Goal: Information Seeking & Learning: Learn about a topic

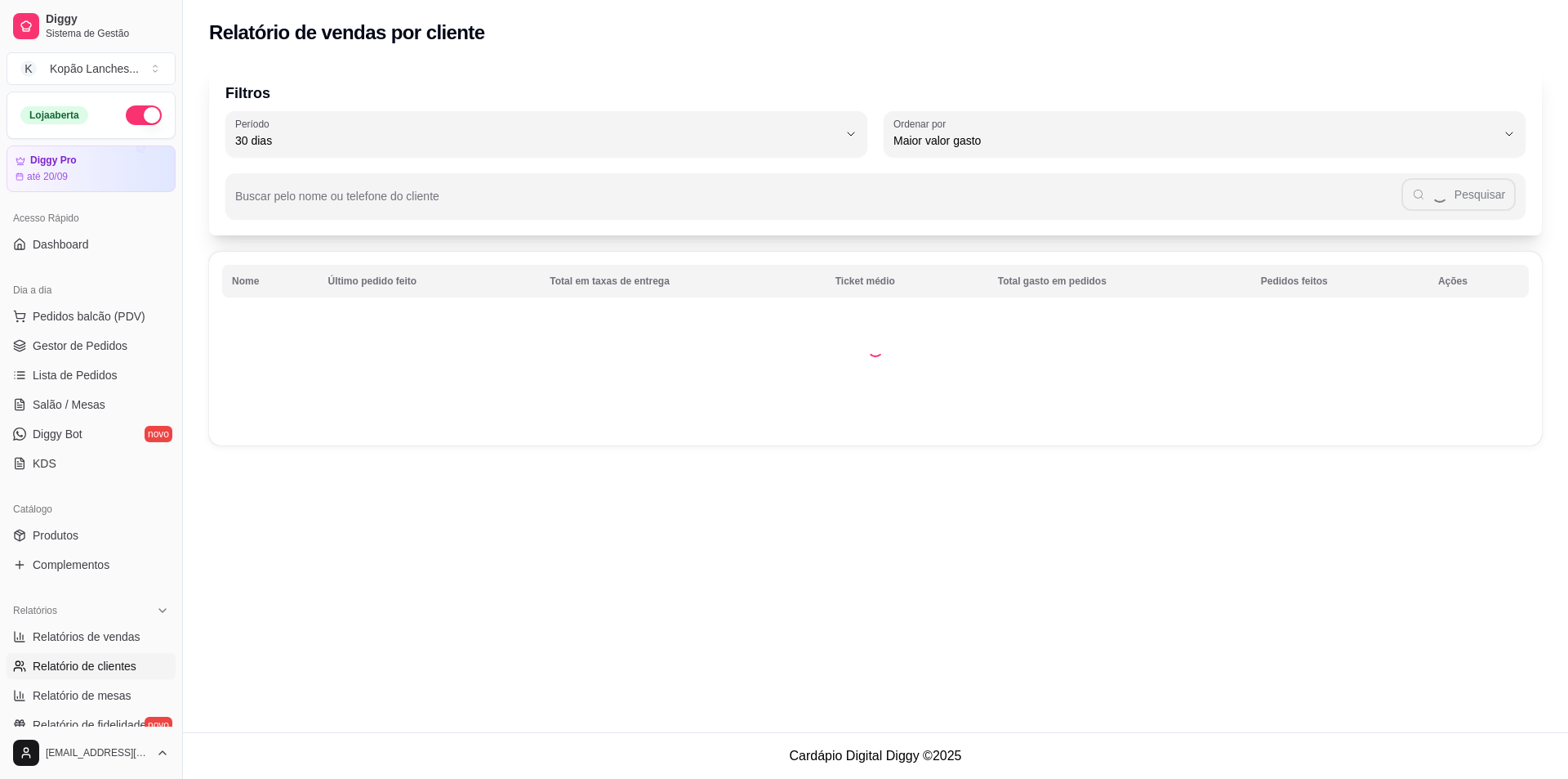
select select "30"
select select "HIGHEST_TOTAL_SPENT_WITH_ORDERS"
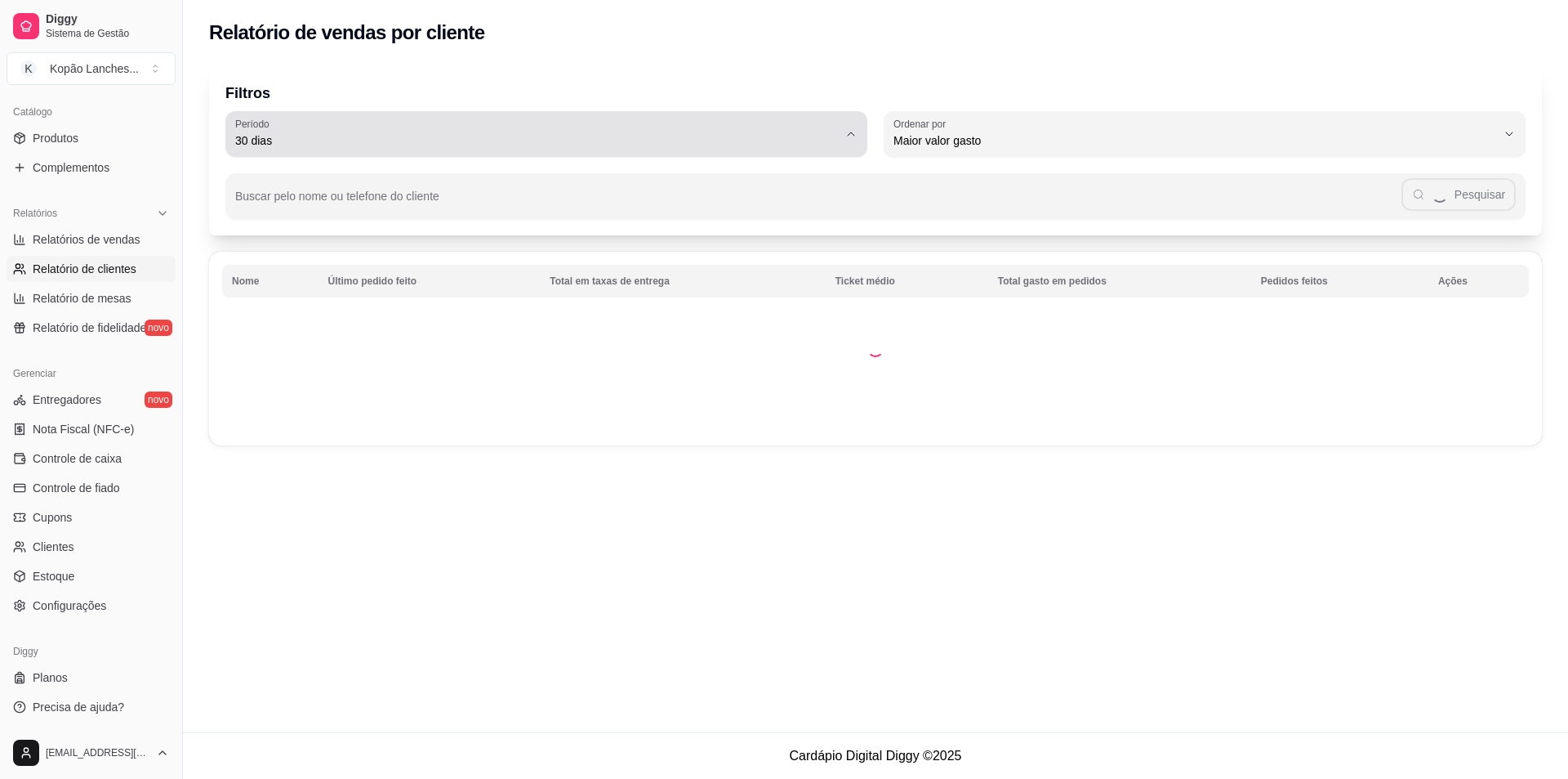
click at [329, 143] on span "30 dias" at bounding box center [536, 141] width 603 height 16
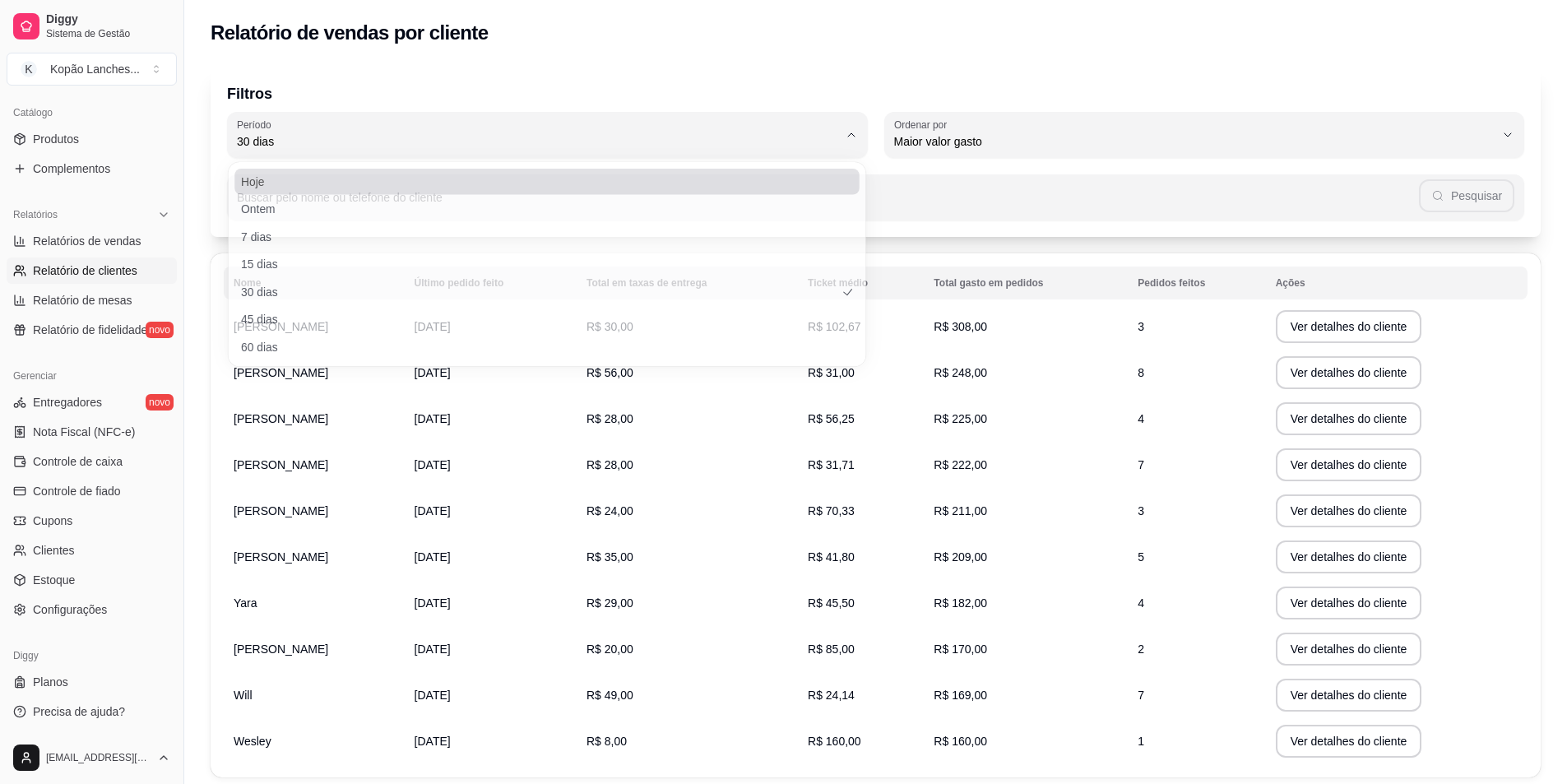
click at [333, 171] on li "Hoje" at bounding box center [547, 181] width 608 height 26
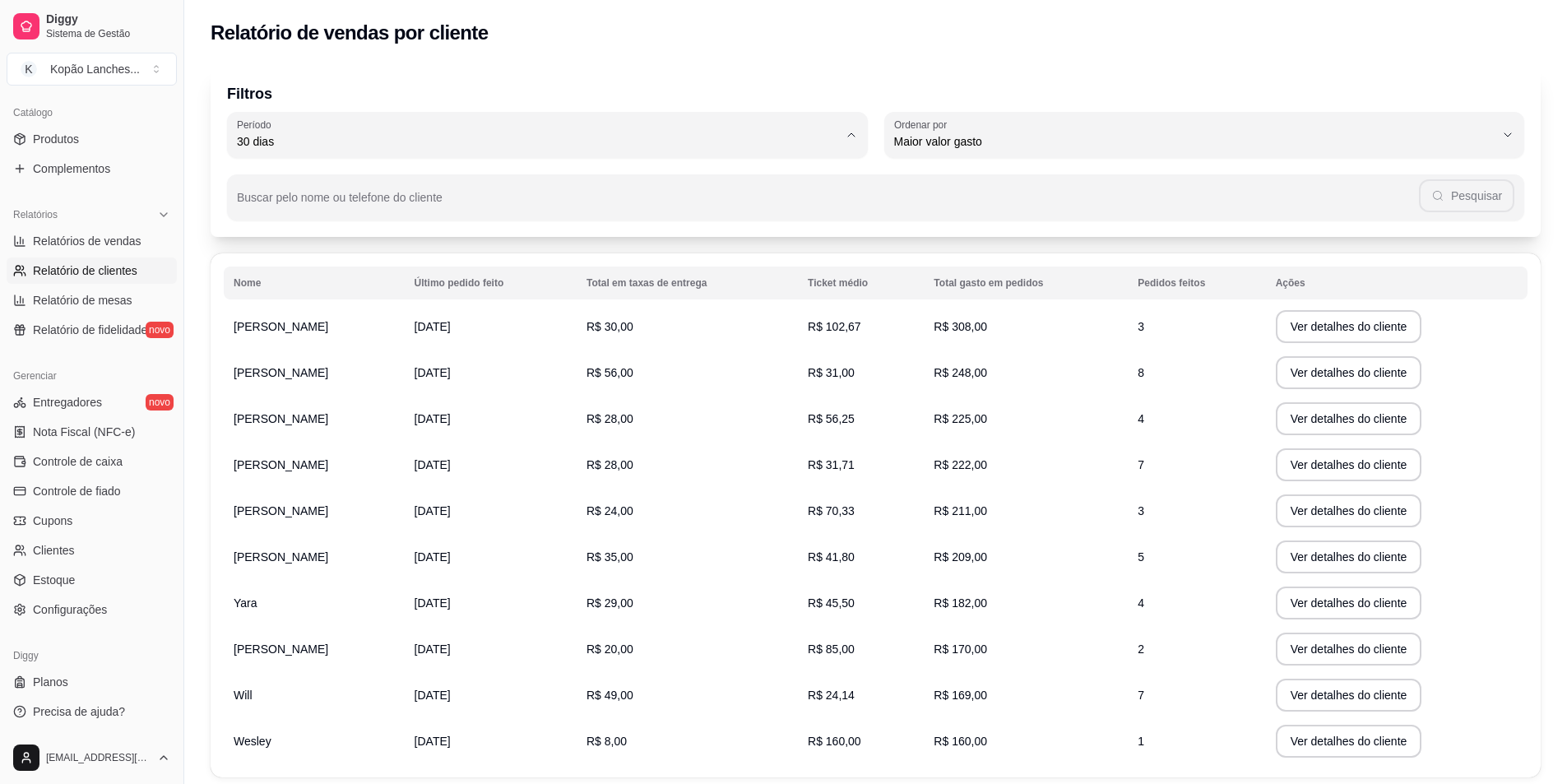
type input "0"
select select "0"
click at [529, 121] on button "[PERSON_NAME]" at bounding box center [547, 135] width 641 height 46
click at [274, 215] on span "Ontem" at bounding box center [539, 207] width 573 height 16
type input "1"
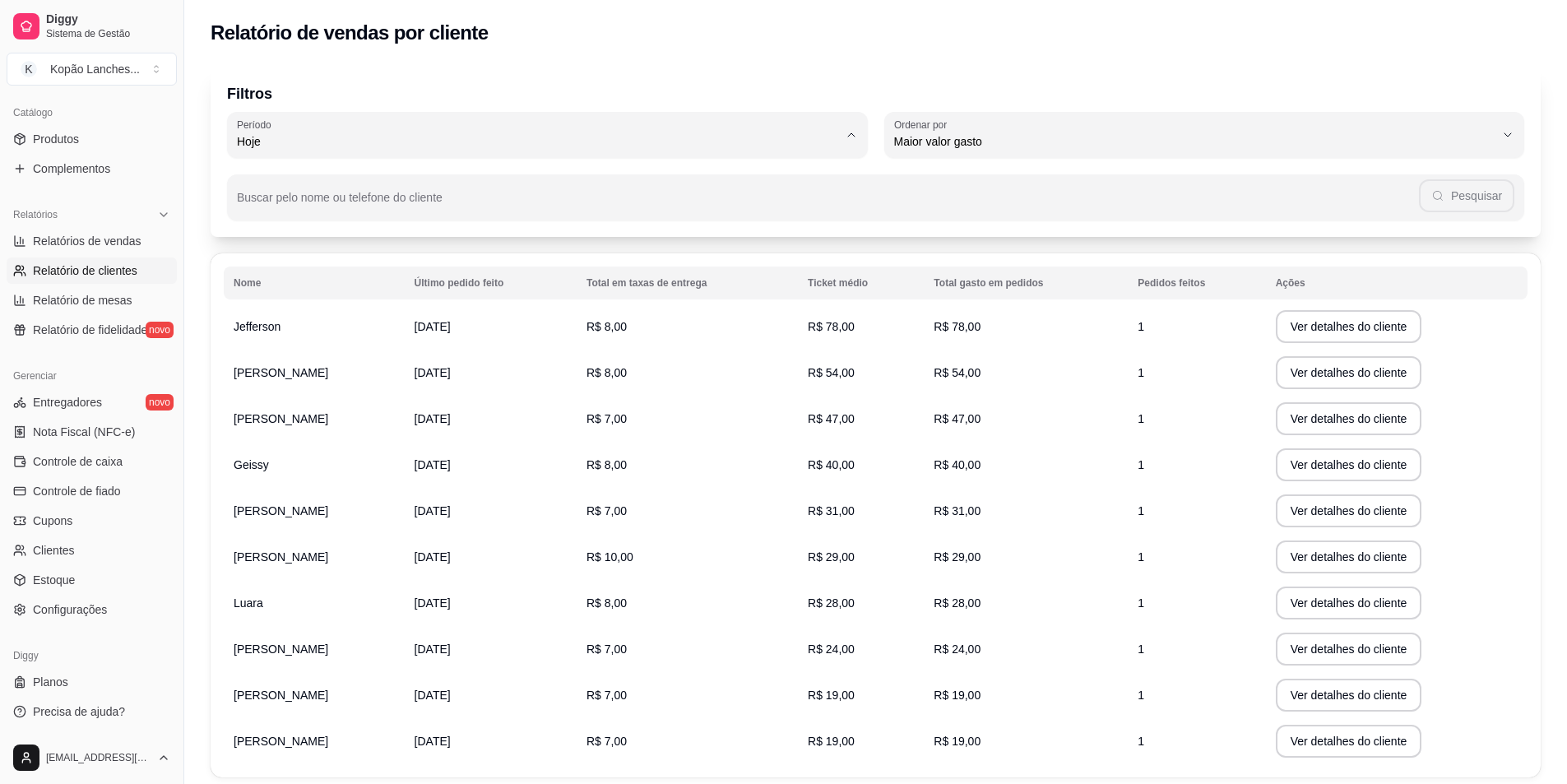
select select "1"
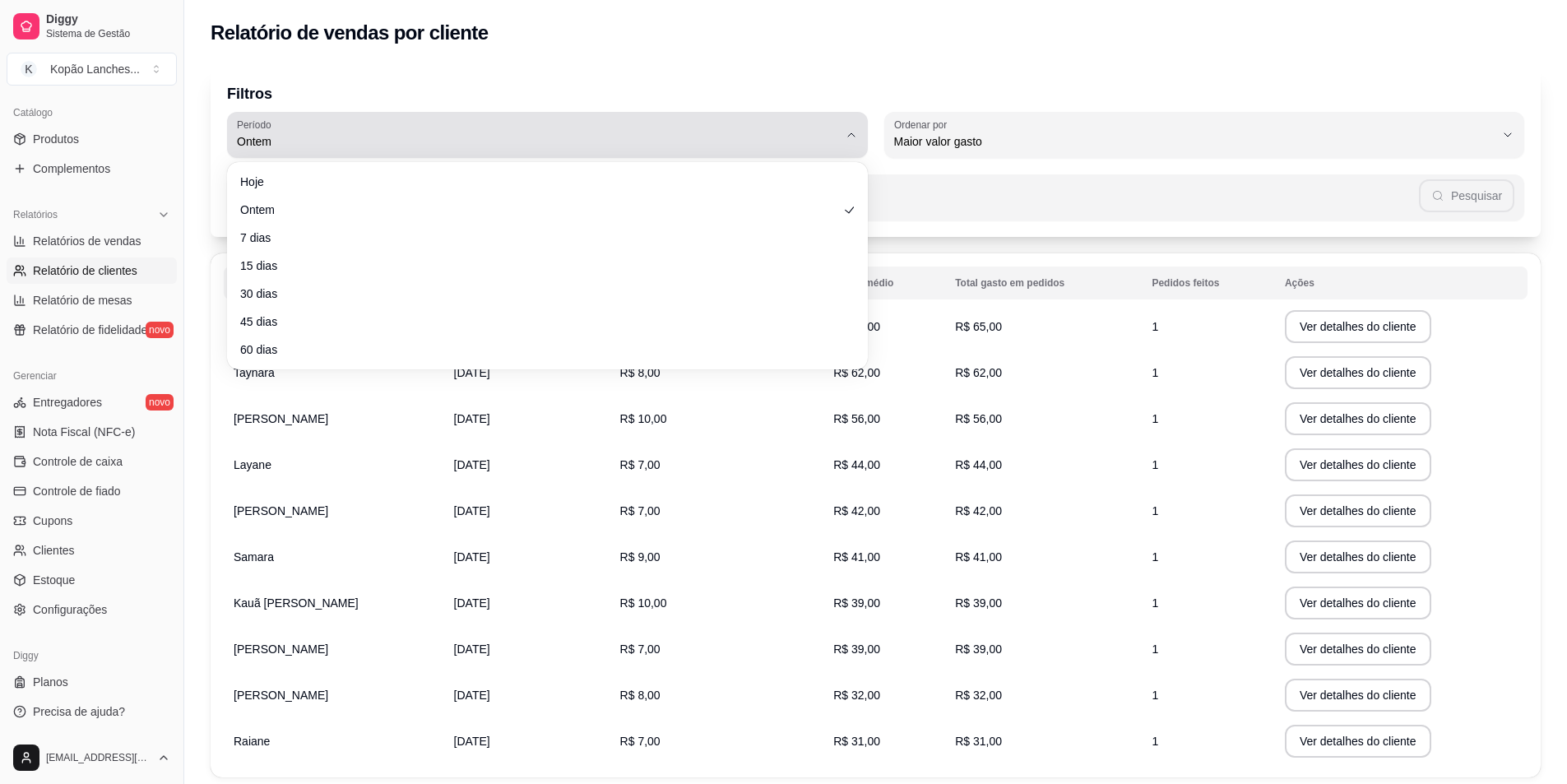
click at [354, 133] on div "Ontem" at bounding box center [537, 135] width 601 height 33
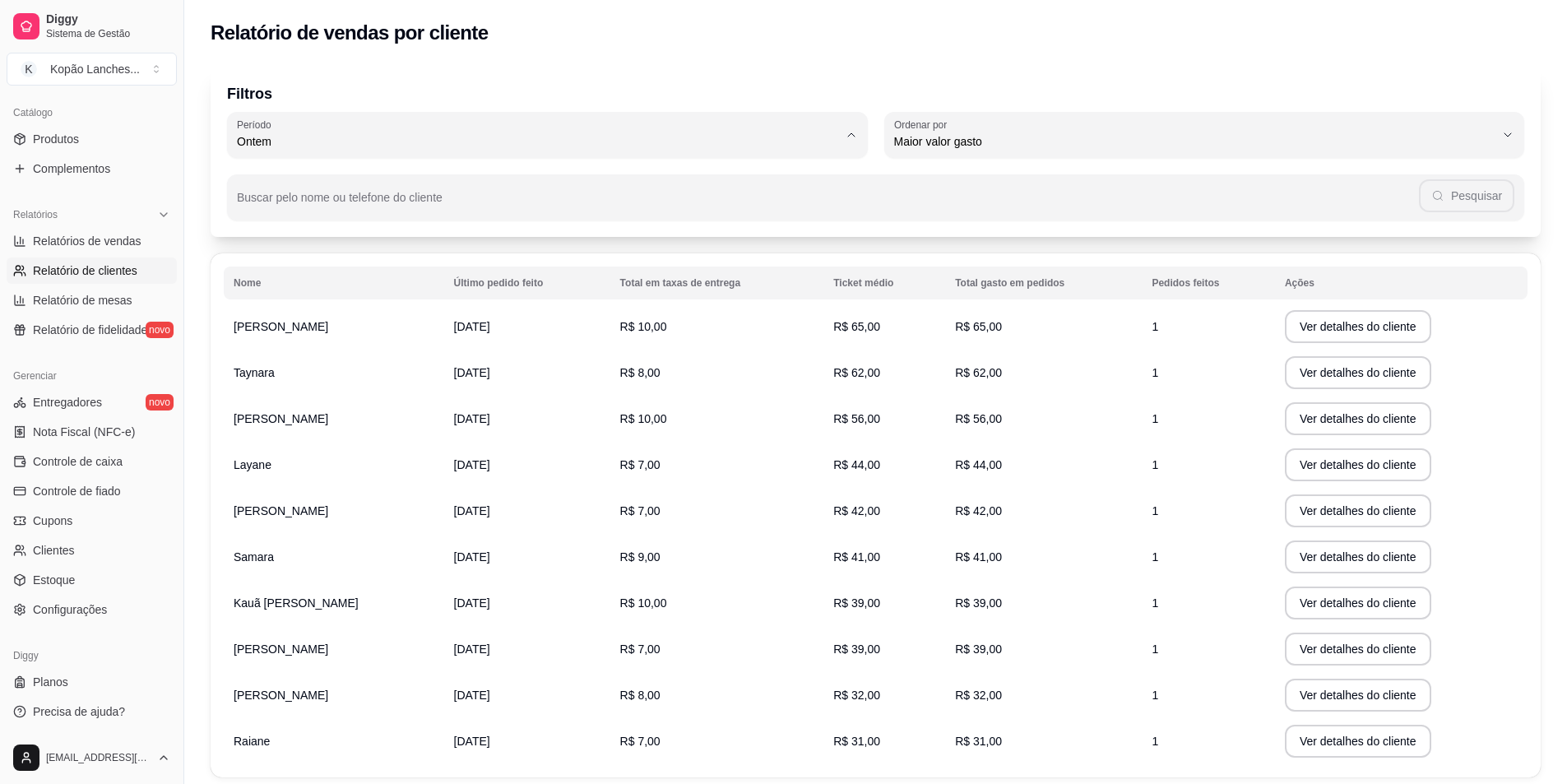
click at [318, 228] on li "7 dias" at bounding box center [547, 234] width 602 height 26
type input "7"
select select "7"
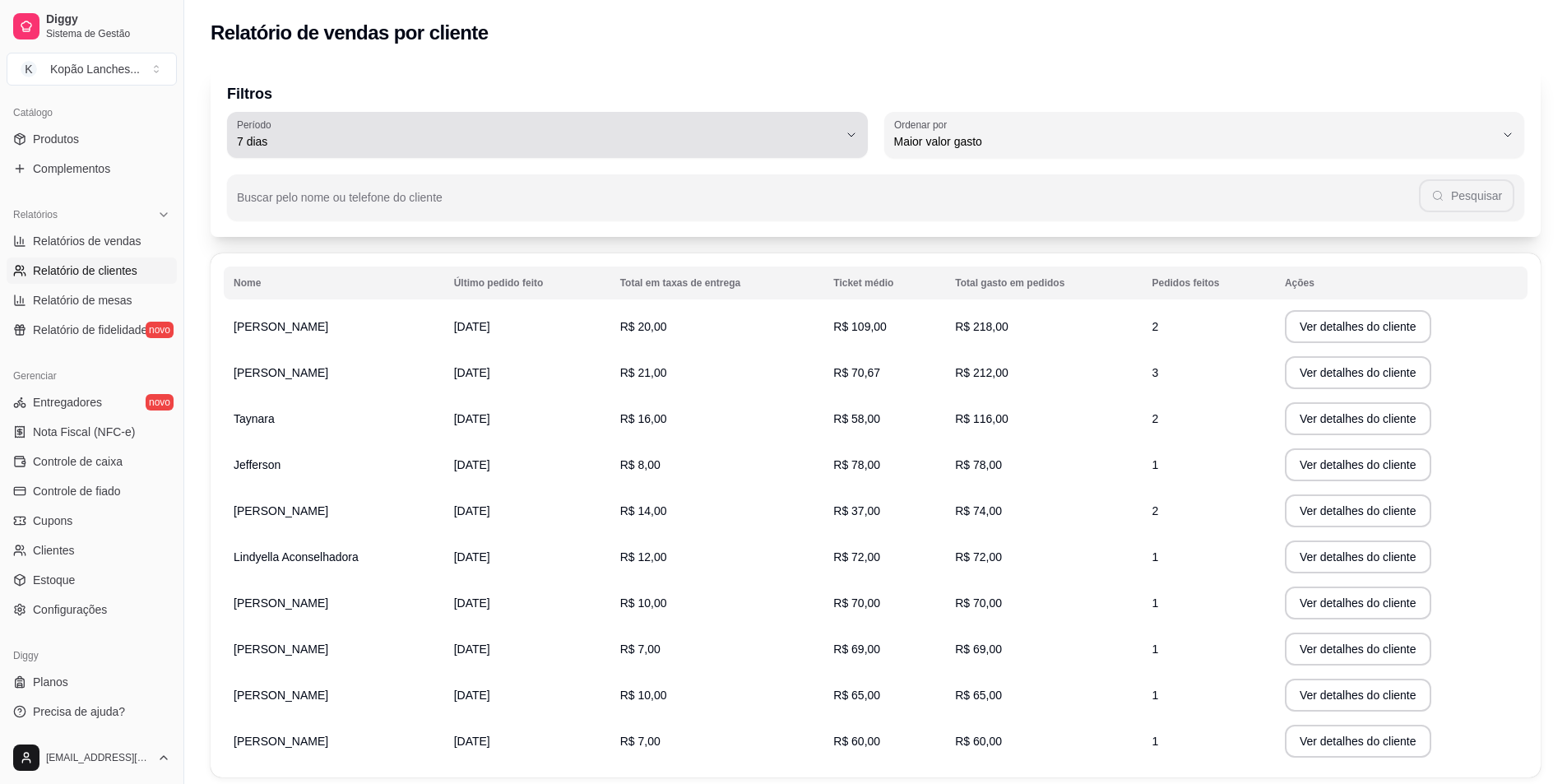
click at [391, 131] on div "7 dias" at bounding box center [537, 135] width 601 height 33
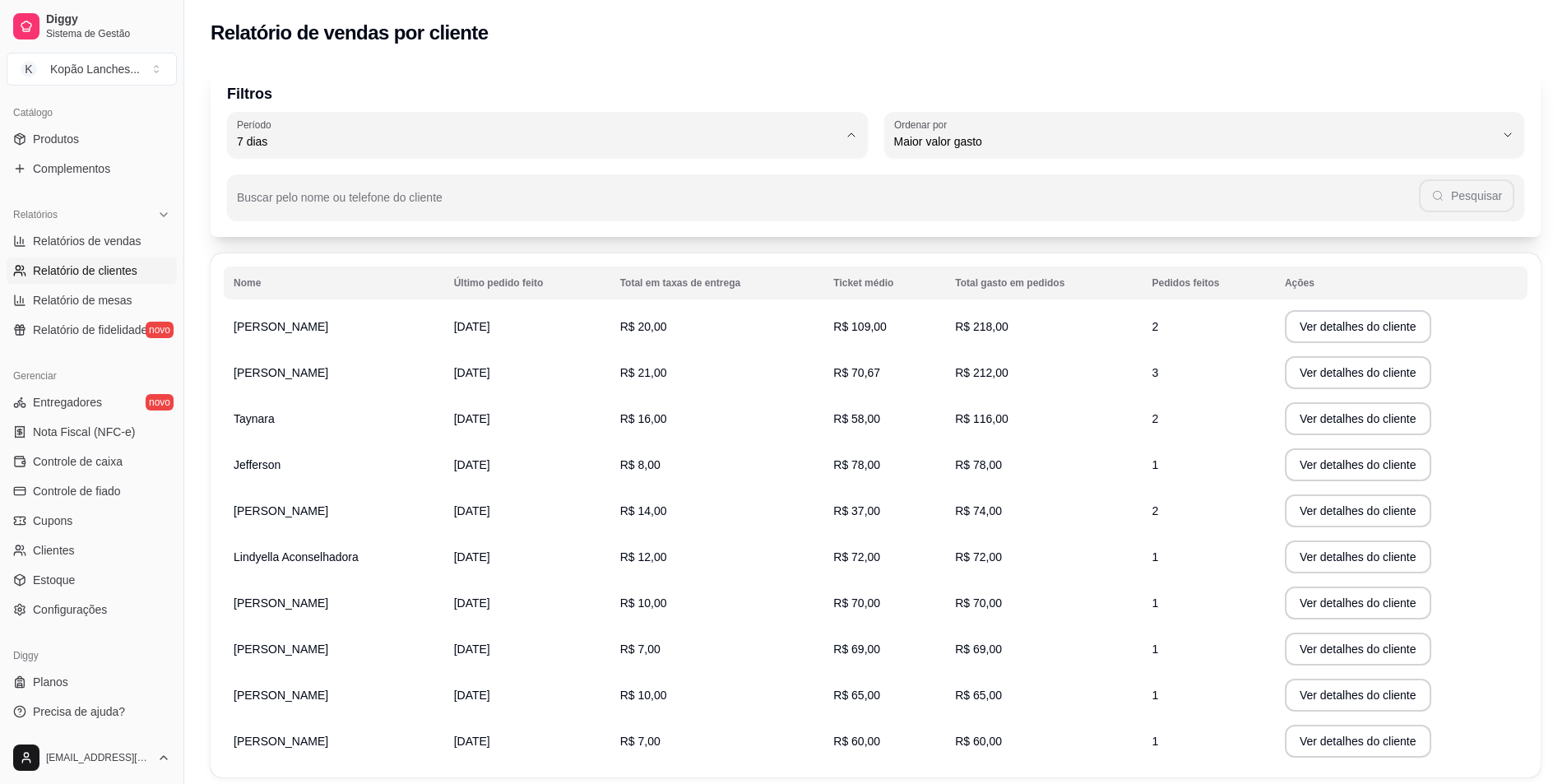
click at [311, 343] on span "60 dias" at bounding box center [539, 341] width 573 height 16
type input "60"
select select "60"
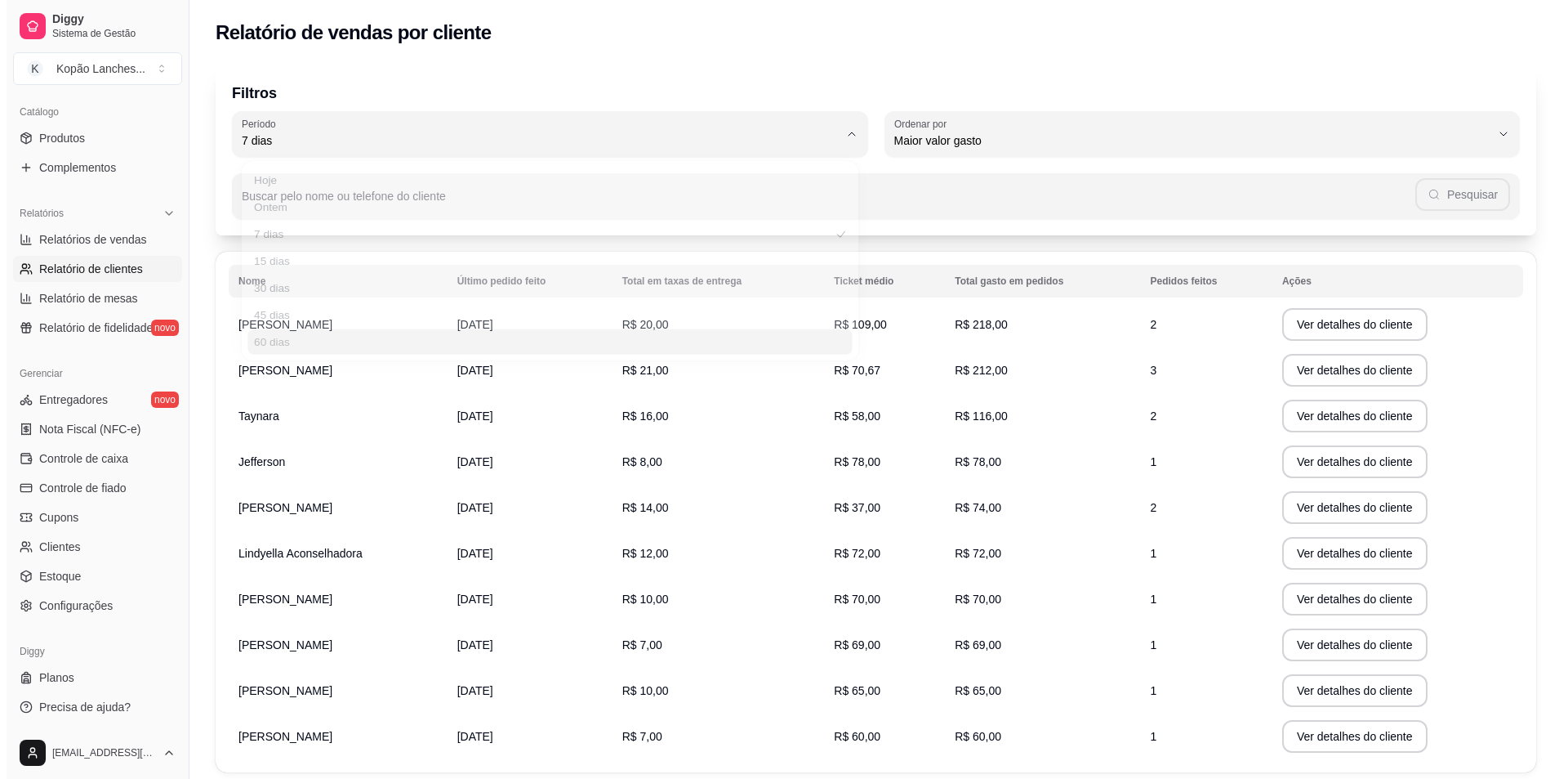
scroll to position [16, 0]
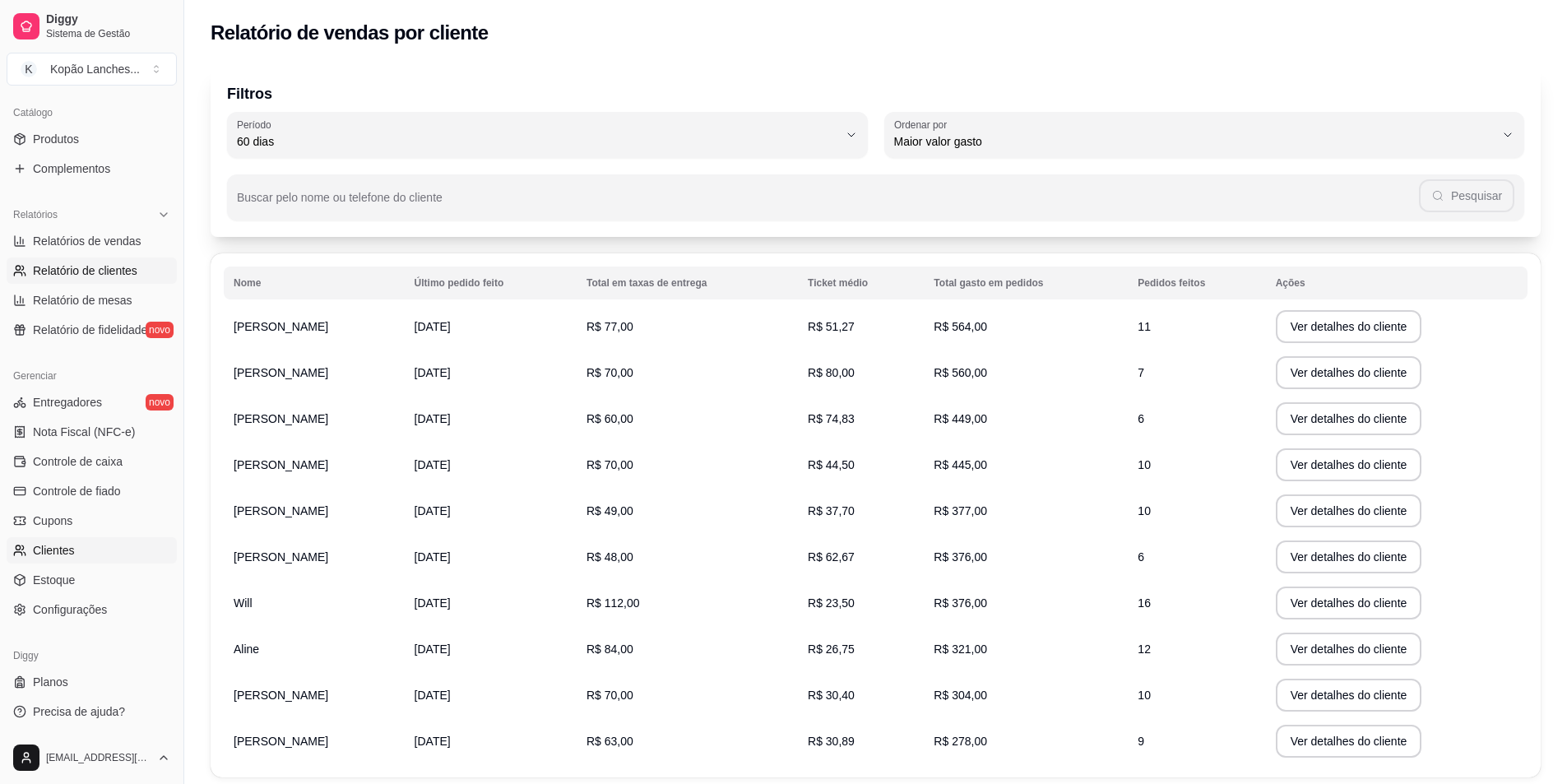
click at [84, 561] on link "Clientes" at bounding box center [92, 550] width 170 height 26
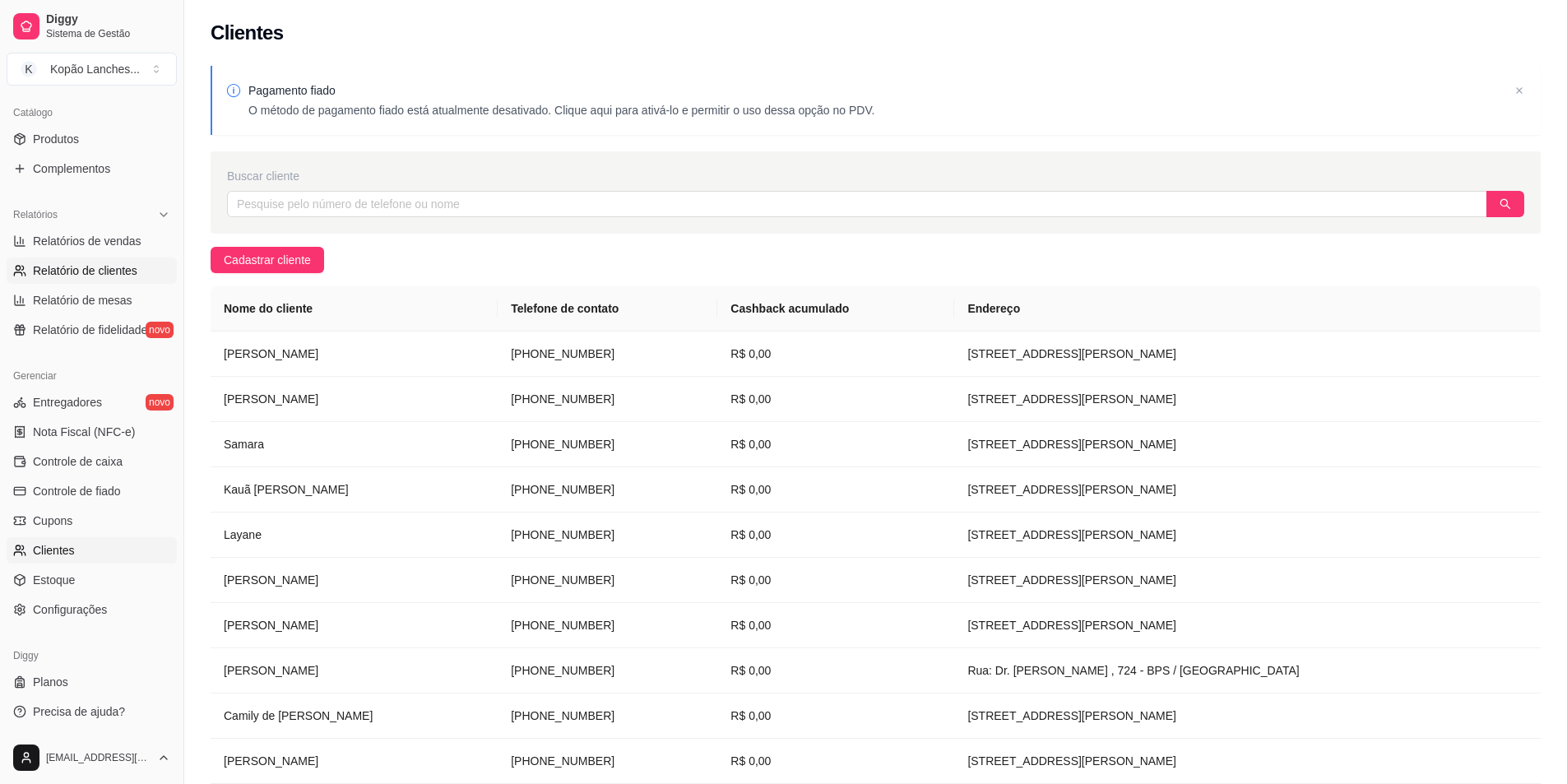
click at [68, 278] on span "Relatório de clientes" at bounding box center [85, 270] width 105 height 16
select select "30"
select select "HIGHEST_TOTAL_SPENT_WITH_ORDERS"
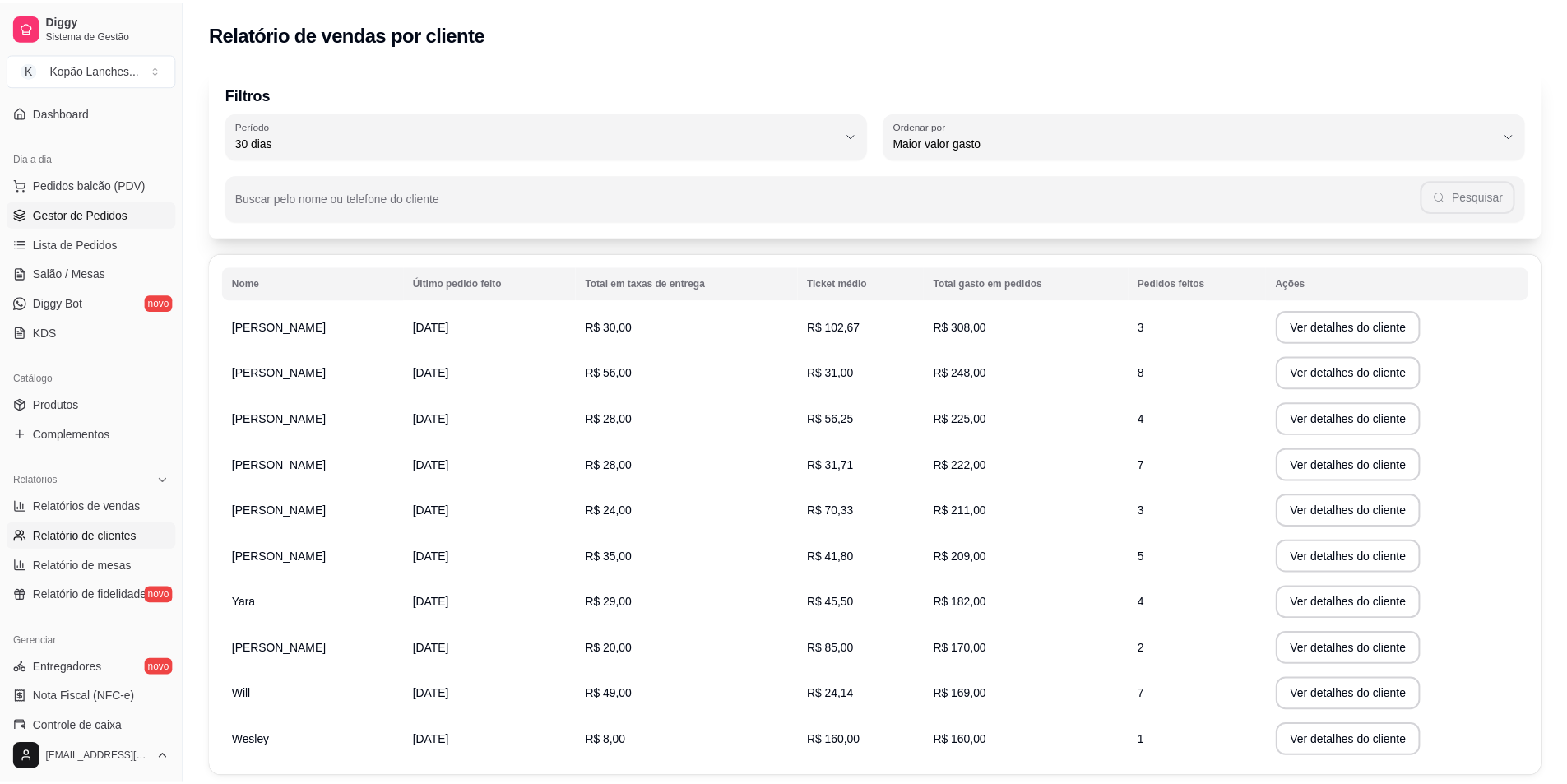
scroll to position [71, 0]
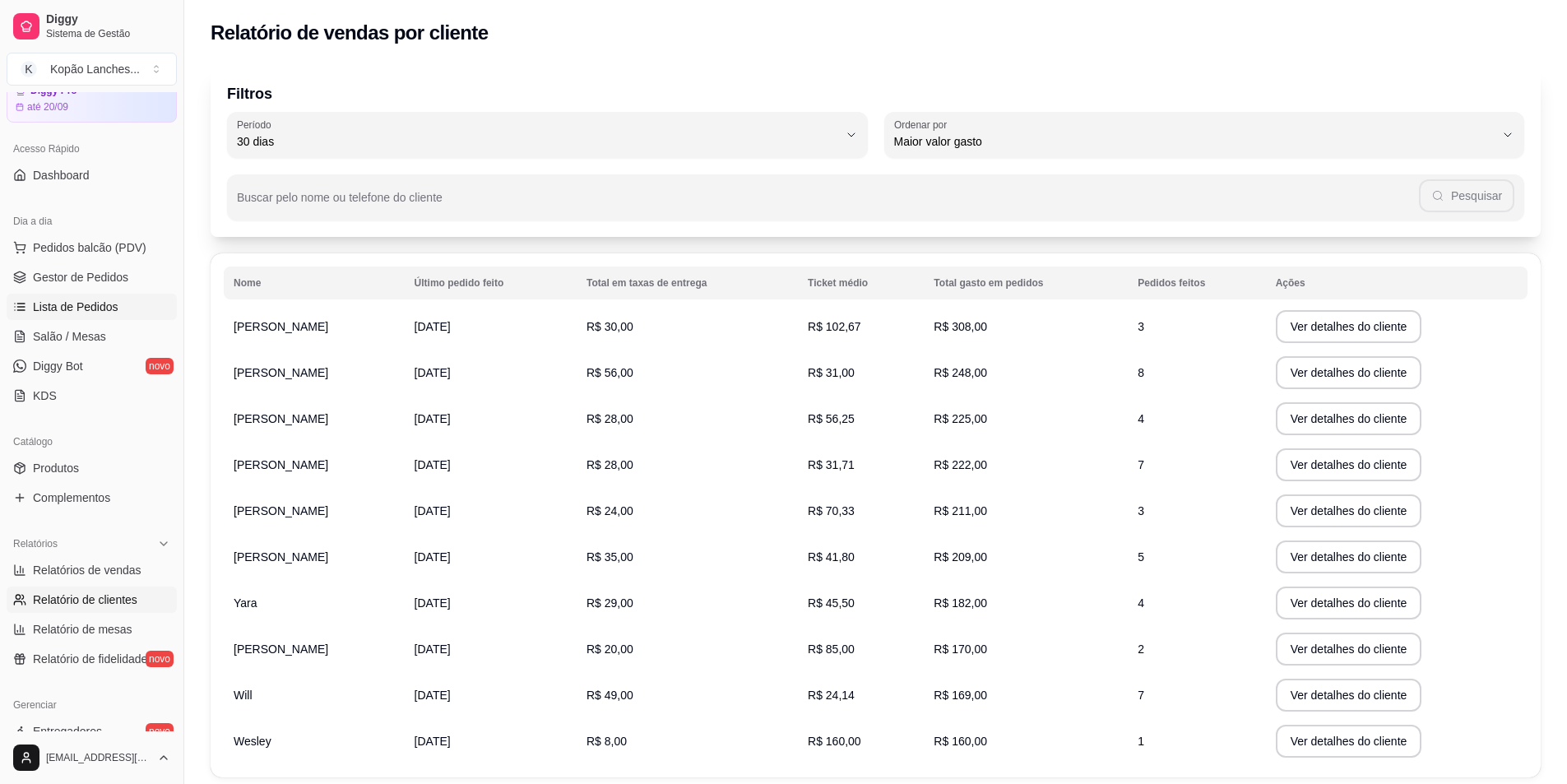
click at [87, 299] on span "Lista de Pedidos" at bounding box center [76, 307] width 86 height 16
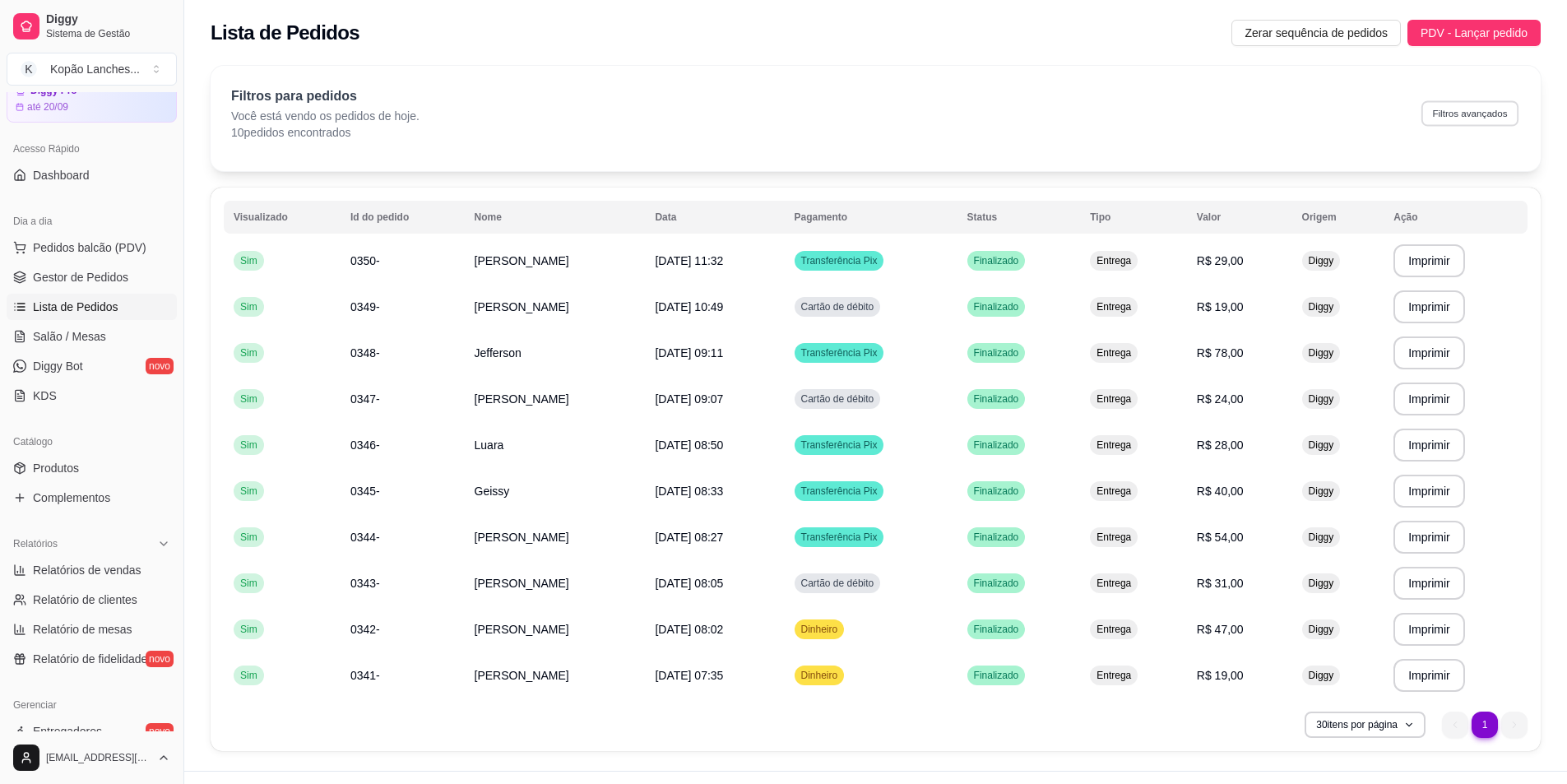
click at [1487, 112] on button "Filtros avançados" at bounding box center [1471, 113] width 97 height 26
select select "0"
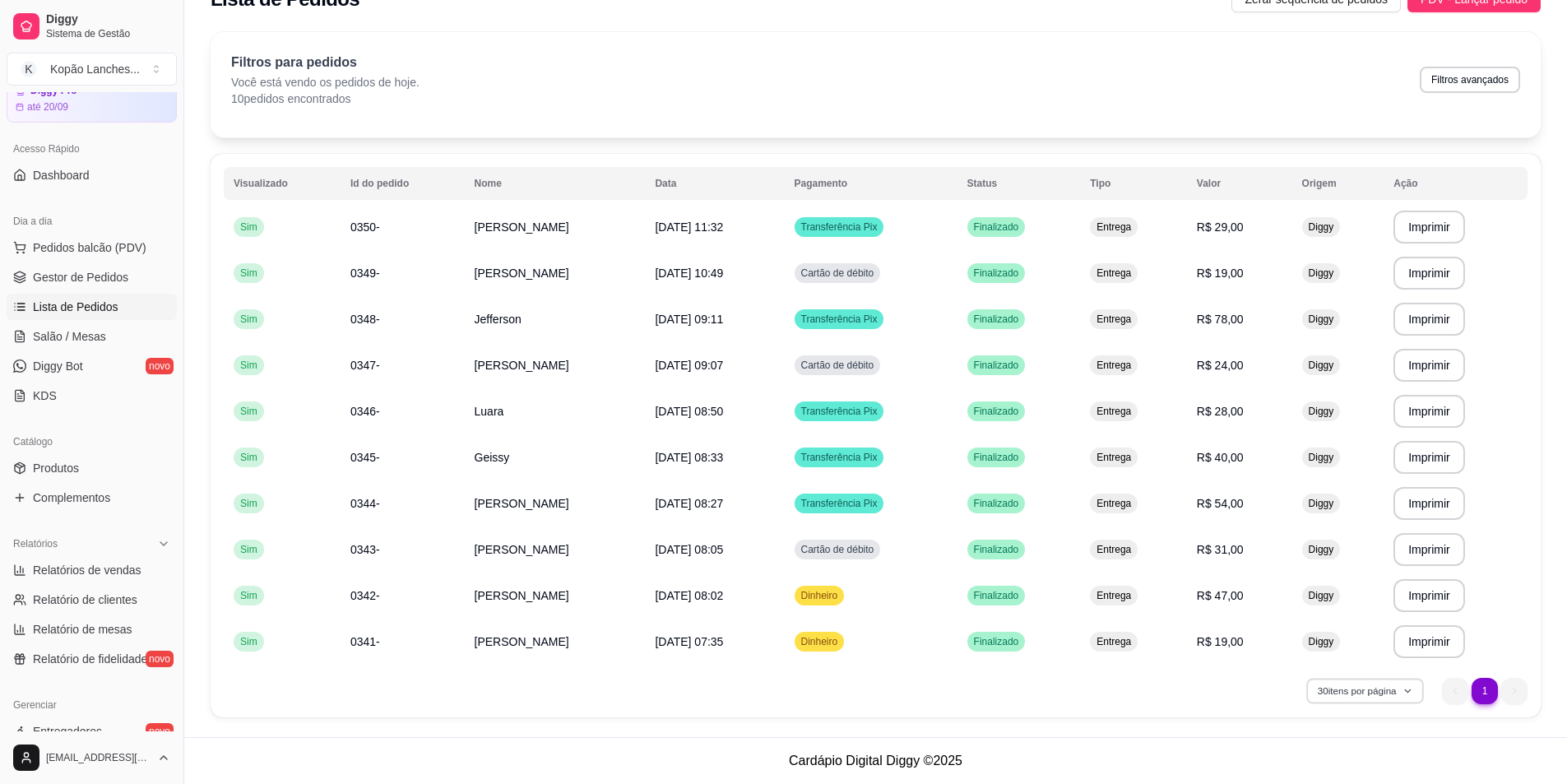
click at [1359, 692] on button "30 itens por página" at bounding box center [1365, 690] width 117 height 26
click at [1329, 655] on span "100 pedidos" at bounding box center [1364, 653] width 139 height 16
click at [1367, 688] on button "100 itens por página" at bounding box center [1362, 690] width 123 height 26
click at [1313, 662] on li "100 pedidos" at bounding box center [1362, 653] width 152 height 26
click at [73, 648] on link "Relatório de fidelidade novo" at bounding box center [92, 659] width 170 height 26
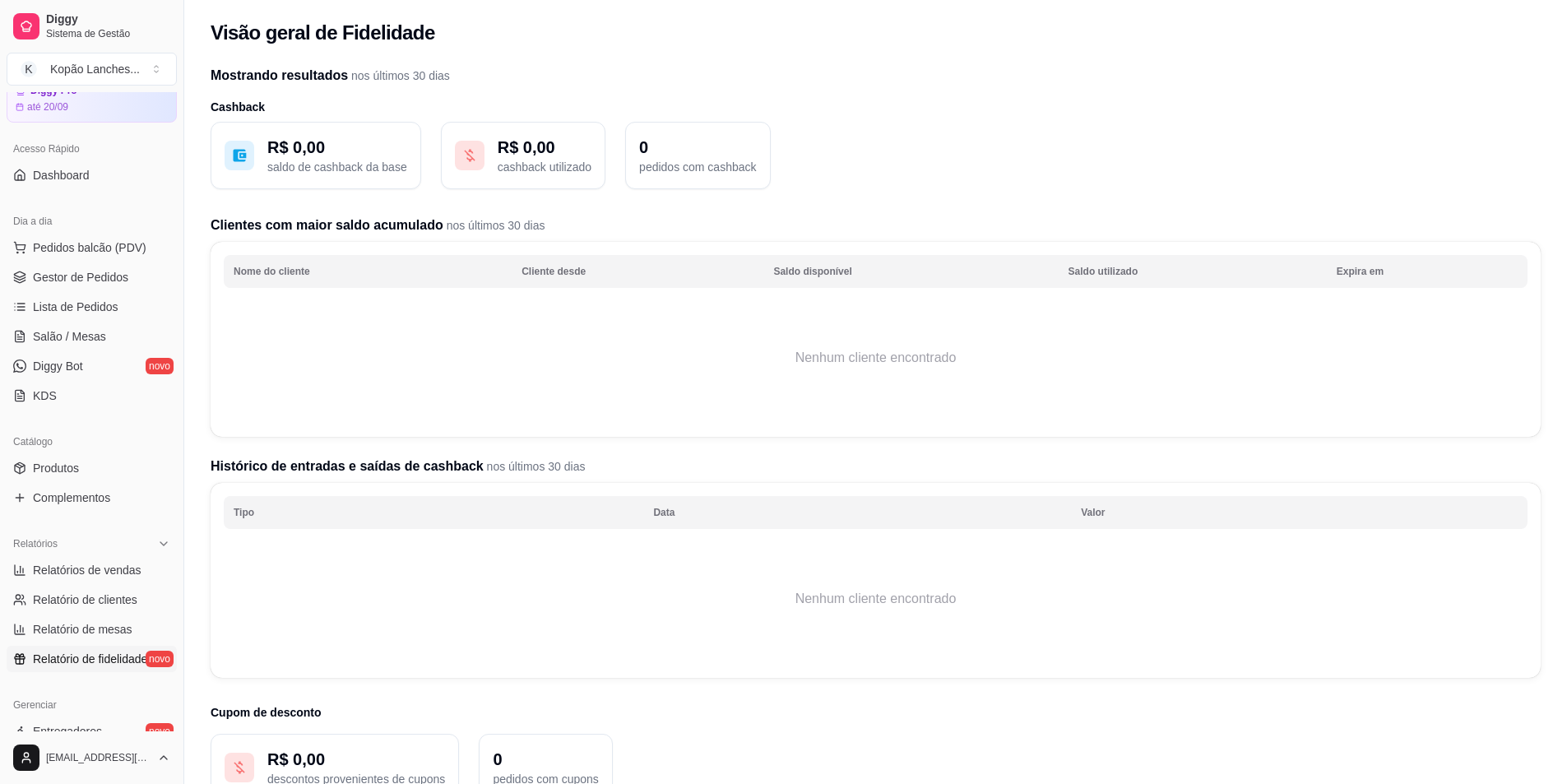
click at [300, 346] on td "Nenhum cliente encontrado" at bounding box center [875, 358] width 1304 height 132
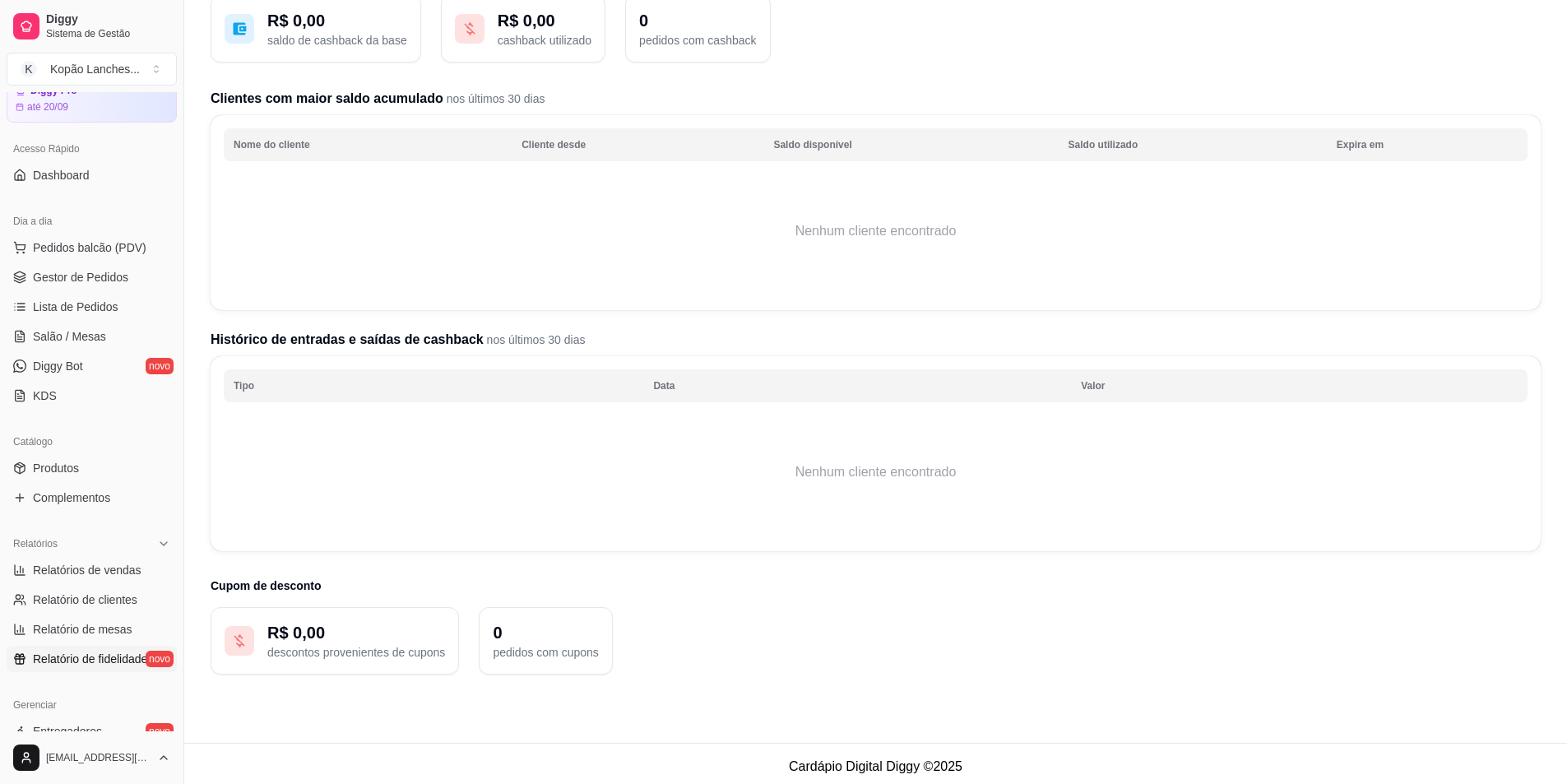
scroll to position [133, 0]
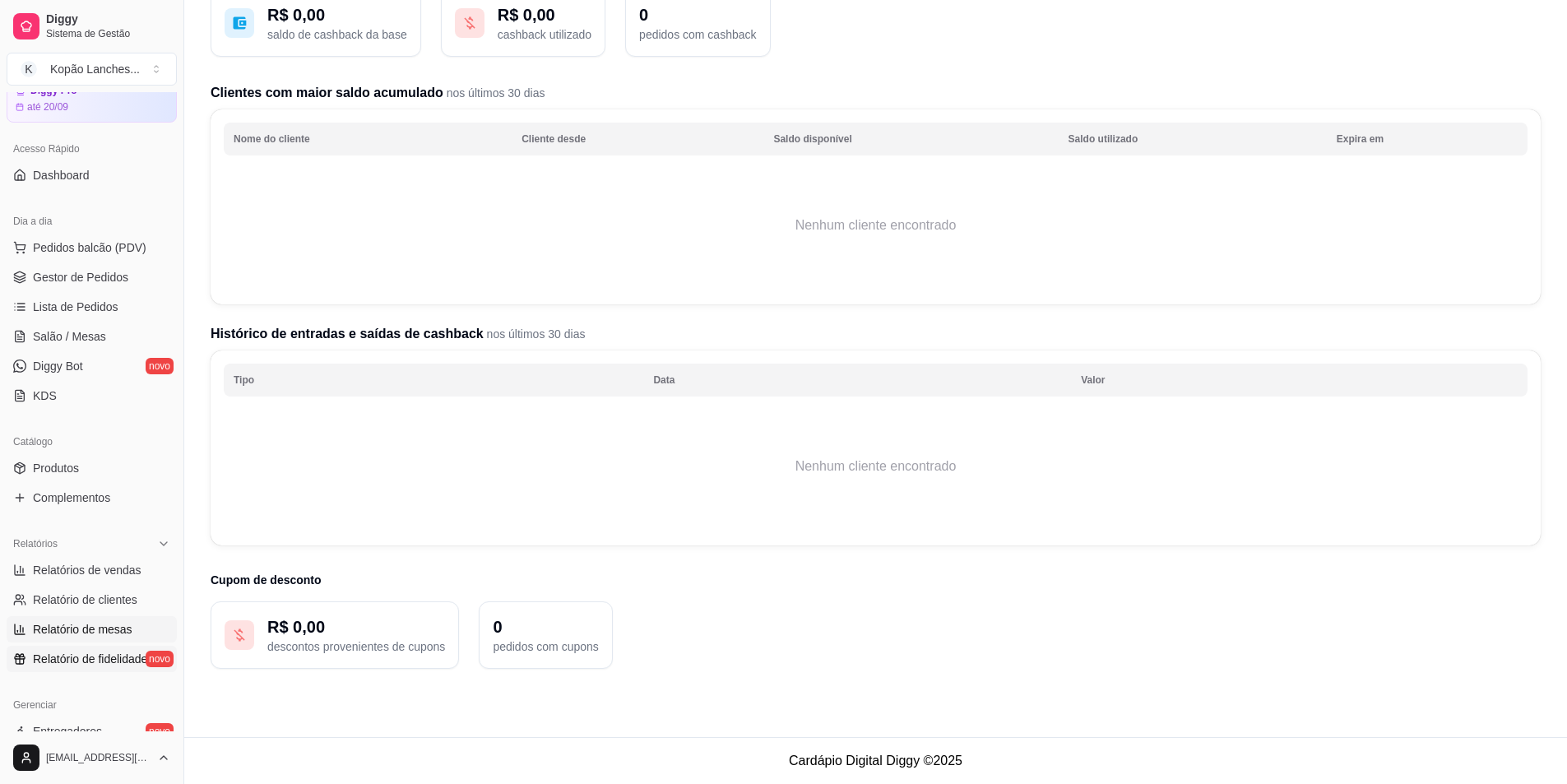
click at [49, 629] on span "Relatório de mesas" at bounding box center [82, 629] width 100 height 16
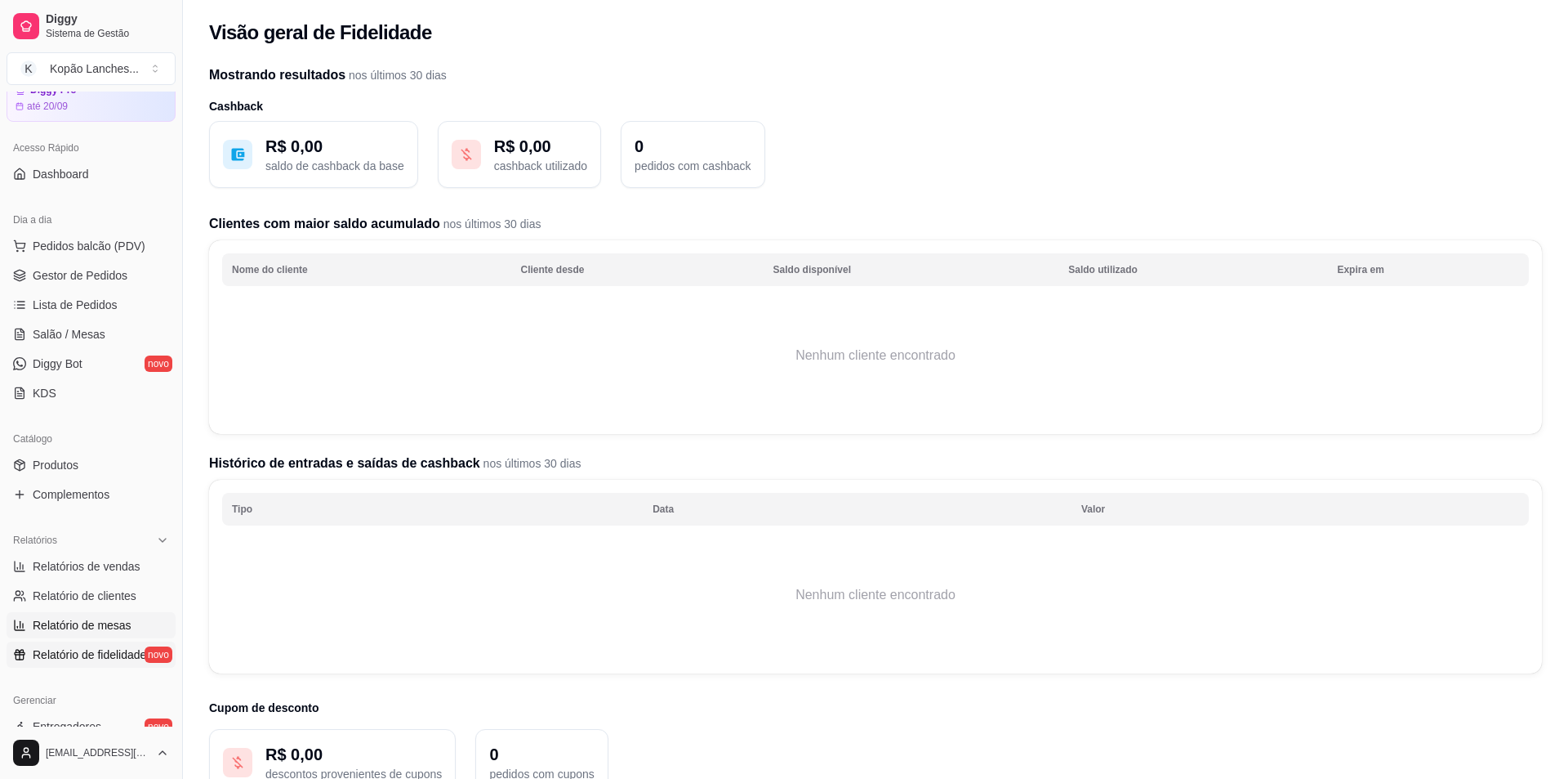
select select "TOTAL_OF_ORDERS"
select select "7"
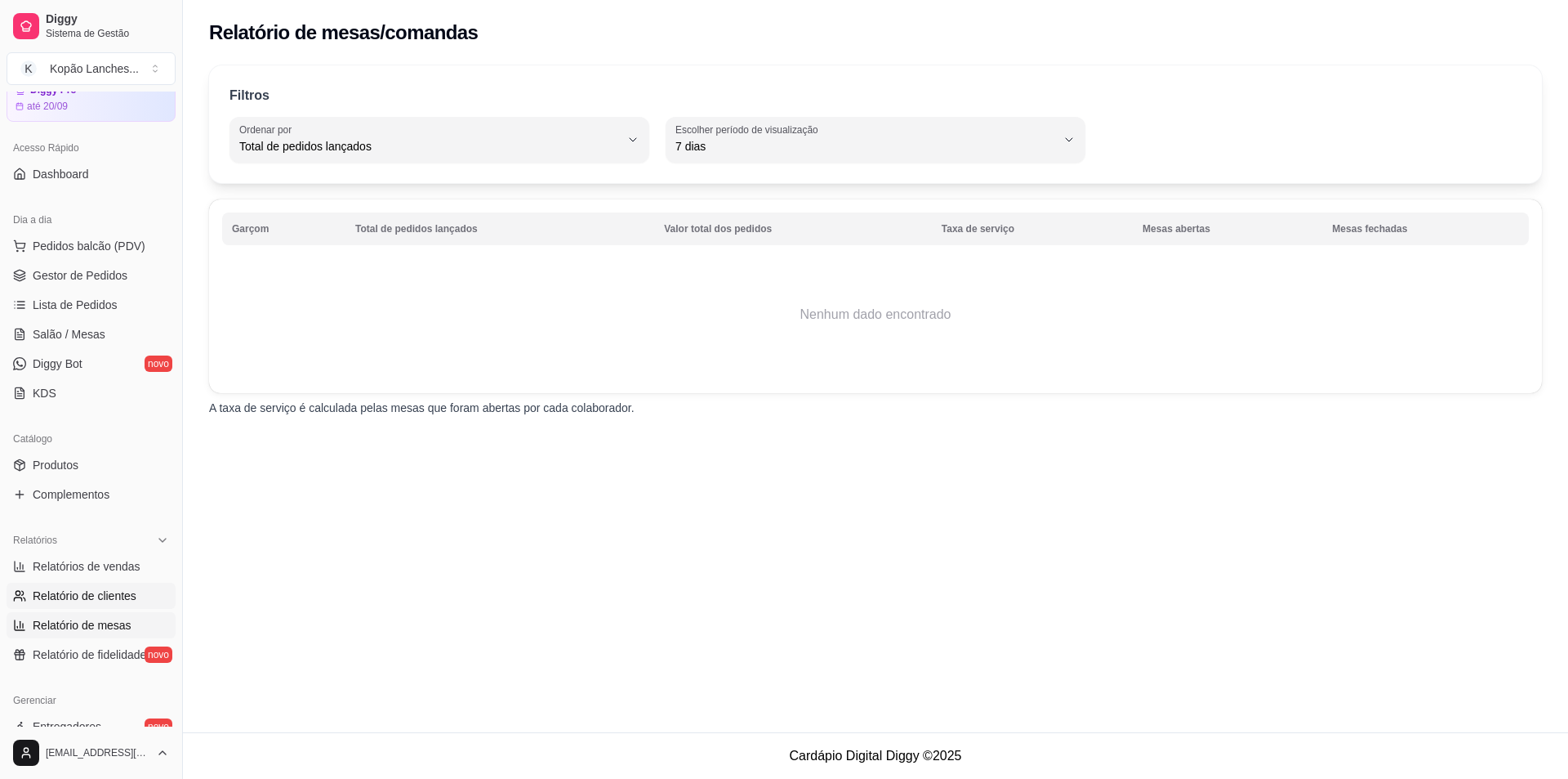
click at [55, 604] on link "Relatório de clientes" at bounding box center [91, 596] width 169 height 26
select select "30"
select select "HIGHEST_TOTAL_SPENT_WITH_ORDERS"
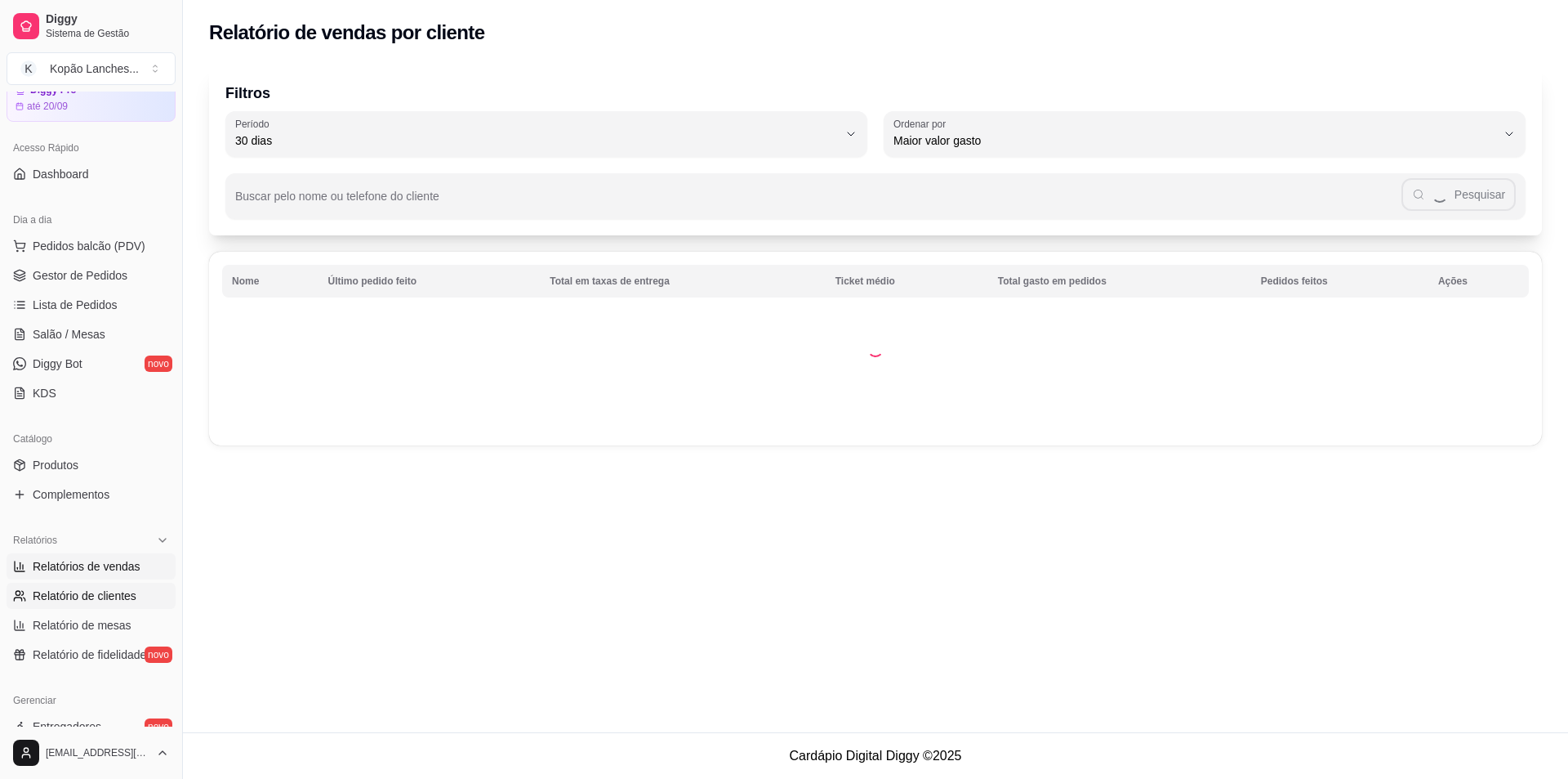
click at [59, 573] on span "Relatórios de vendas" at bounding box center [87, 566] width 108 height 16
select select "ALL"
select select "0"
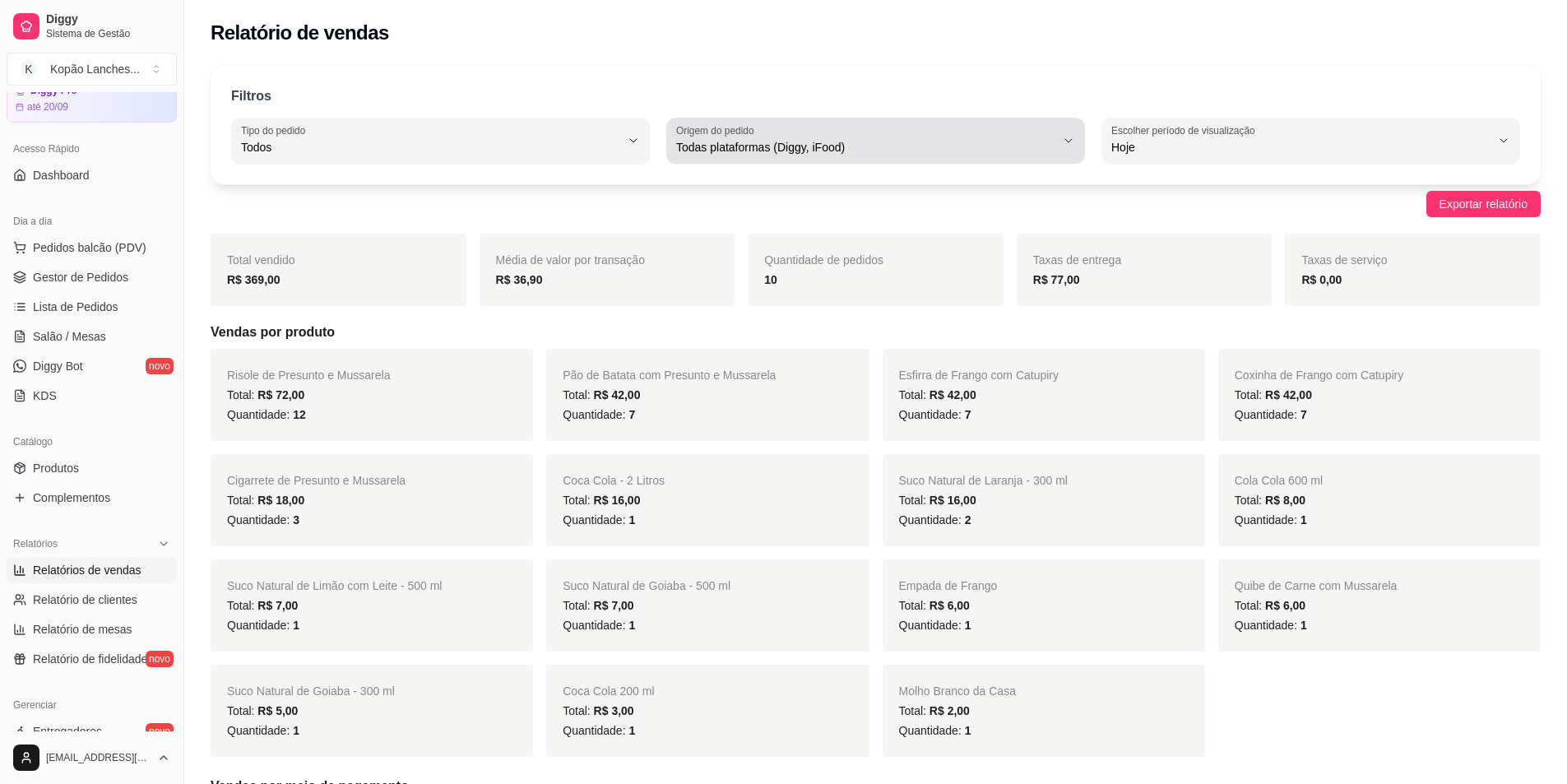
click at [915, 145] on span "Todas plataformas (Diggy, iFood)" at bounding box center [866, 148] width 379 height 16
click at [915, 146] on span "Todas plataformas (Diggy, iFood)" at bounding box center [866, 148] width 379 height 16
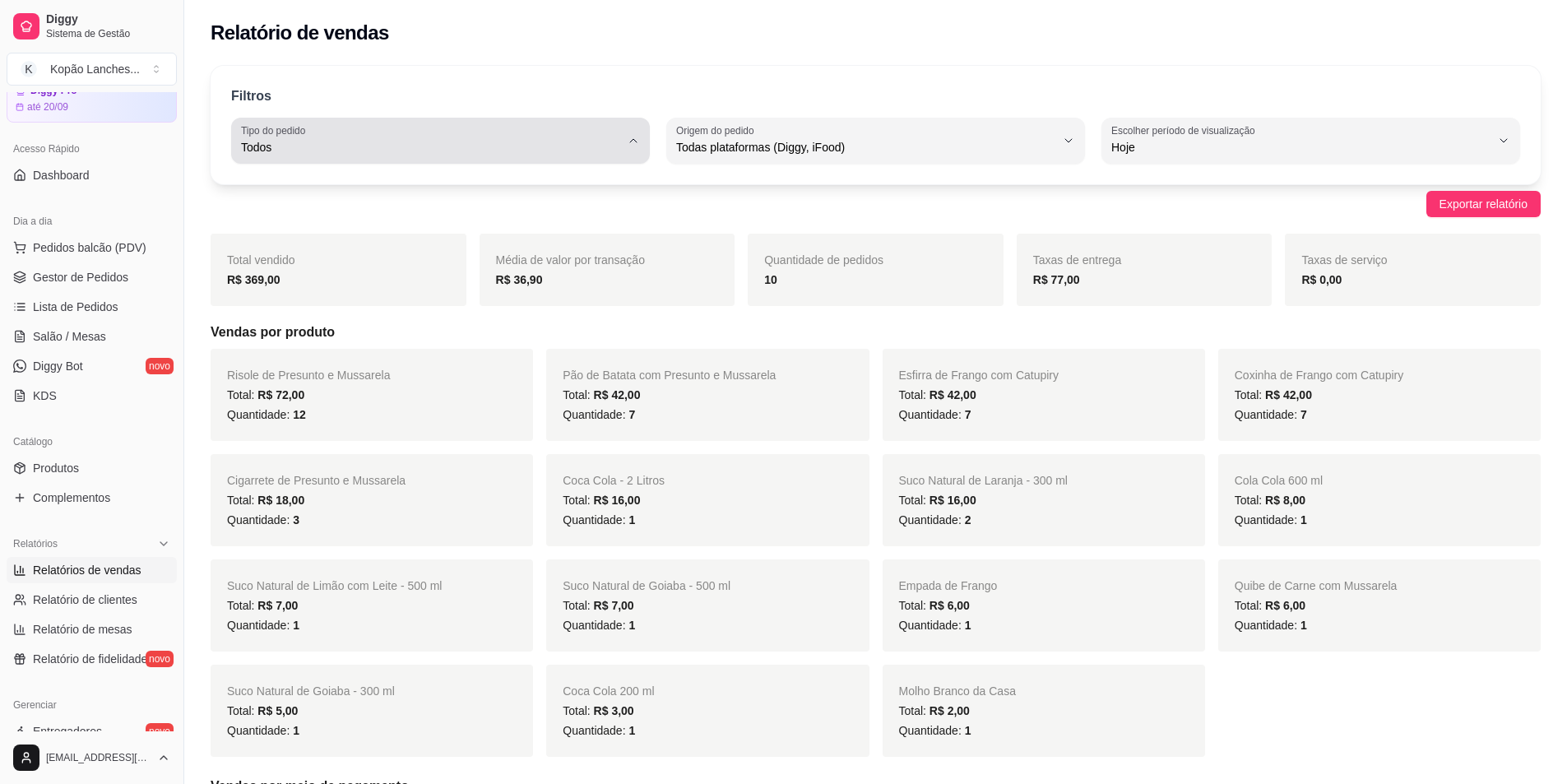
click at [502, 131] on div "Todos" at bounding box center [431, 141] width 379 height 33
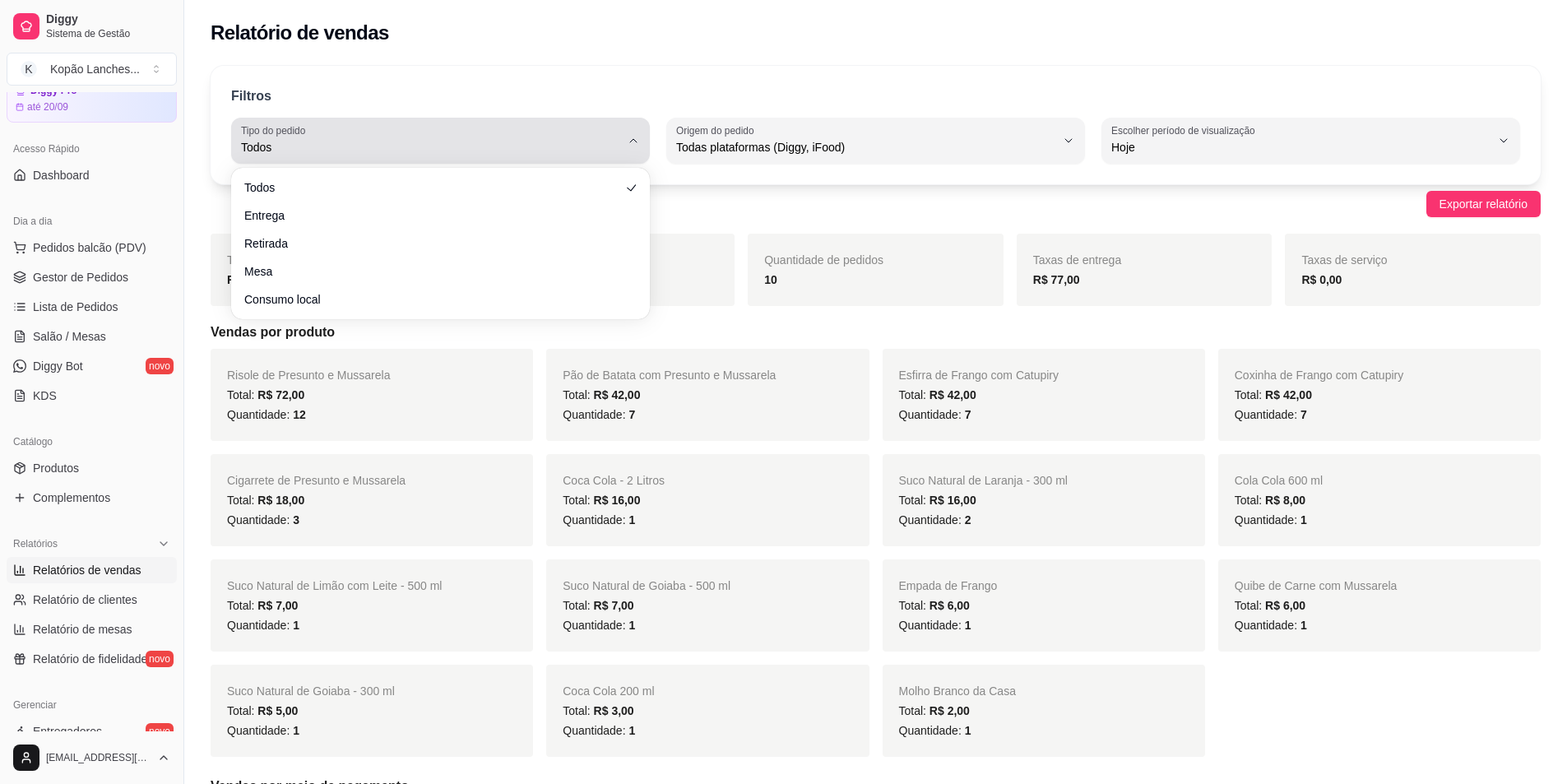
click at [502, 131] on div "Todos" at bounding box center [431, 141] width 379 height 33
click at [414, 141] on span "Todos" at bounding box center [431, 148] width 379 height 16
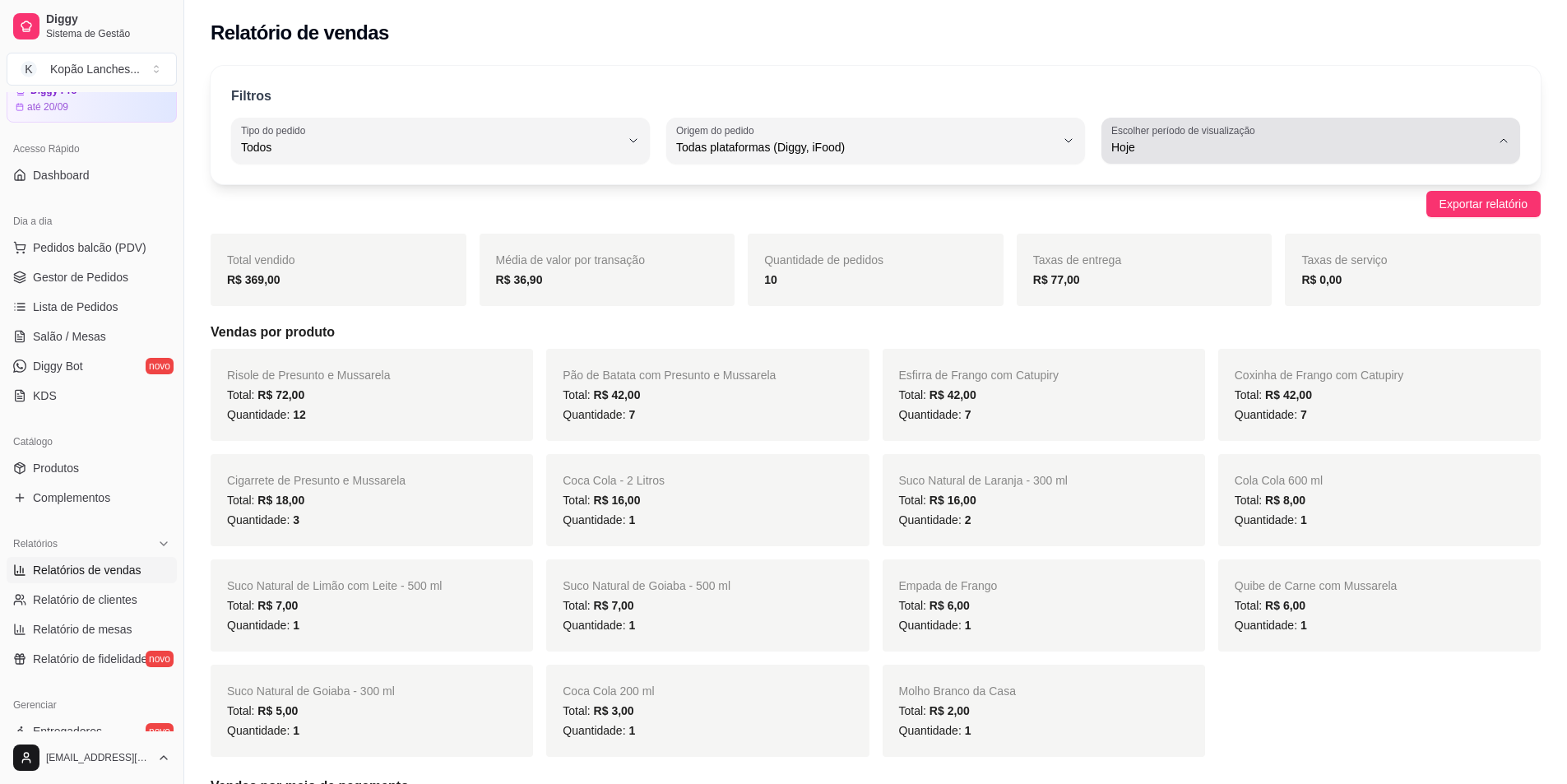
click at [1181, 162] on button "Escolher período de visualização Hoje" at bounding box center [1311, 141] width 419 height 46
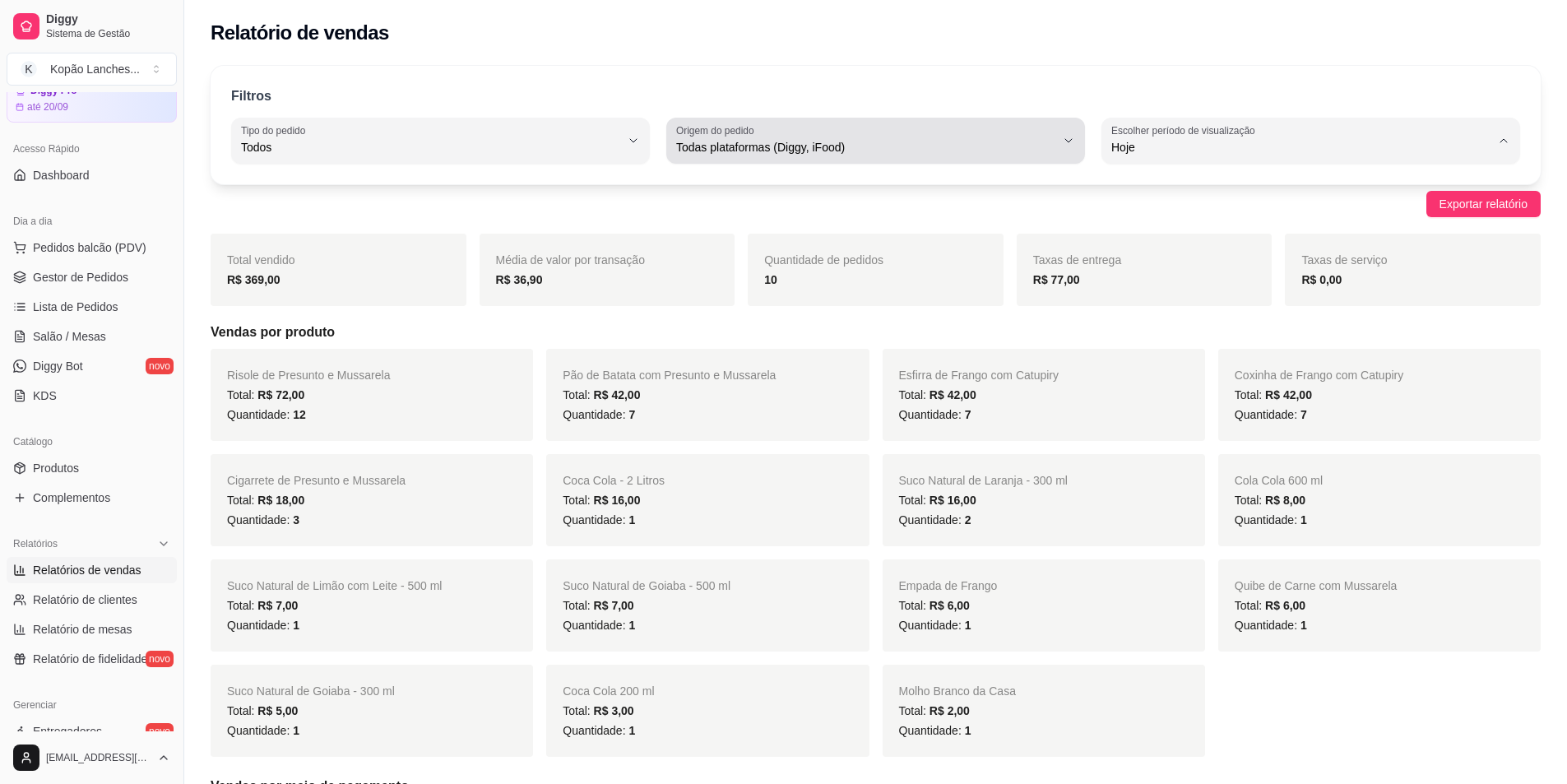
click at [1050, 80] on div "Filtros ALL Tipo do pedido Todos Entrega Retirada Mesa Consumo local Tipo do pe…" at bounding box center [875, 125] width 1330 height 119
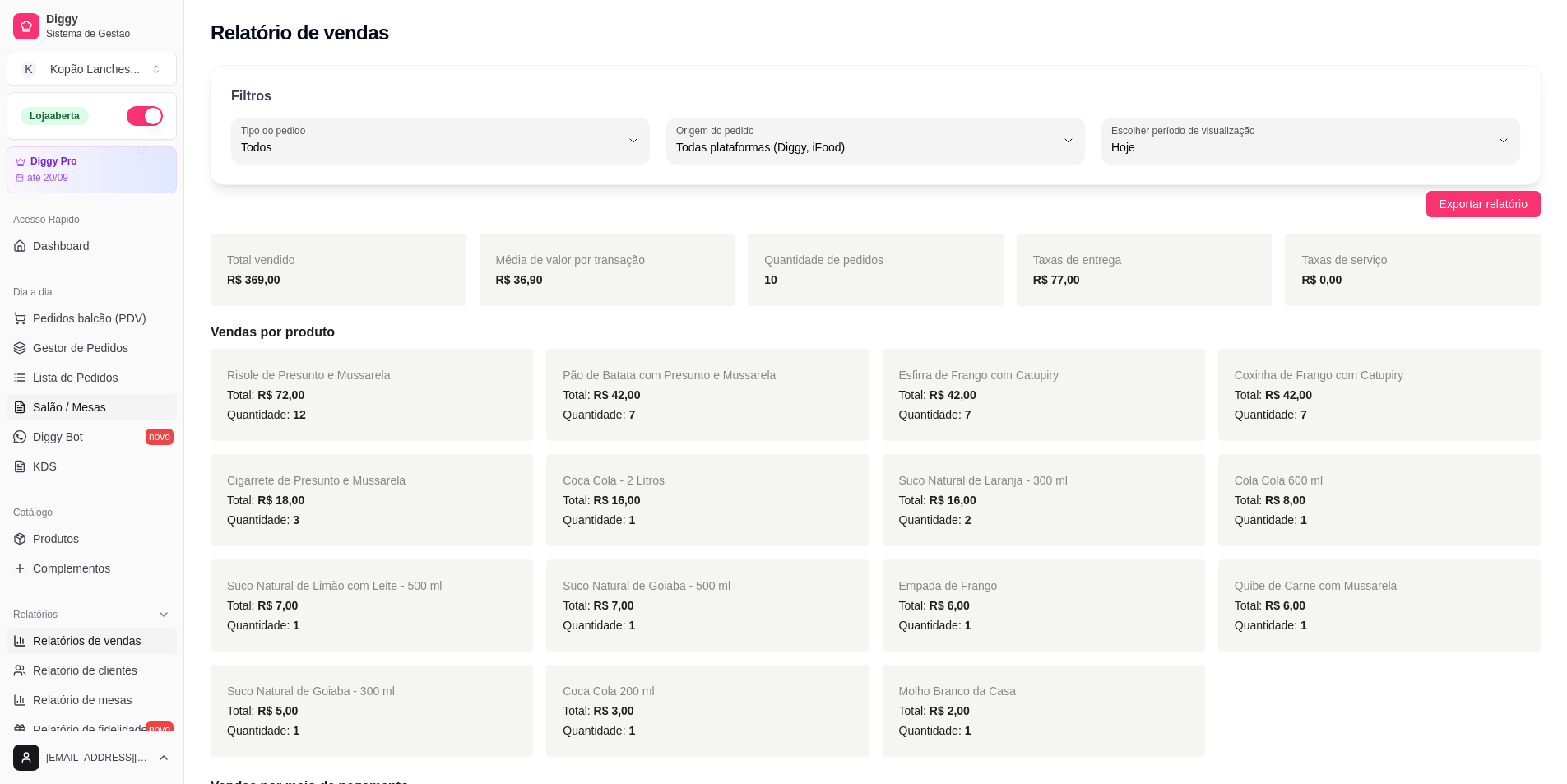
click at [41, 413] on span "Salão / Mesas" at bounding box center [69, 407] width 73 height 16
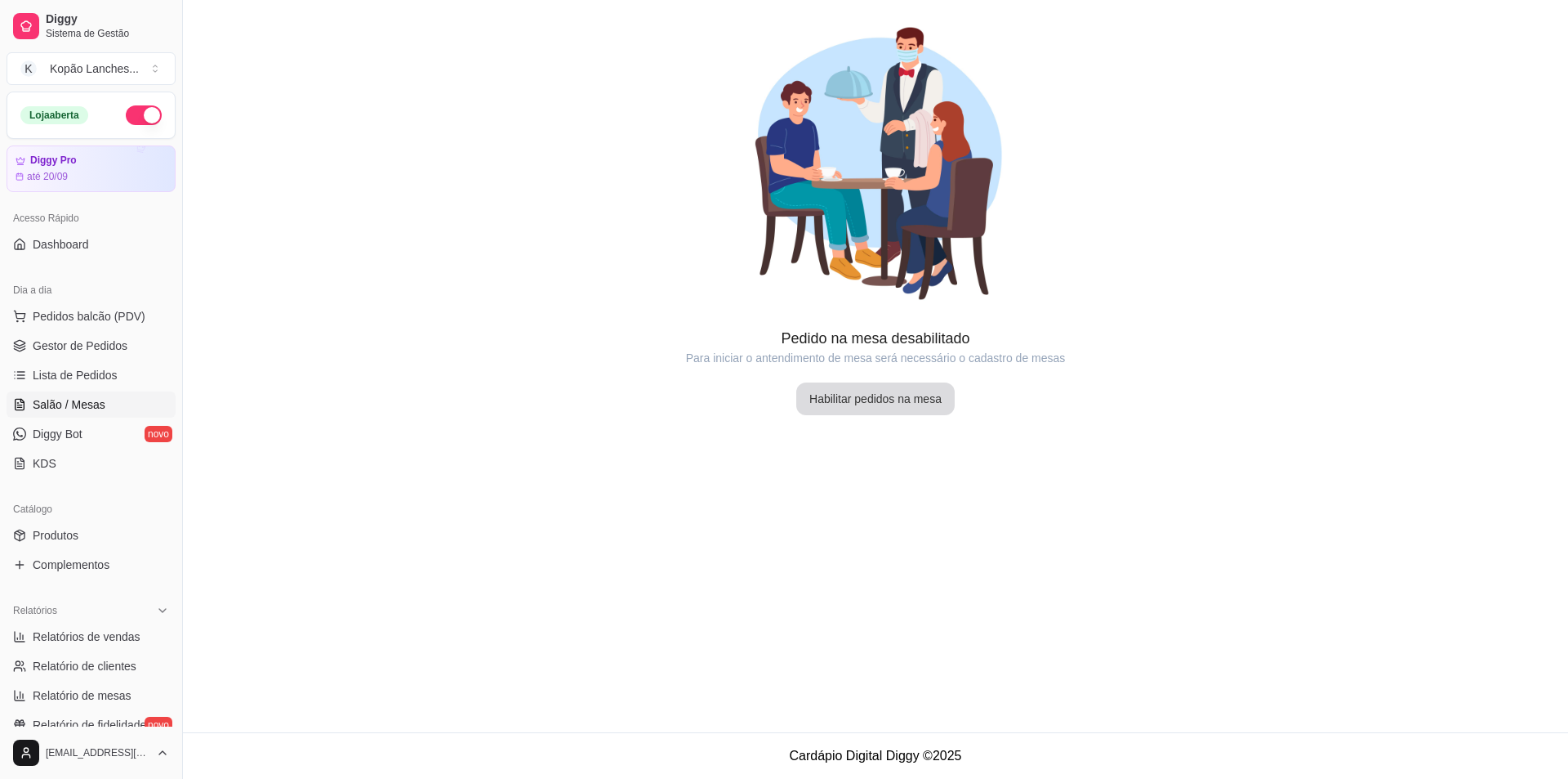
click at [888, 407] on button "Habilitar pedidos na mesa" at bounding box center [876, 399] width 159 height 33
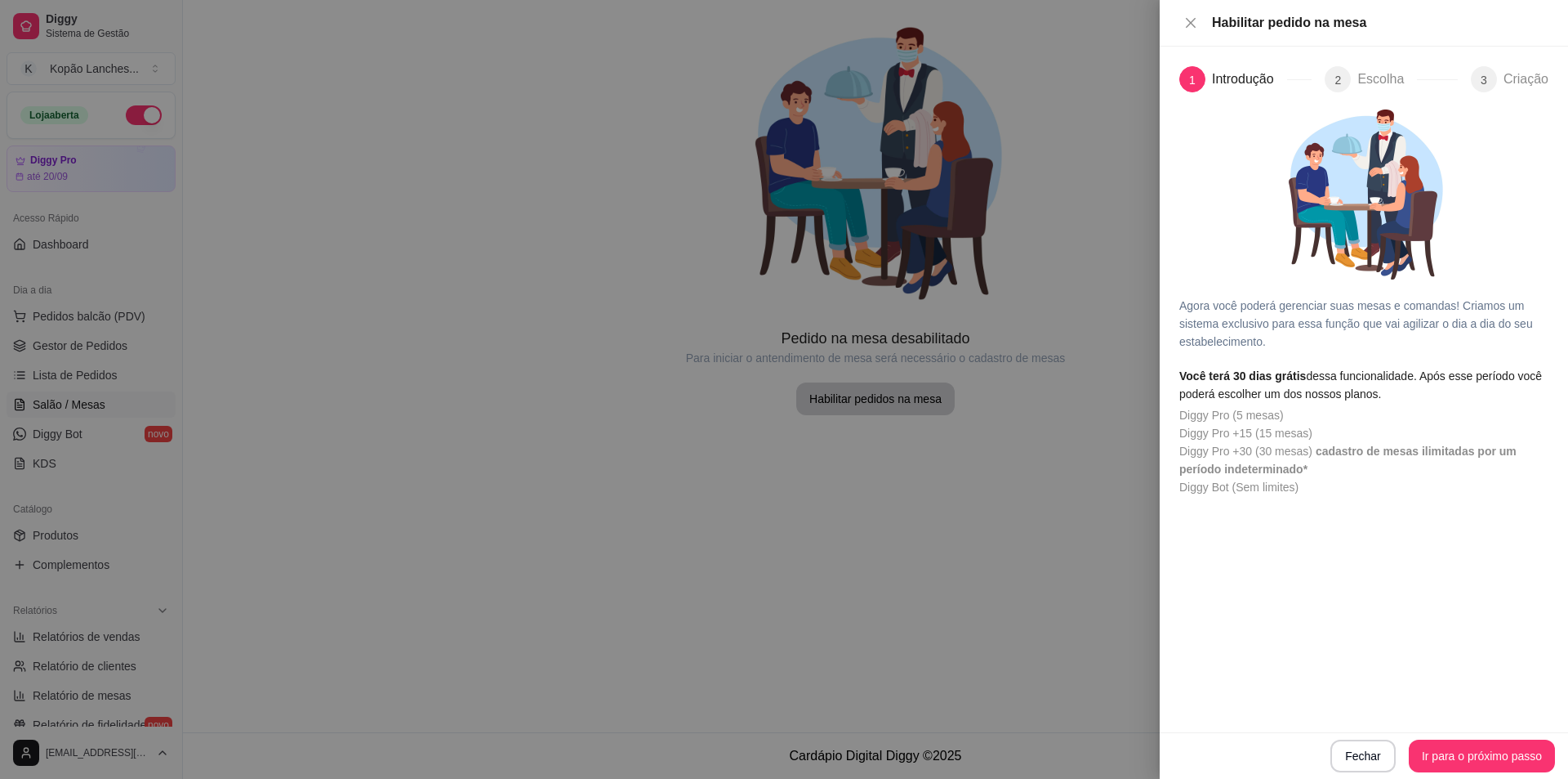
click at [974, 489] on div at bounding box center [784, 389] width 1568 height 779
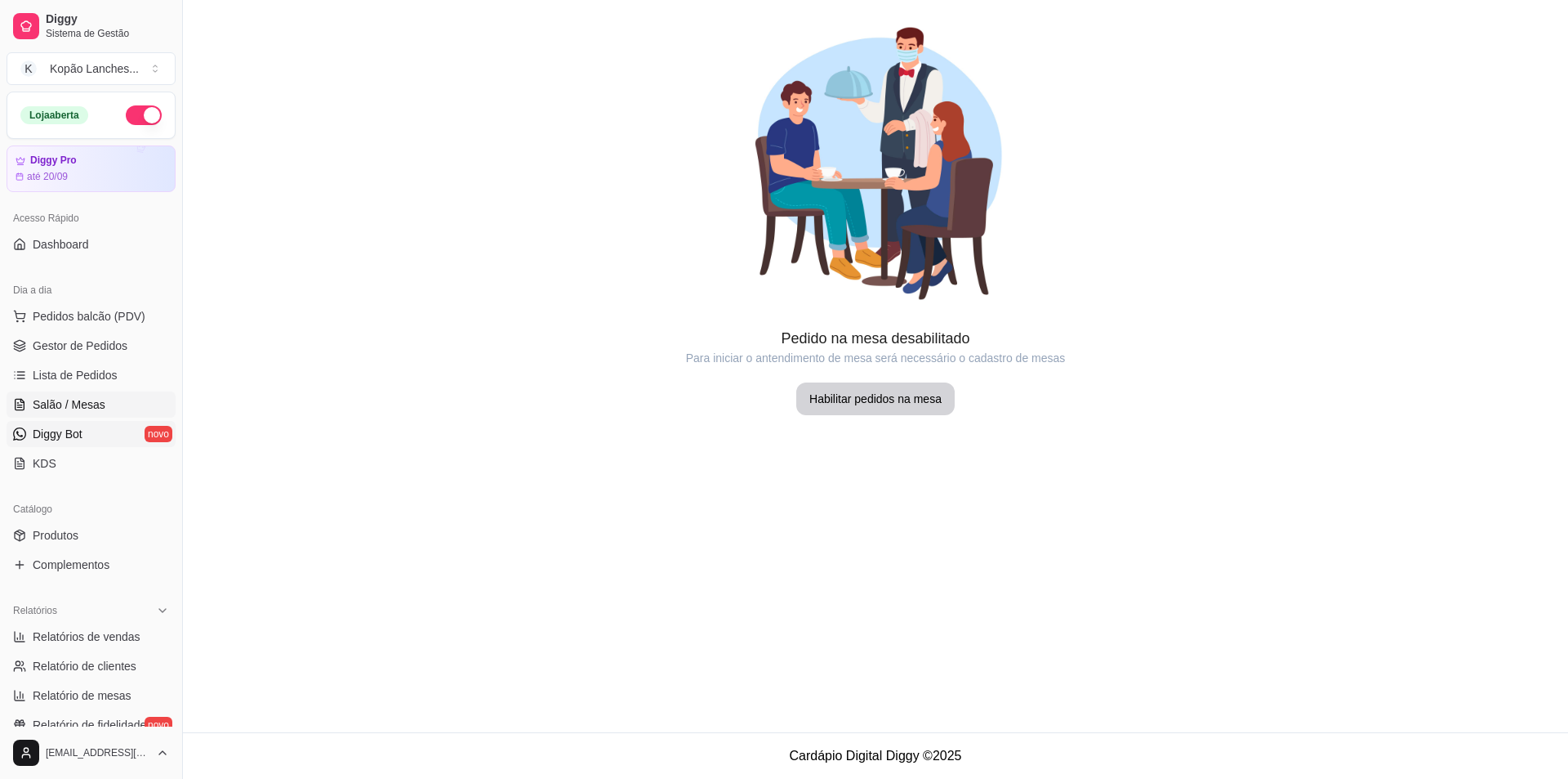
click at [61, 445] on link "Diggy Bot novo" at bounding box center [91, 434] width 169 height 26
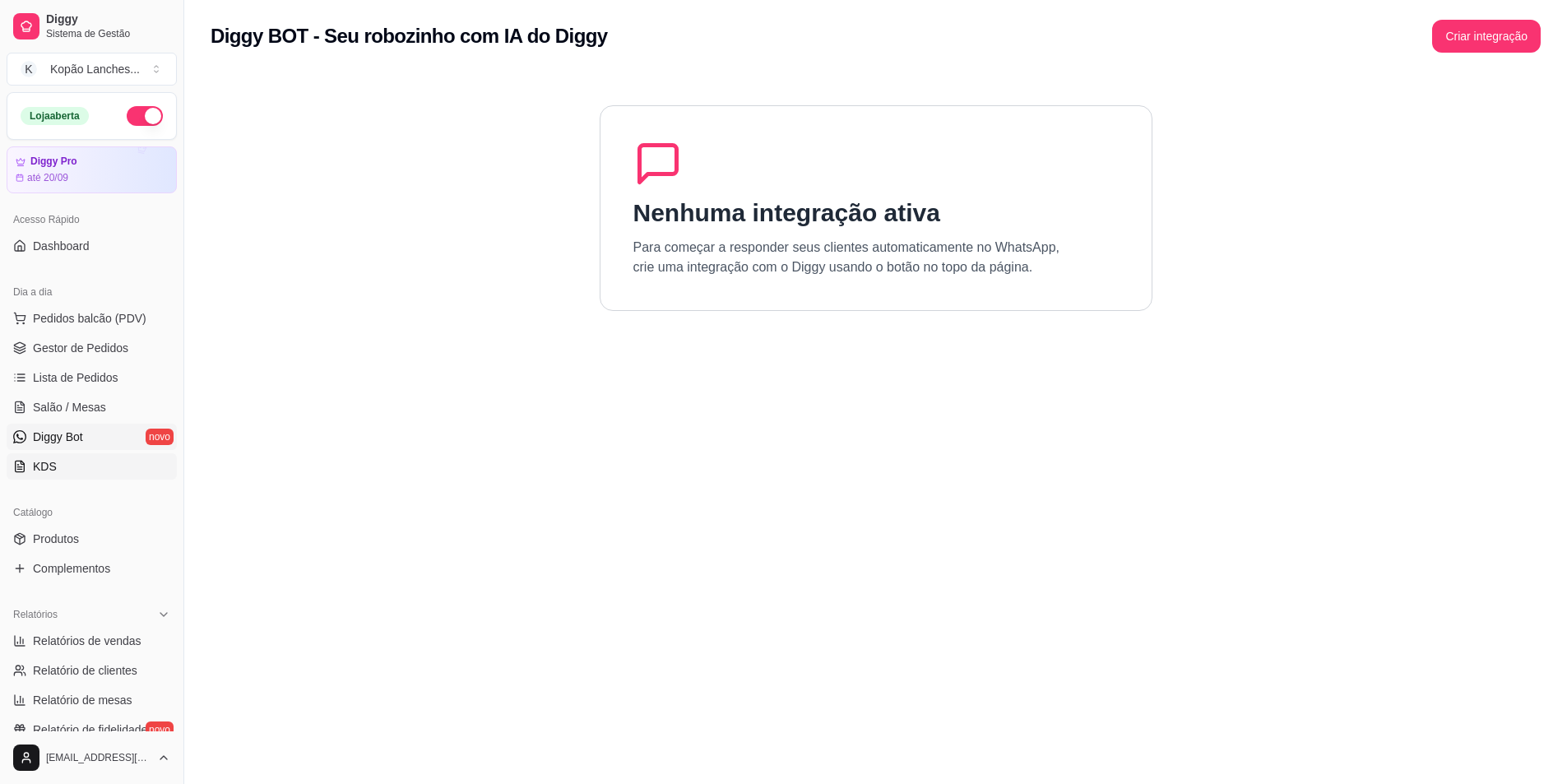
click at [62, 471] on link "KDS" at bounding box center [92, 467] width 170 height 26
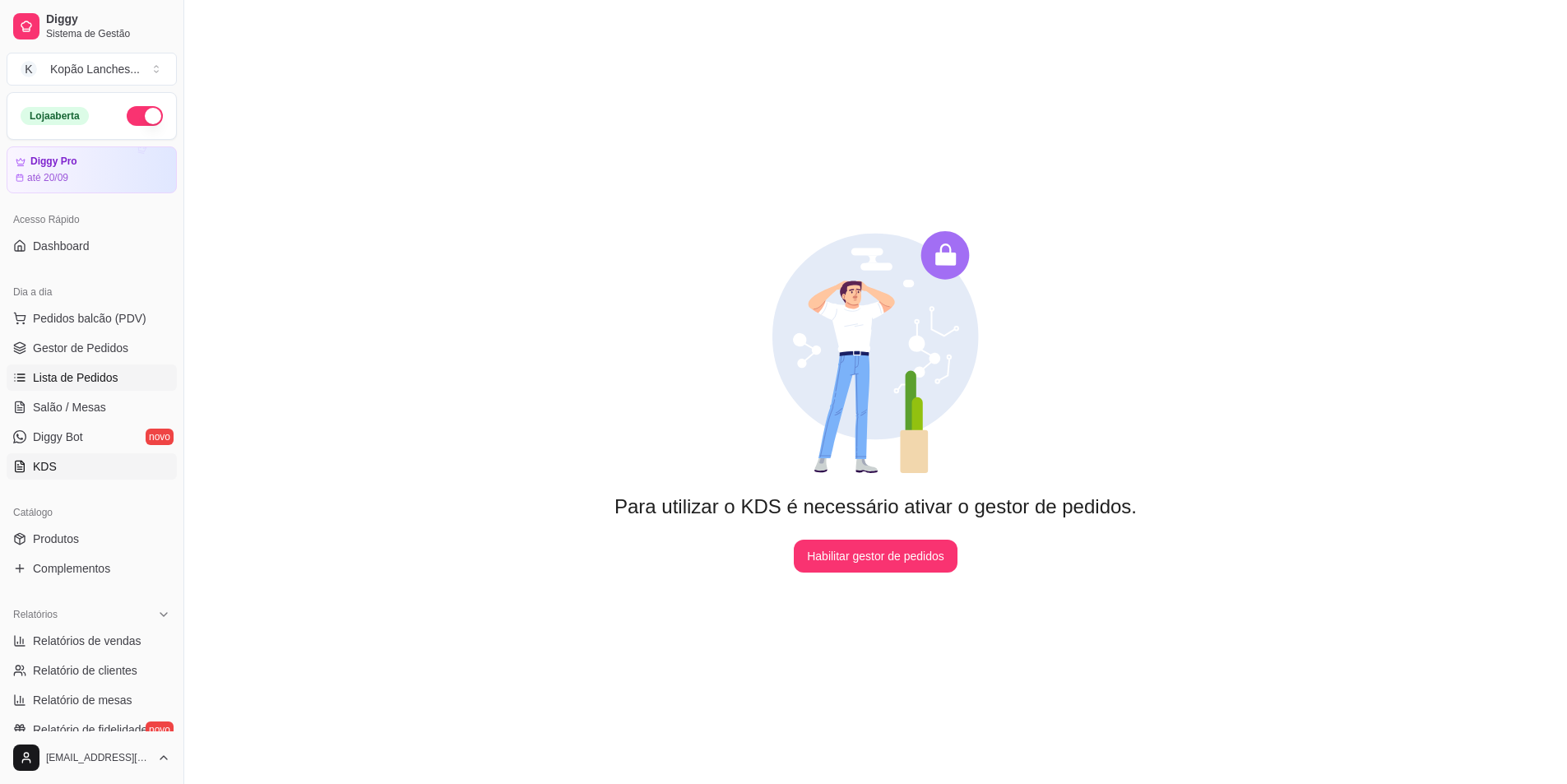
click at [73, 371] on span "Lista de Pedidos" at bounding box center [76, 378] width 86 height 16
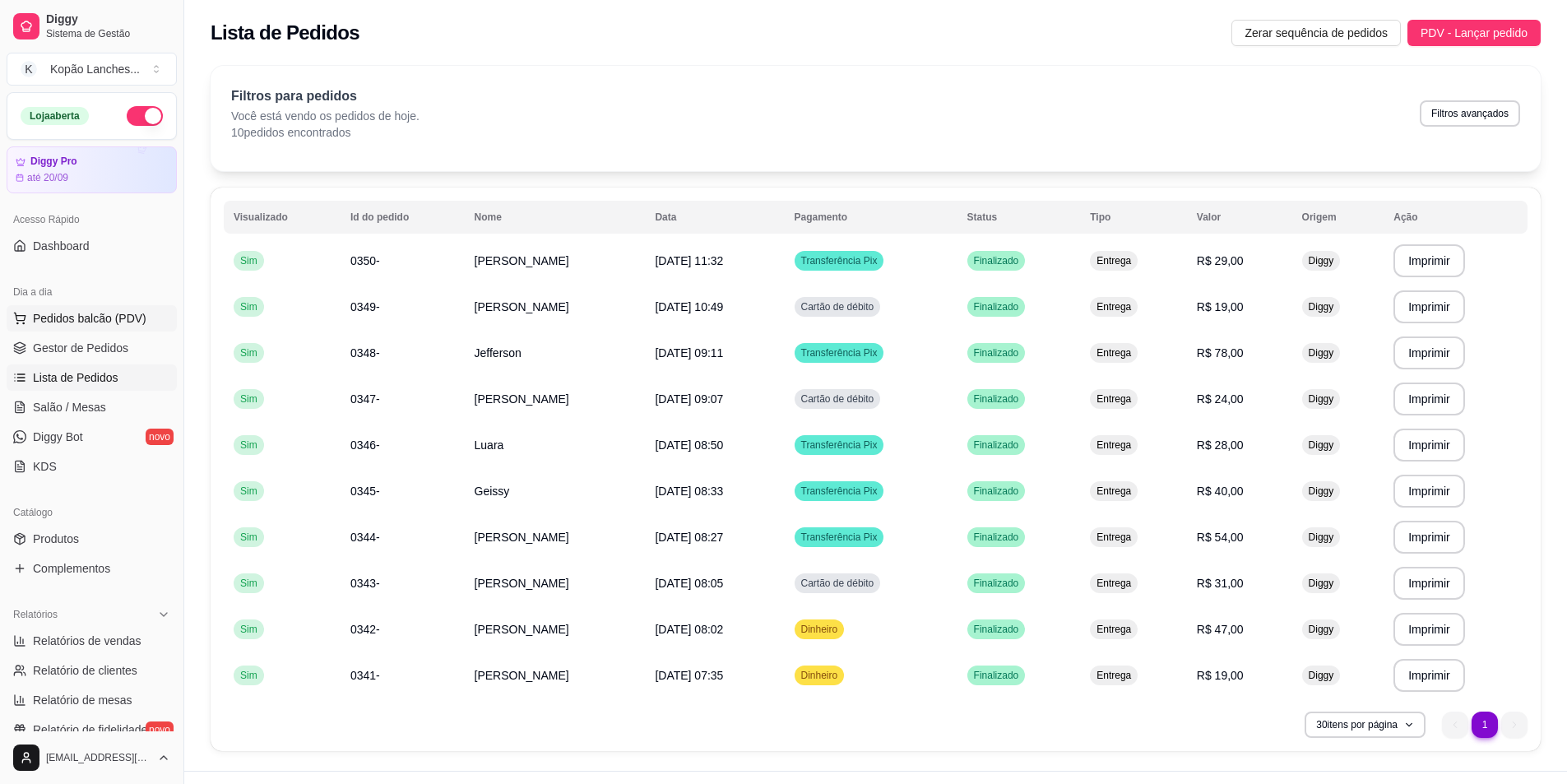
click at [80, 309] on button "Pedidos balcão (PDV)" at bounding box center [92, 318] width 170 height 26
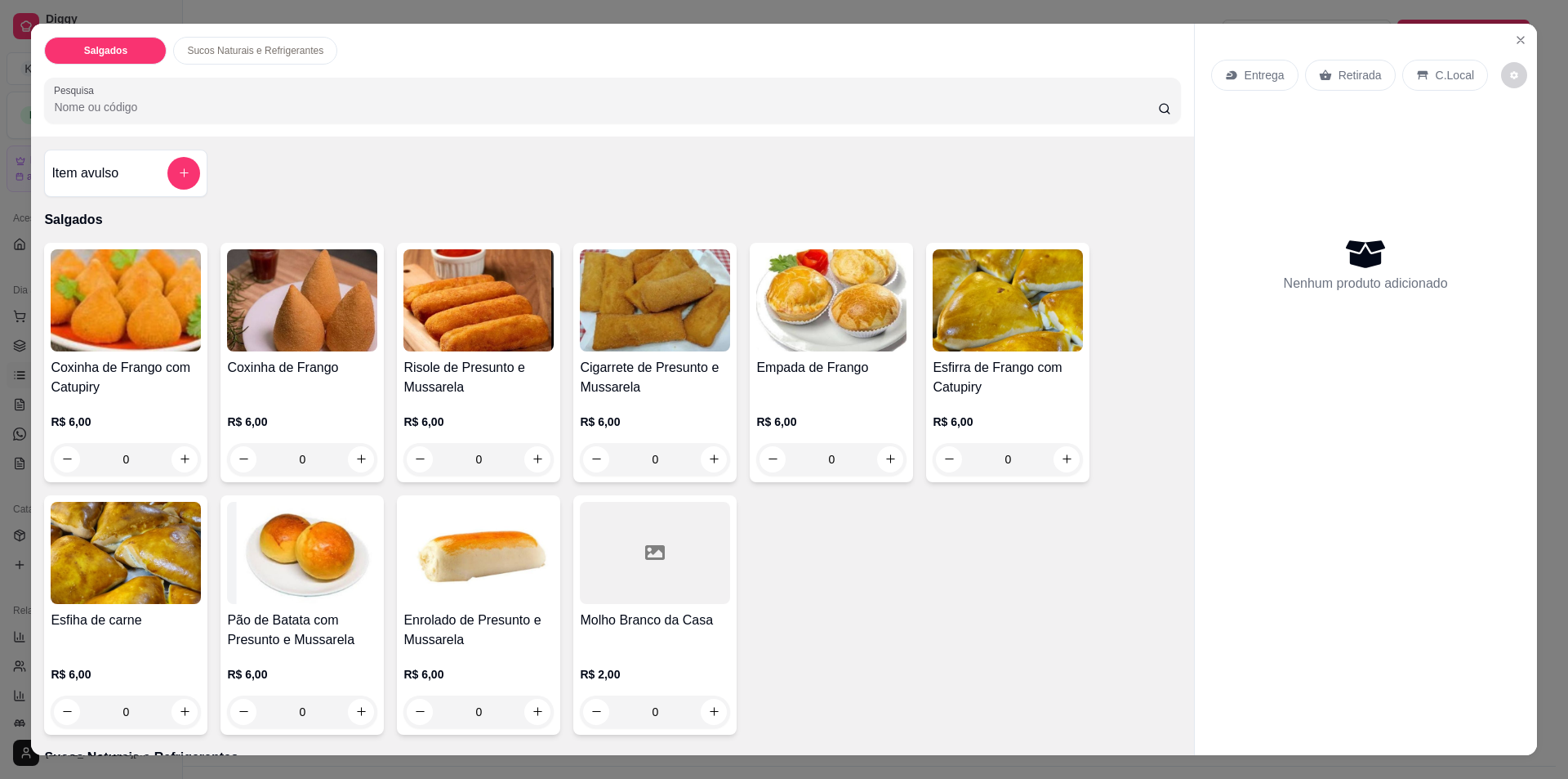
click at [1529, 34] on div "Entrega Retirada C.Local Nenhum produto adicionado" at bounding box center [1366, 377] width 342 height 706
click at [1507, 37] on button "Close" at bounding box center [1521, 40] width 26 height 26
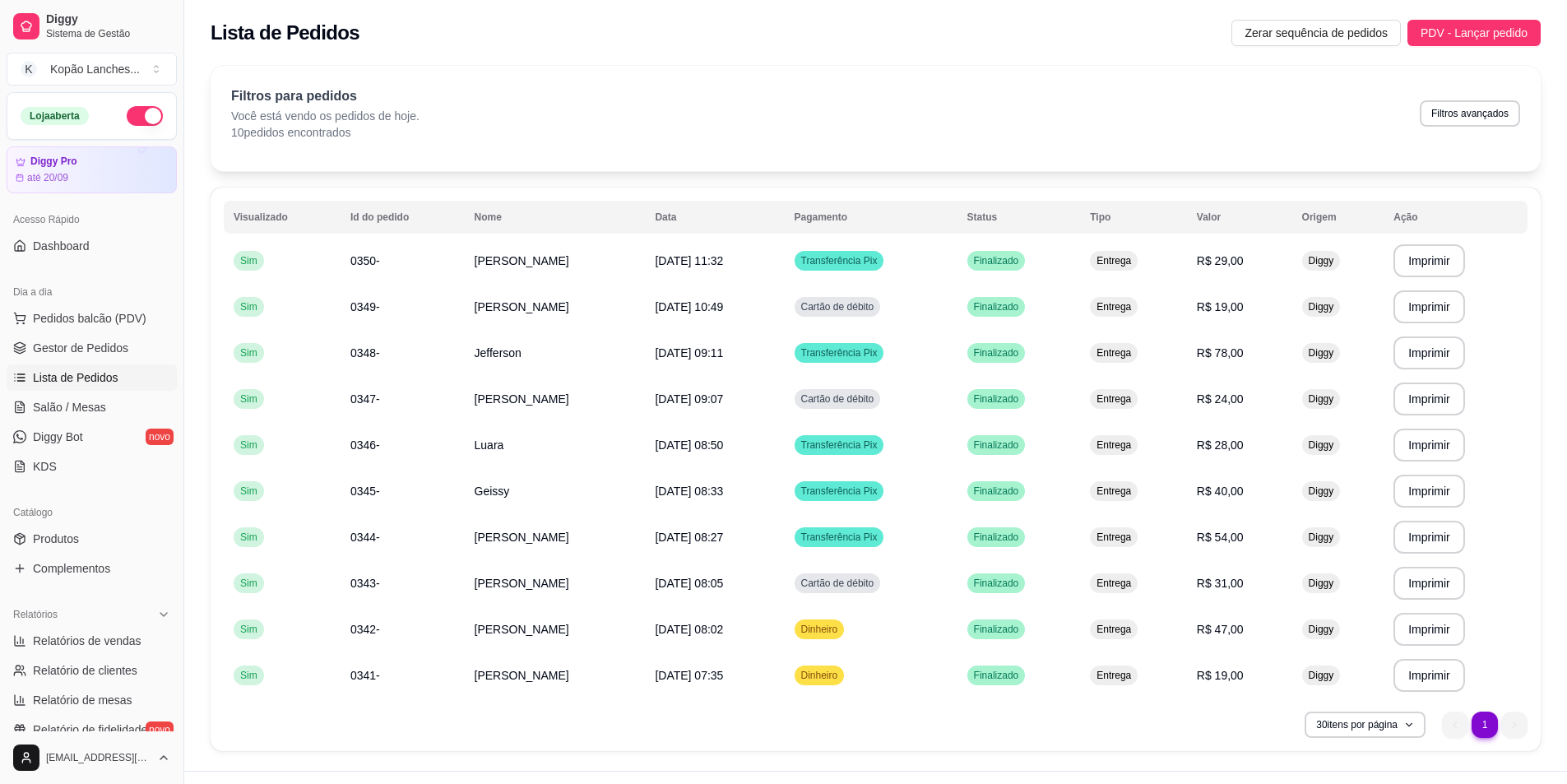
click at [96, 262] on div "Acesso Rápido Dashboard" at bounding box center [92, 232] width 183 height 66
click at [96, 237] on link "Dashboard" at bounding box center [92, 246] width 170 height 26
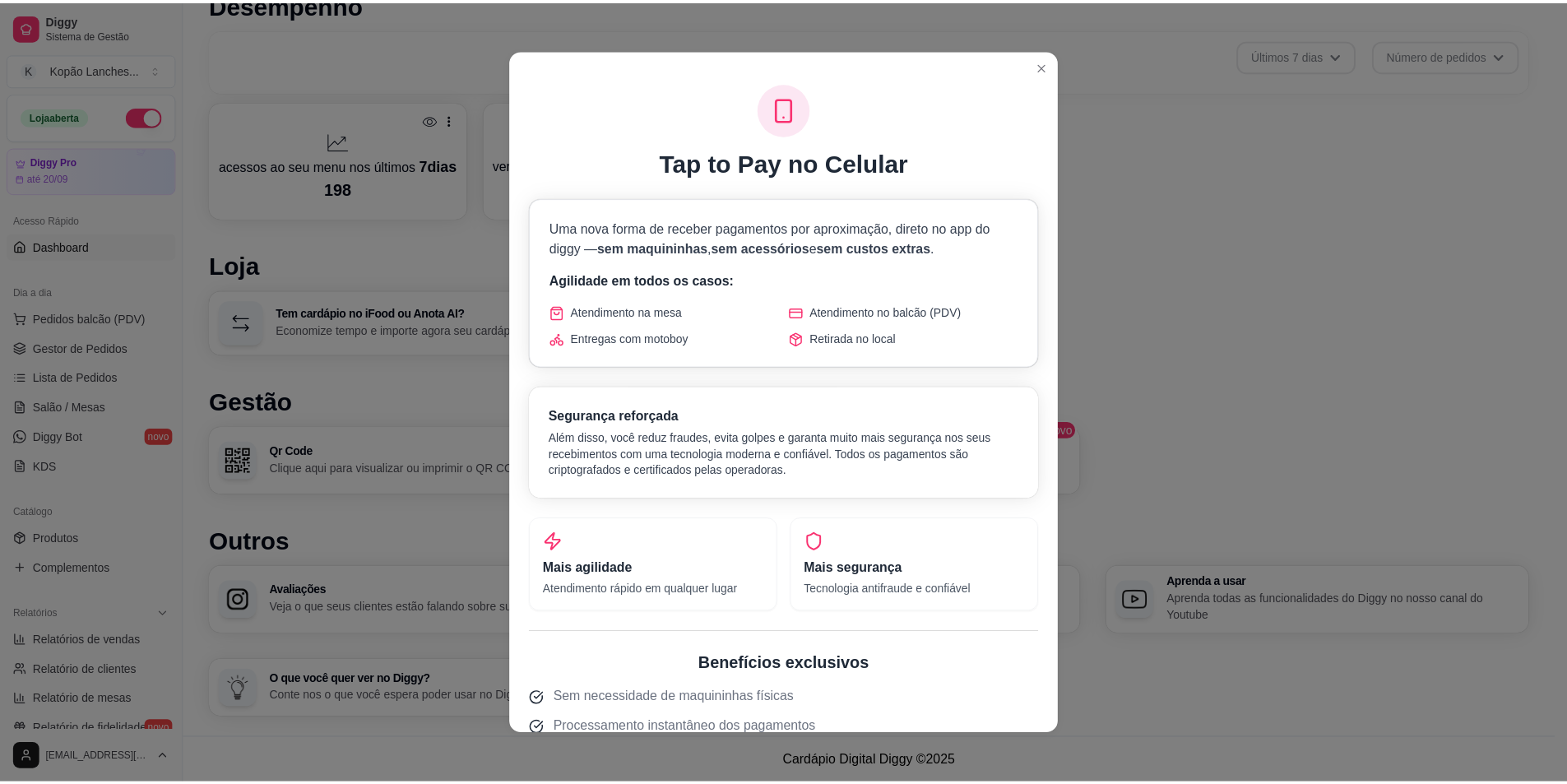
scroll to position [375, 0]
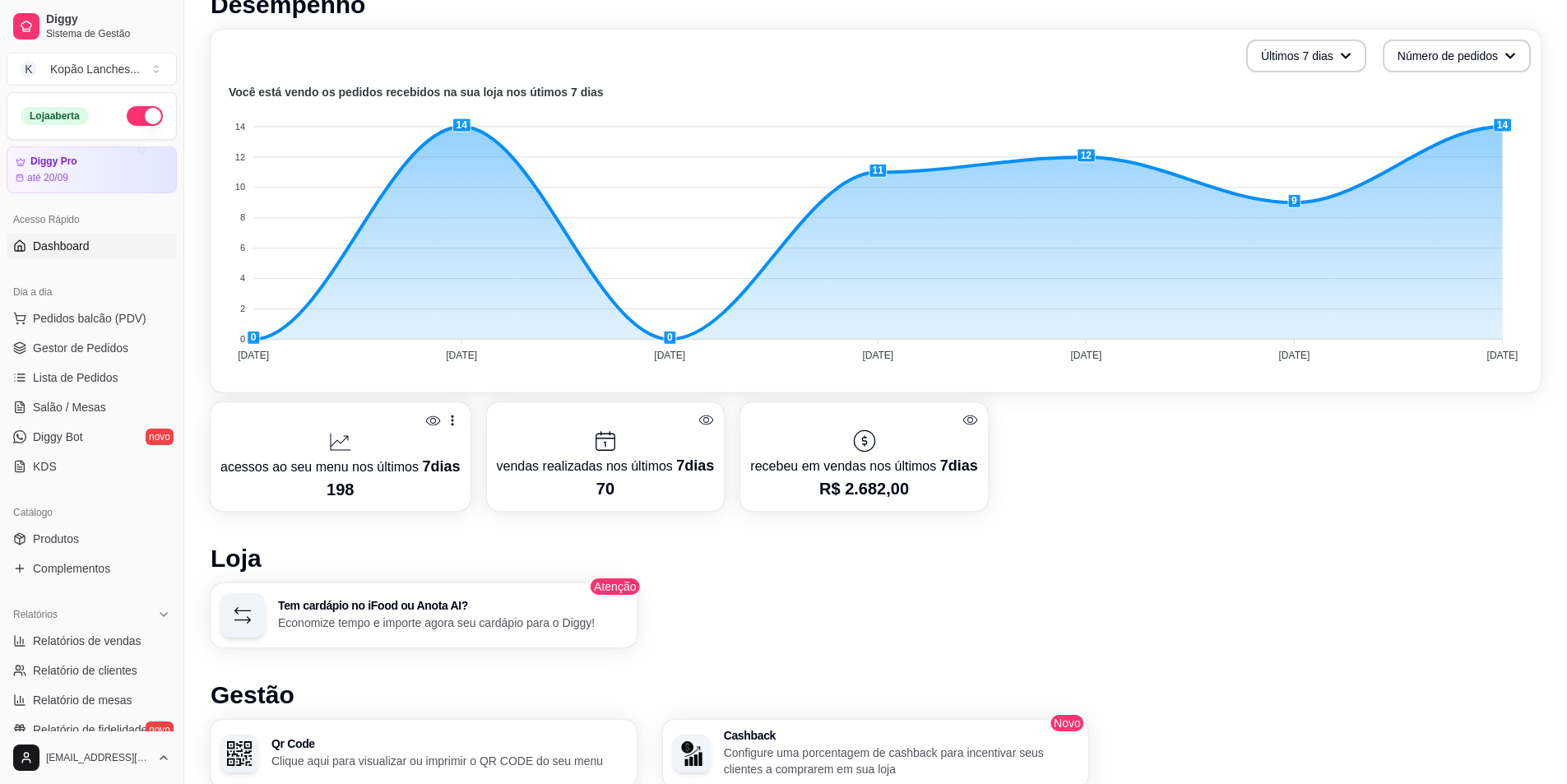
drag, startPoint x: 539, startPoint y: 476, endPoint x: 652, endPoint y: 490, distance: 113.9
click at [613, 485] on p "70" at bounding box center [605, 489] width 218 height 23
click at [688, 519] on div "Desempenho Últimos 7 dias Número de pedidos Você está vendo os pedidos recebido…" at bounding box center [875, 500] width 1330 height 1021
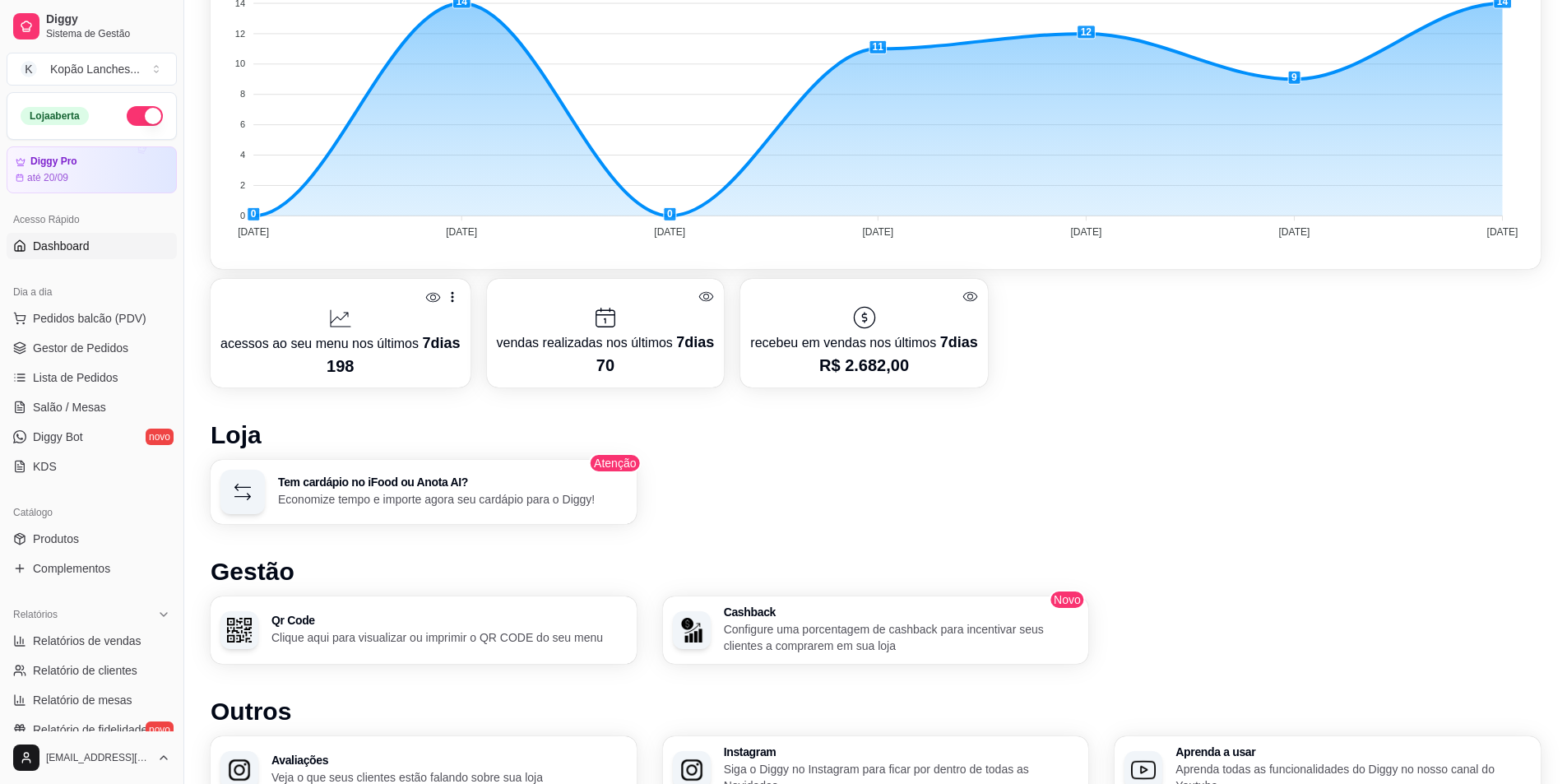
scroll to position [539, 0]
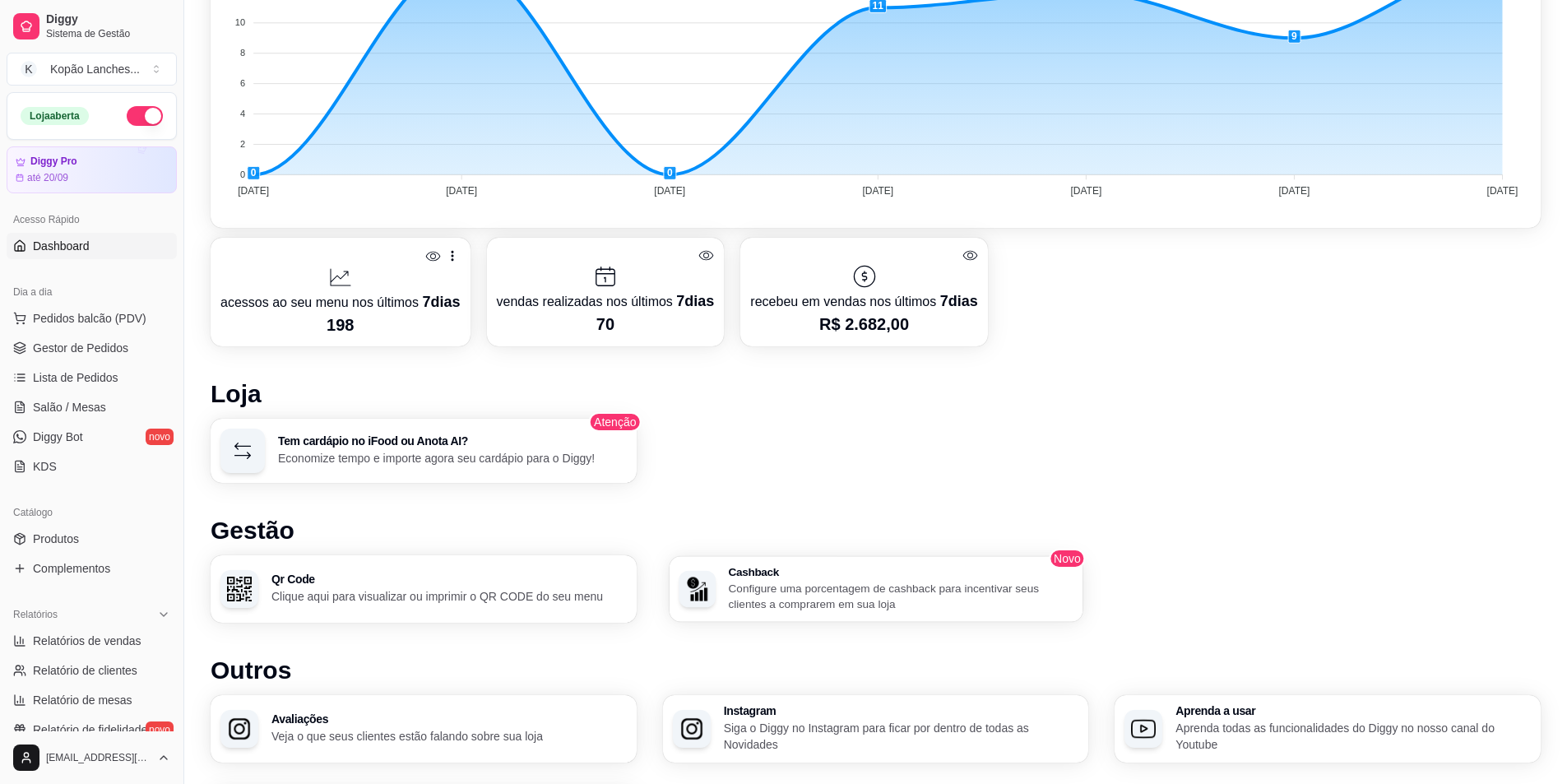
click at [790, 603] on p "Configure uma porcentagem de cashback para incentivar seus clientes a comprarem…" at bounding box center [901, 595] width 345 height 32
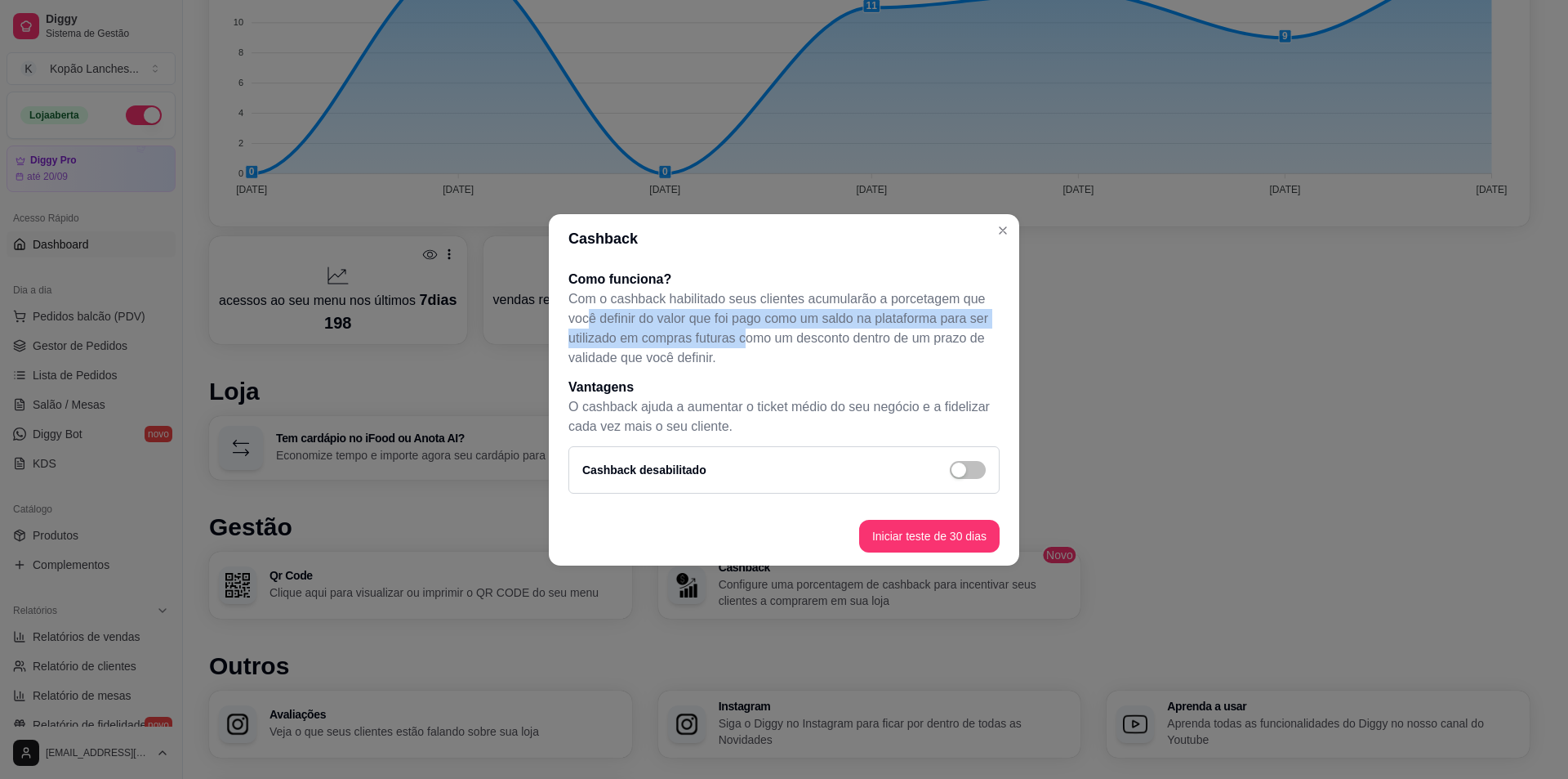
drag, startPoint x: 589, startPoint y: 318, endPoint x: 812, endPoint y: 342, distance: 224.3
click at [775, 339] on p "Com o cashback habilitado seus clientes acumularão a porcetagem que você defini…" at bounding box center [784, 328] width 432 height 79
click at [816, 342] on p "Com o cashback habilitado seus clientes acumularão a porcetagem que você defini…" at bounding box center [784, 328] width 432 height 79
drag, startPoint x: 777, startPoint y: 304, endPoint x: 906, endPoint y: 312, distance: 129.2
click at [906, 312] on p "Com o cashback habilitado seus clientes acumularão a porcetagem que você defini…" at bounding box center [784, 328] width 432 height 79
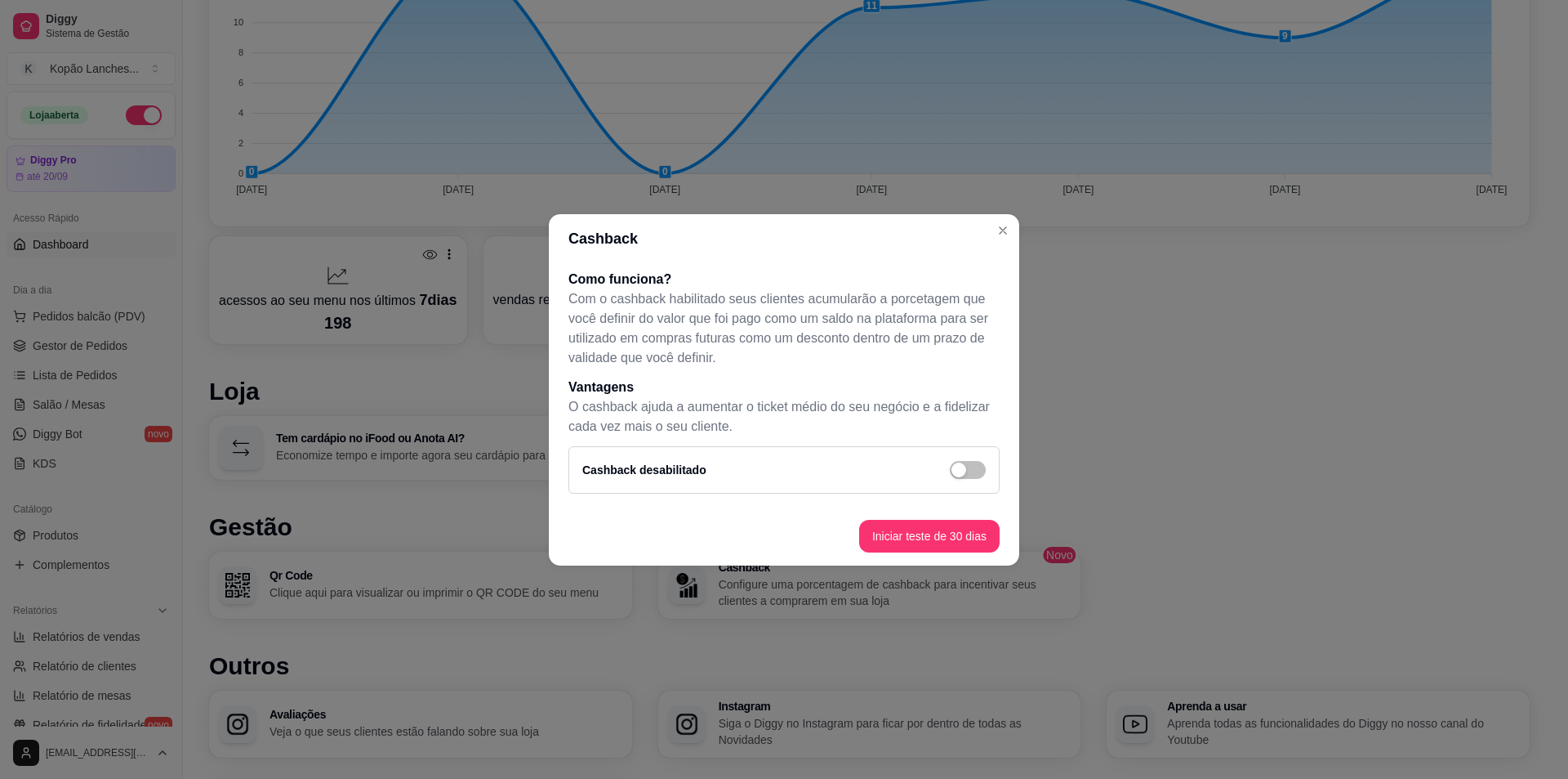
click at [936, 315] on p "Com o cashback habilitado seus clientes acumularão a porcetagem que você defini…" at bounding box center [784, 328] width 432 height 79
drag, startPoint x: 584, startPoint y: 322, endPoint x: 770, endPoint y: 324, distance: 186.0
click at [757, 324] on p "Com o cashback habilitado seus clientes acumularão a porcetagem que você defini…" at bounding box center [784, 328] width 432 height 79
click at [802, 324] on p "Com o cashback habilitado seus clientes acumularão a porcetagem que você defini…" at bounding box center [784, 328] width 432 height 79
drag, startPoint x: 598, startPoint y: 338, endPoint x: 743, endPoint y: 352, distance: 145.7
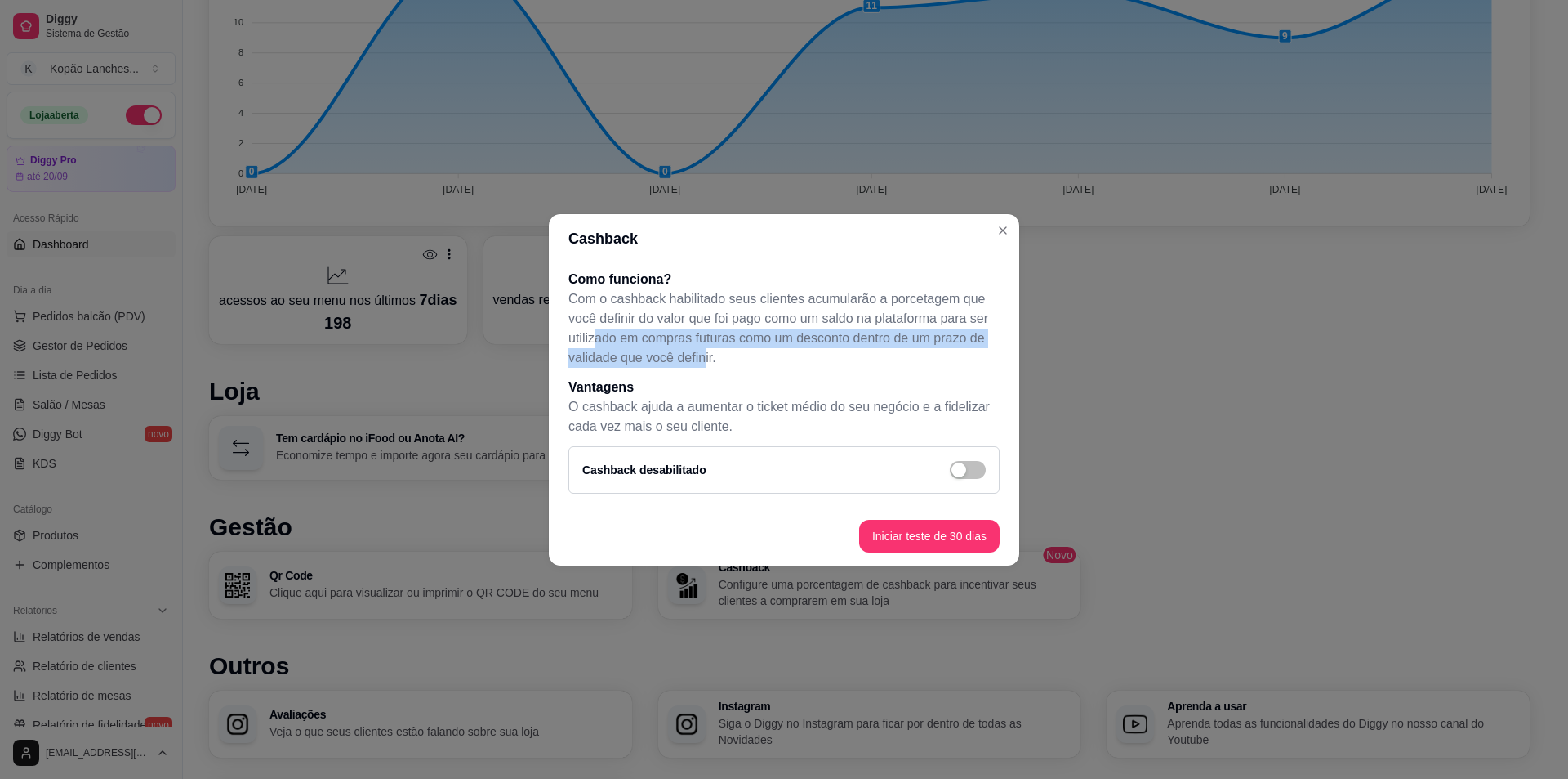
click at [725, 351] on p "Com o cashback habilitado seus clientes acumularão a porcetagem que você defini…" at bounding box center [784, 328] width 432 height 79
click at [773, 360] on p "Com o cashback habilitado seus clientes acumularão a porcetagem que você defini…" at bounding box center [784, 328] width 432 height 79
click at [773, 364] on p "Com o cashback habilitado seus clientes acumularão a porcetagem que você defini…" at bounding box center [784, 328] width 432 height 79
drag, startPoint x: 610, startPoint y: 365, endPoint x: 847, endPoint y: 385, distance: 237.8
click at [843, 385] on div "Como funciona? Com o cashback habilitado seus clientes acumularão a porcetagem …" at bounding box center [784, 384] width 471 height 243
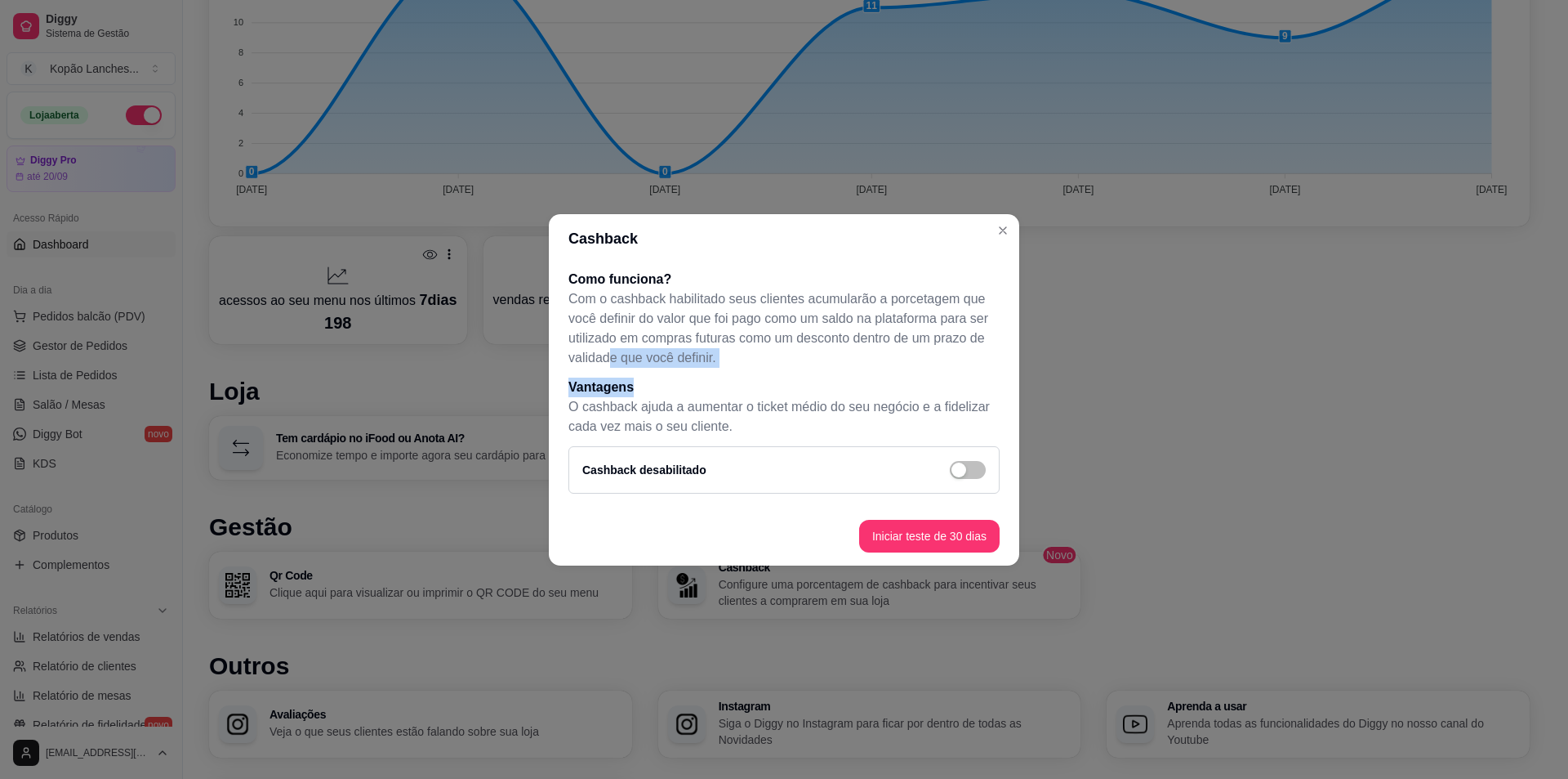
click at [847, 385] on h1 "Vantagens" at bounding box center [784, 387] width 432 height 20
click at [594, 410] on p "O cashback ajuda a aumentar o ticket médio do seu negócio e a fidelizar cada ve…" at bounding box center [784, 417] width 432 height 39
drag, startPoint x: 726, startPoint y: 415, endPoint x: 793, endPoint y: 420, distance: 67.2
click at [730, 415] on p "O cashback ajuda a aumentar o ticket médio do seu negócio e a fidelizar cada ve…" at bounding box center [784, 417] width 432 height 39
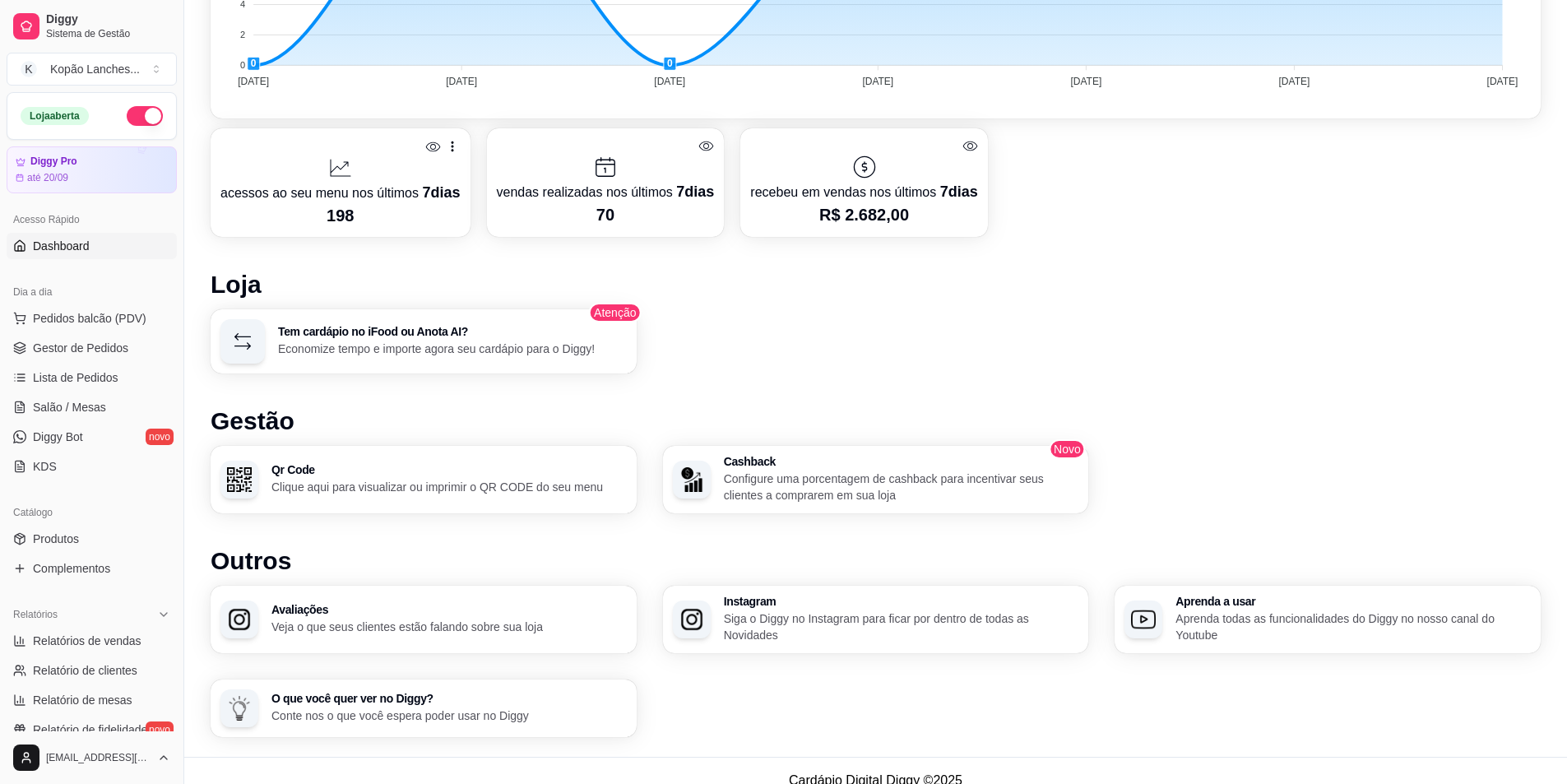
scroll to position [668, 0]
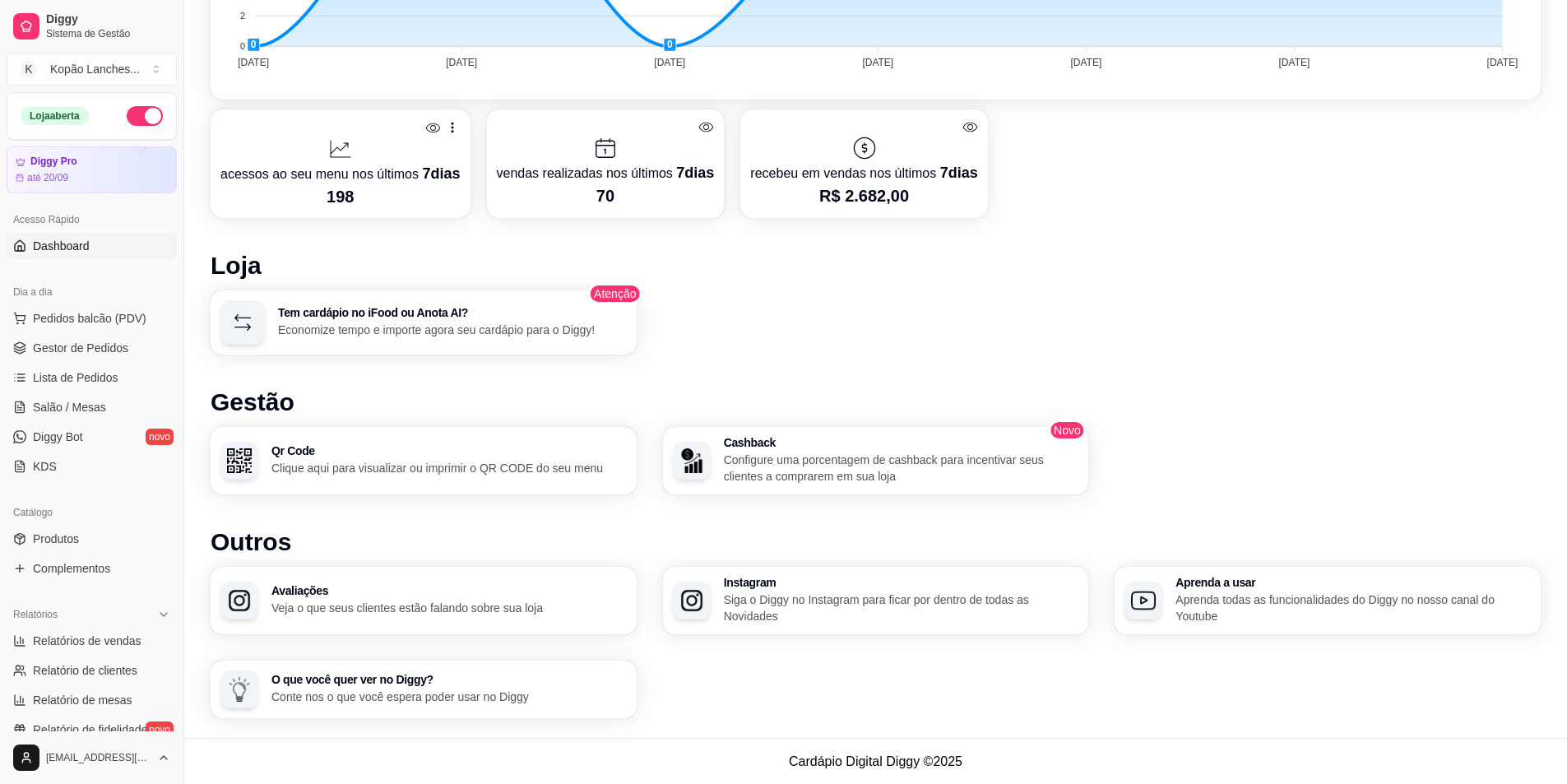
click at [323, 603] on p "Veja o que seus clientes estão falando sobre sua loja" at bounding box center [449, 608] width 355 height 16
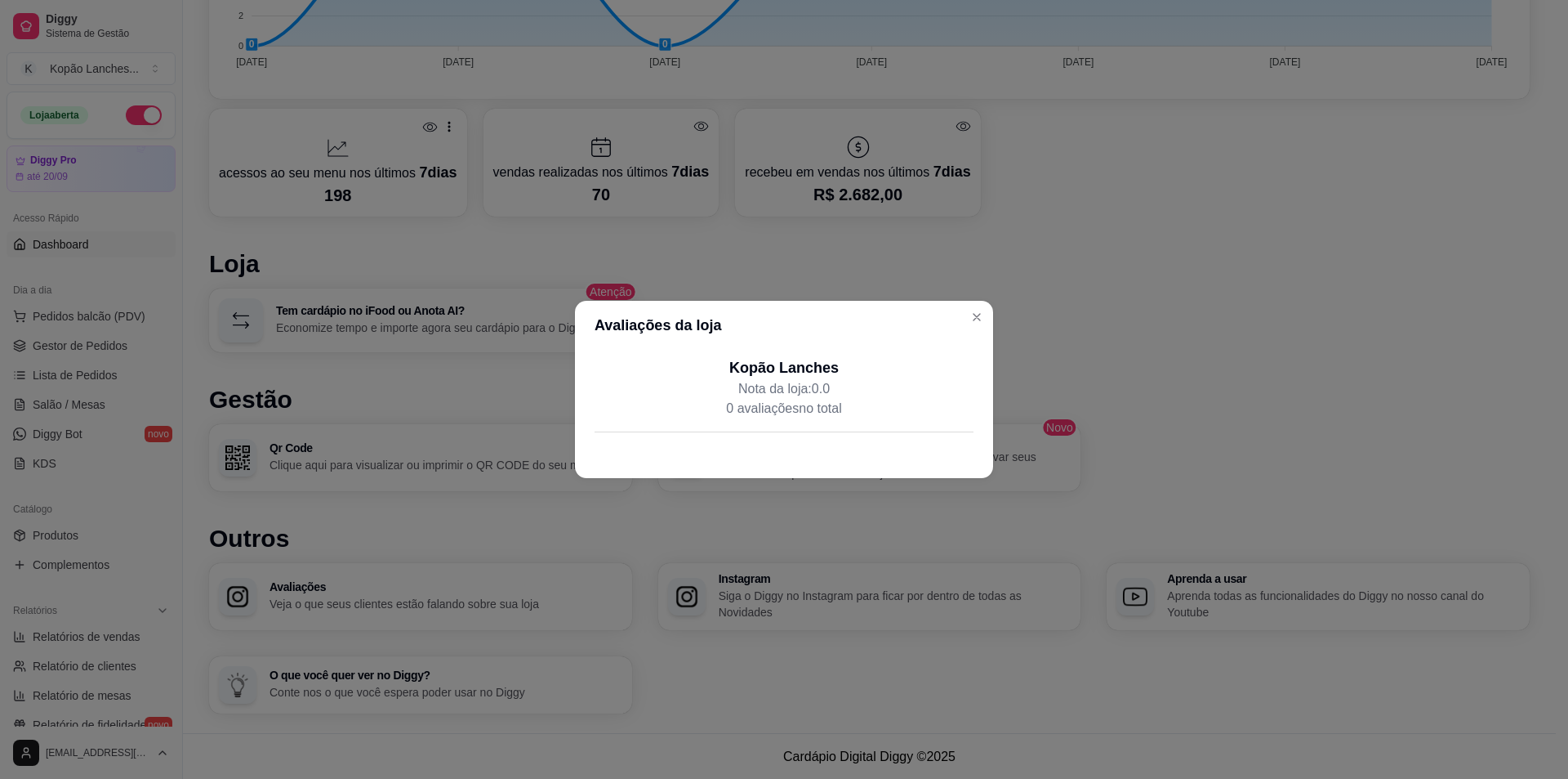
click at [789, 390] on p "Nota da loja: 0.0" at bounding box center [784, 389] width 379 height 20
drag, startPoint x: 802, startPoint y: 399, endPoint x: 897, endPoint y: 399, distance: 95.0
click at [896, 399] on p "0 avaliações no total" at bounding box center [784, 409] width 379 height 20
click at [910, 392] on p "Nota da loja: 0.0" at bounding box center [784, 389] width 379 height 20
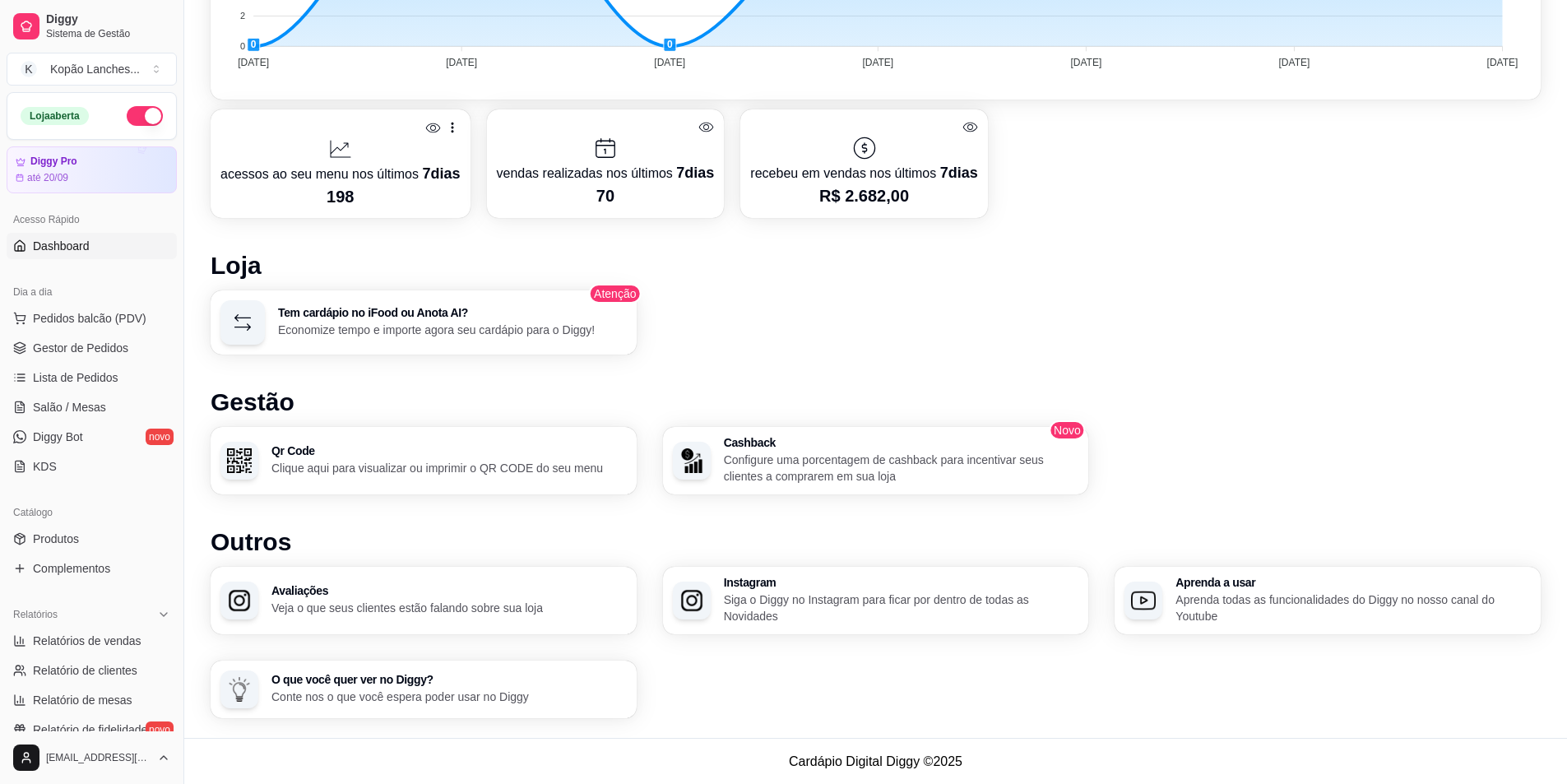
click at [358, 681] on h3 "O que você quer ver no Diggy?" at bounding box center [449, 679] width 355 height 12
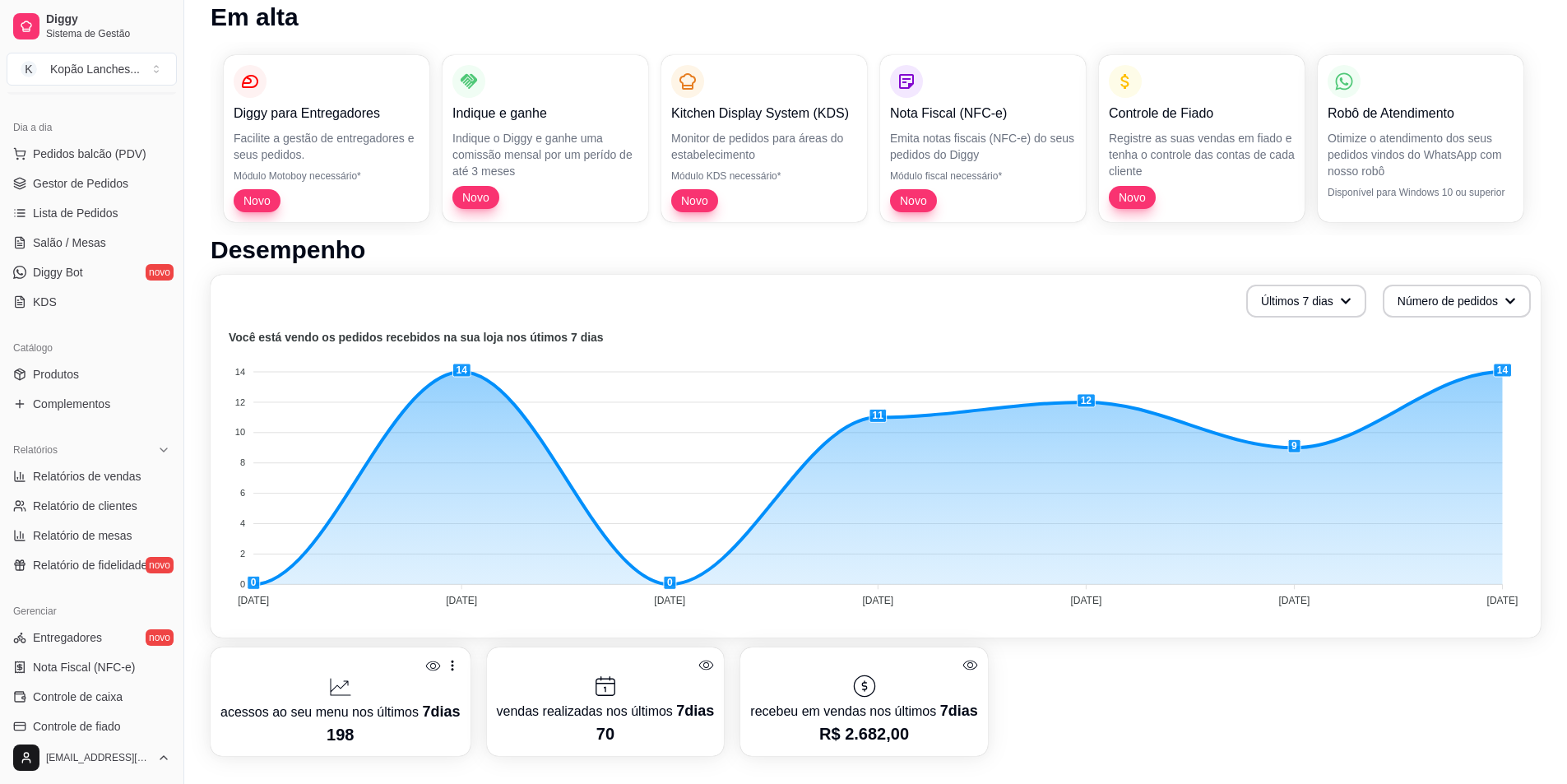
scroll to position [174, 0]
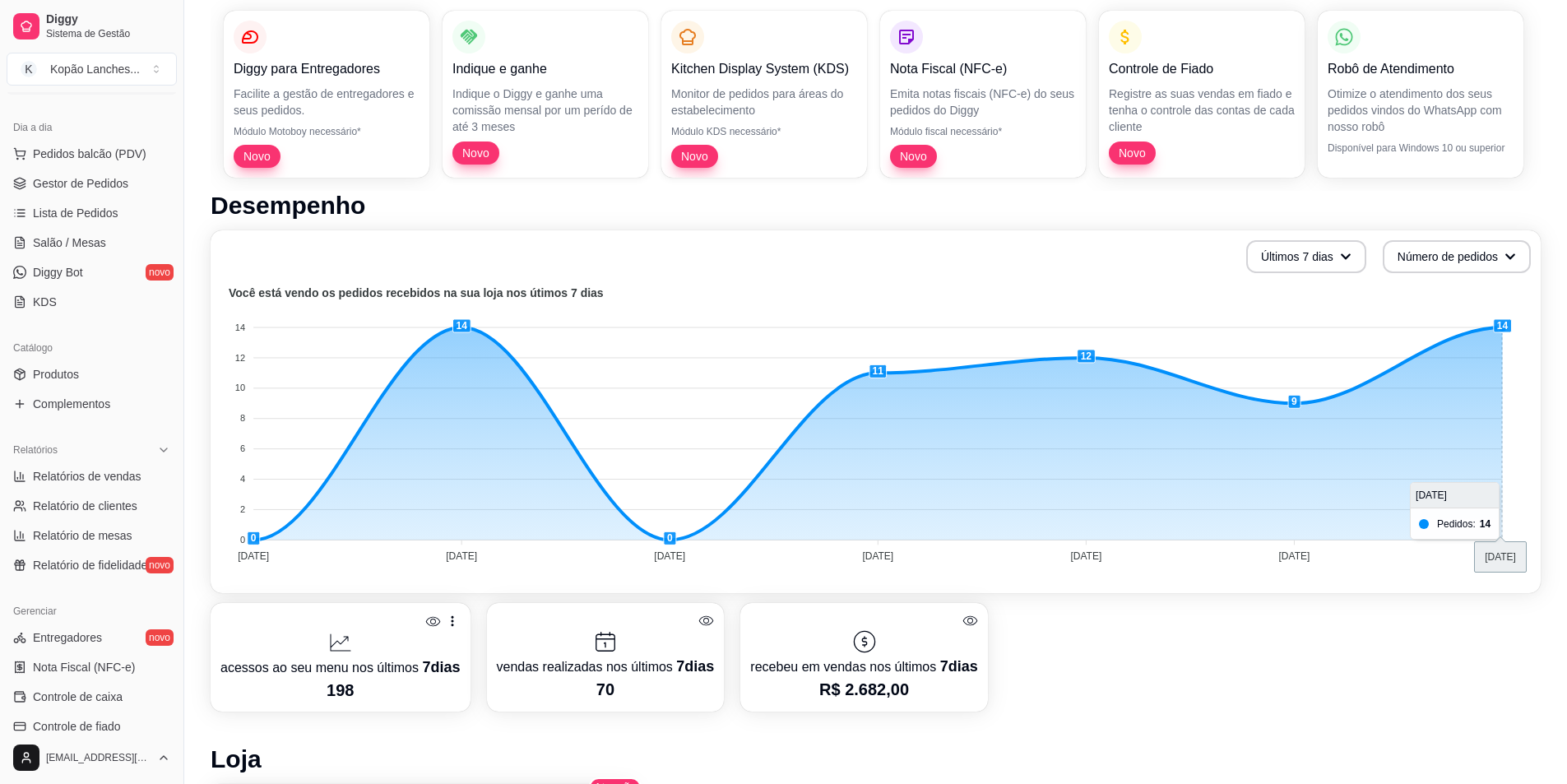
click at [1496, 334] on foreignobject at bounding box center [875, 426] width 1311 height 288
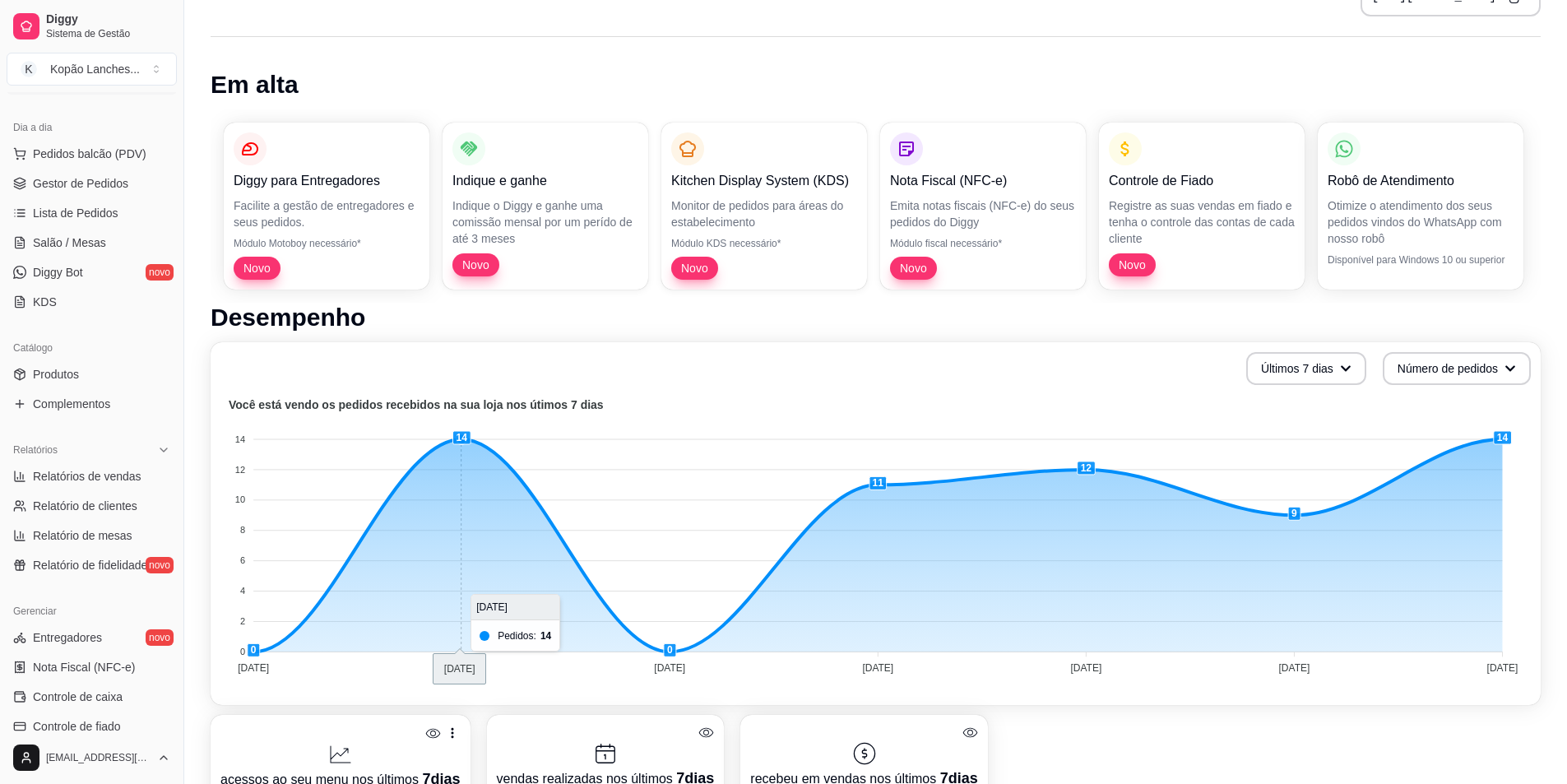
scroll to position [0, 0]
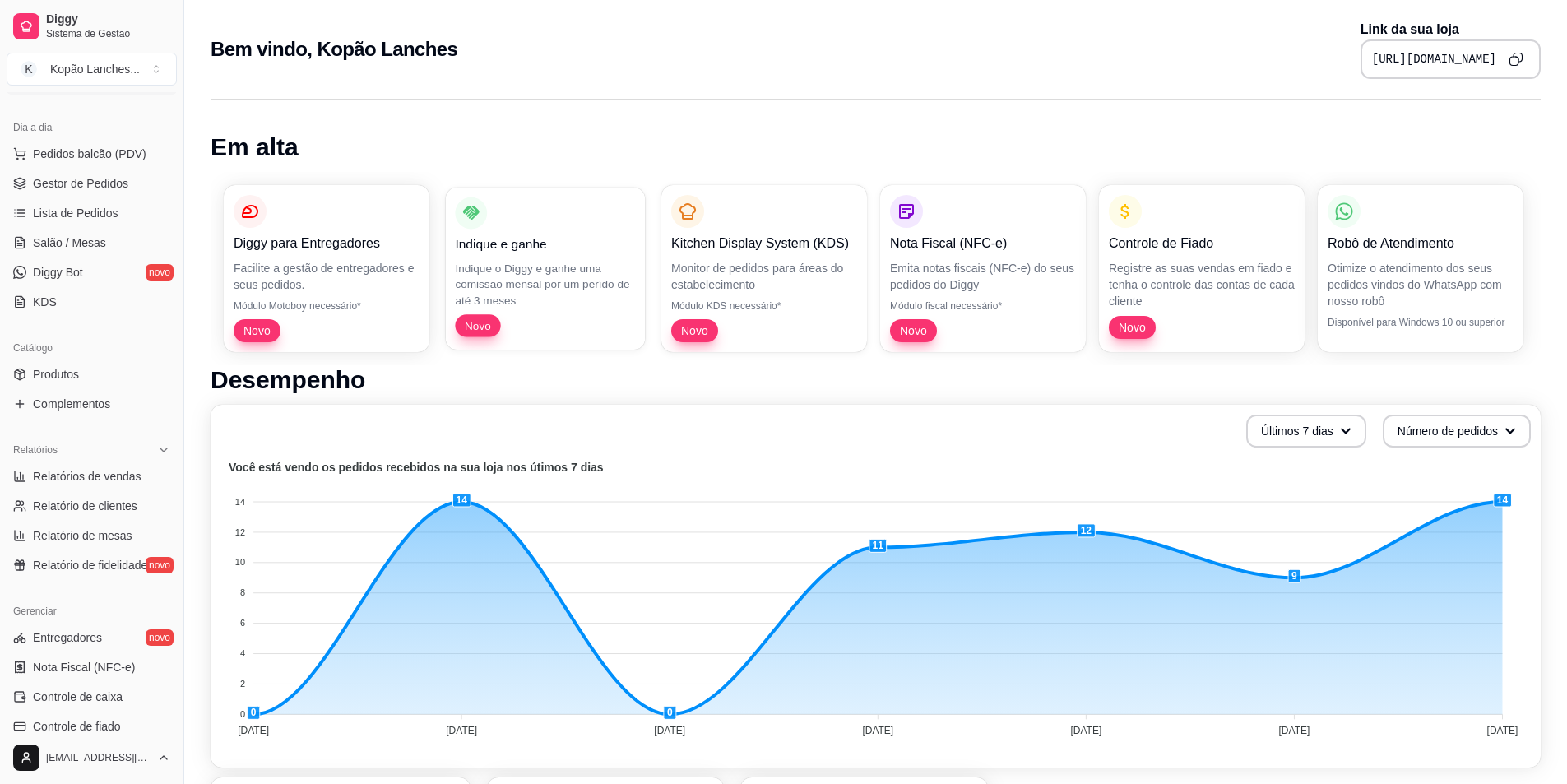
click at [564, 253] on div "Indique e ganhe Indique o Diggy e ganhe uma comissão mensal por um perído de at…" at bounding box center [545, 267] width 180 height 140
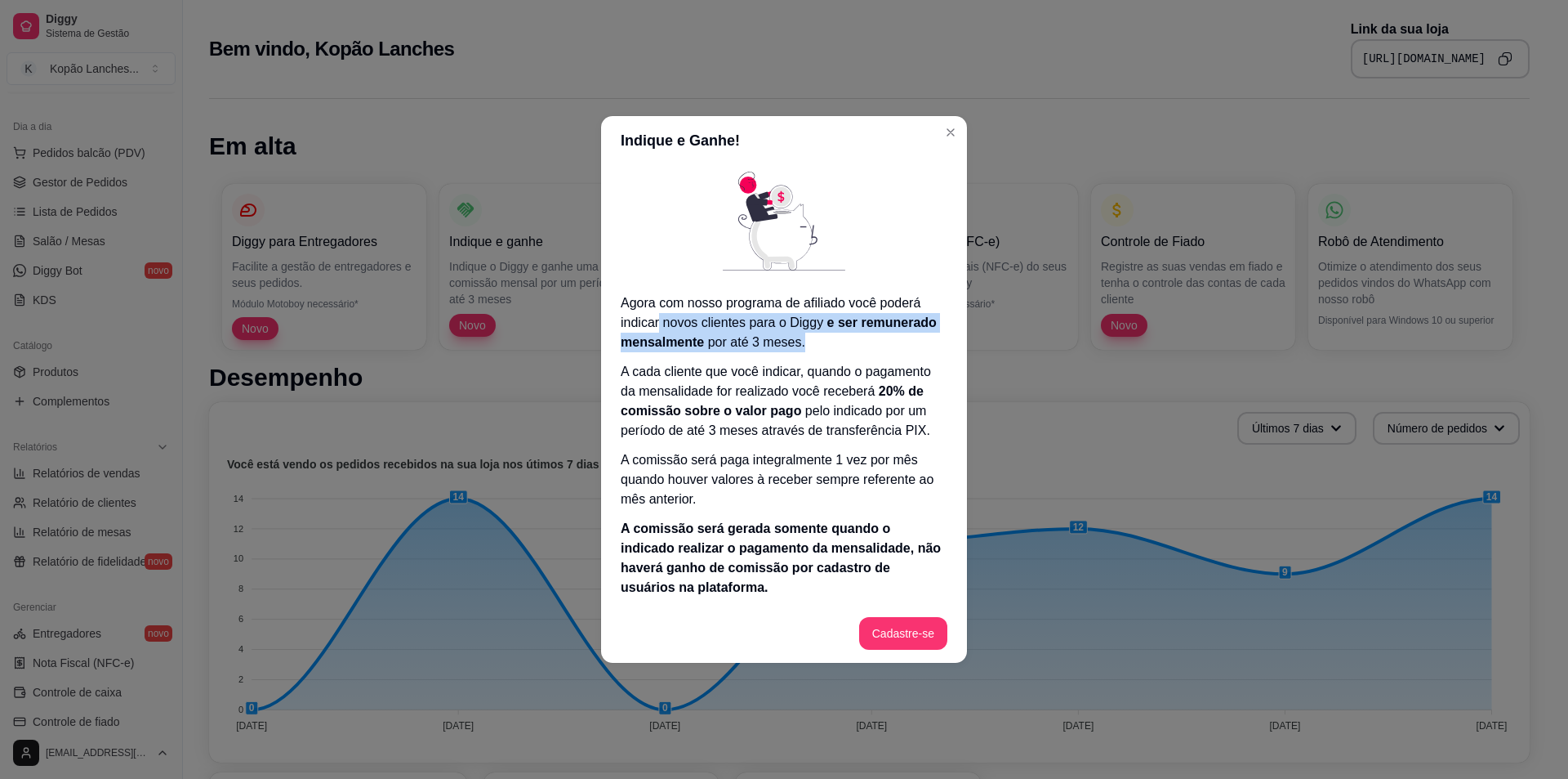
drag, startPoint x: 661, startPoint y: 324, endPoint x: 829, endPoint y: 354, distance: 170.7
click at [822, 351] on p "Agora com nosso programa de afiliado você poderá indicar novos clientes para o …" at bounding box center [784, 323] width 327 height 59
drag, startPoint x: 852, startPoint y: 380, endPoint x: 852, endPoint y: 401, distance: 21.0
click at [852, 385] on p "A cada cliente que você indicar, quando o pagamento da mensalidade for realizad…" at bounding box center [784, 401] width 327 height 79
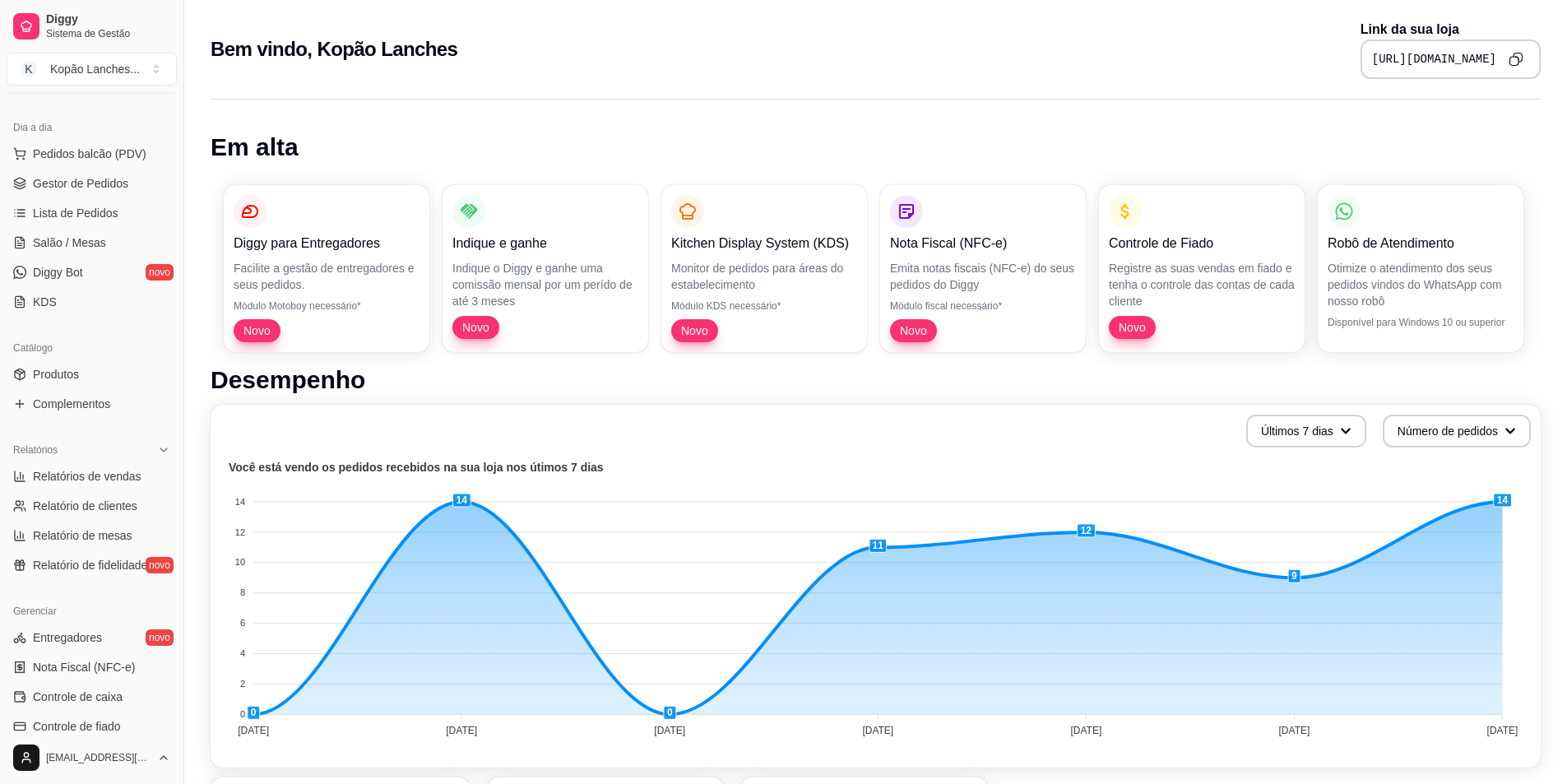
click at [730, 306] on p "Módulo KDS necessário*" at bounding box center [764, 306] width 186 height 13
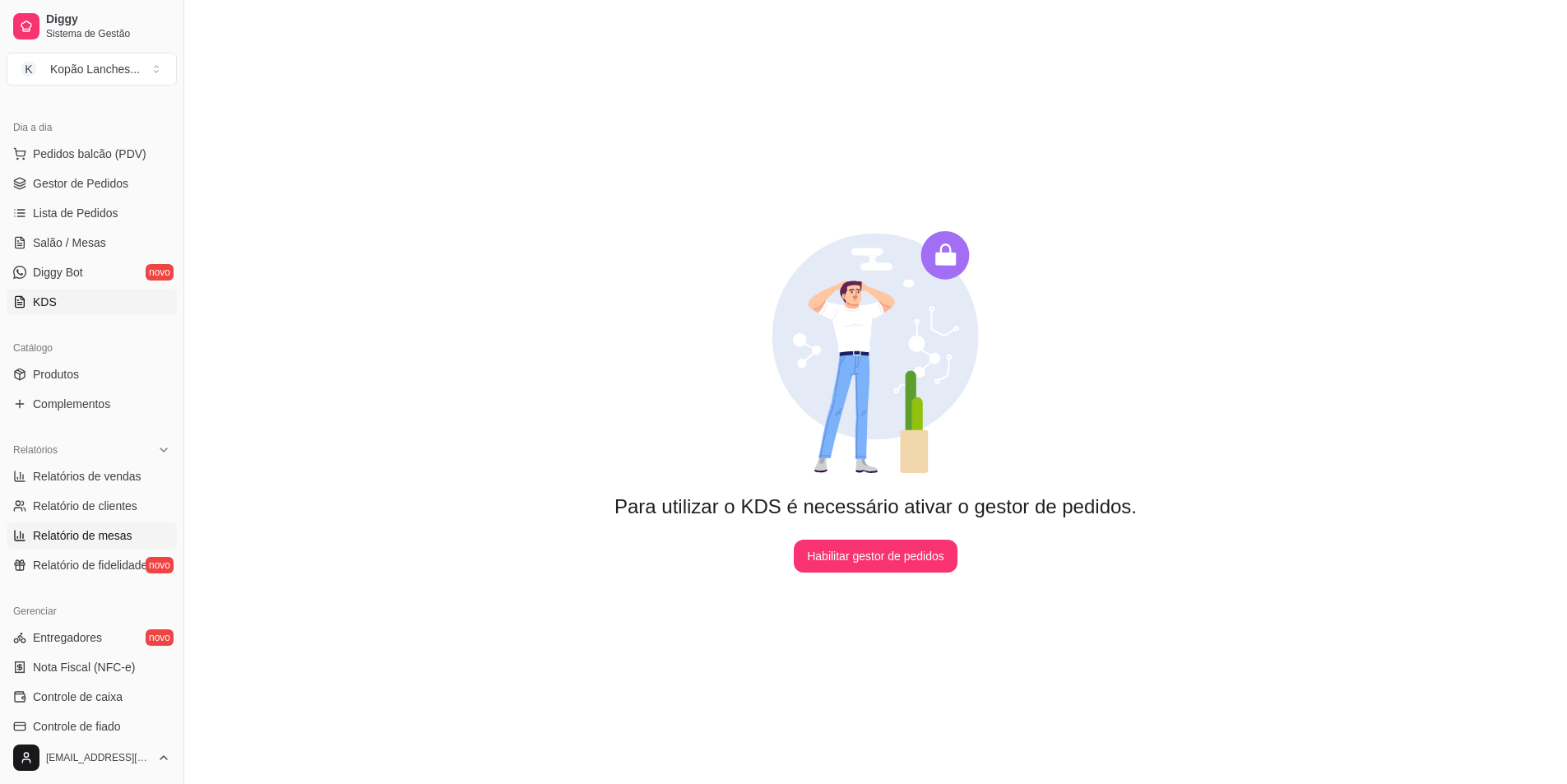
click at [89, 527] on span "Relatório de mesas" at bounding box center [82, 535] width 100 height 16
select select "TOTAL_OF_ORDERS"
select select "7"
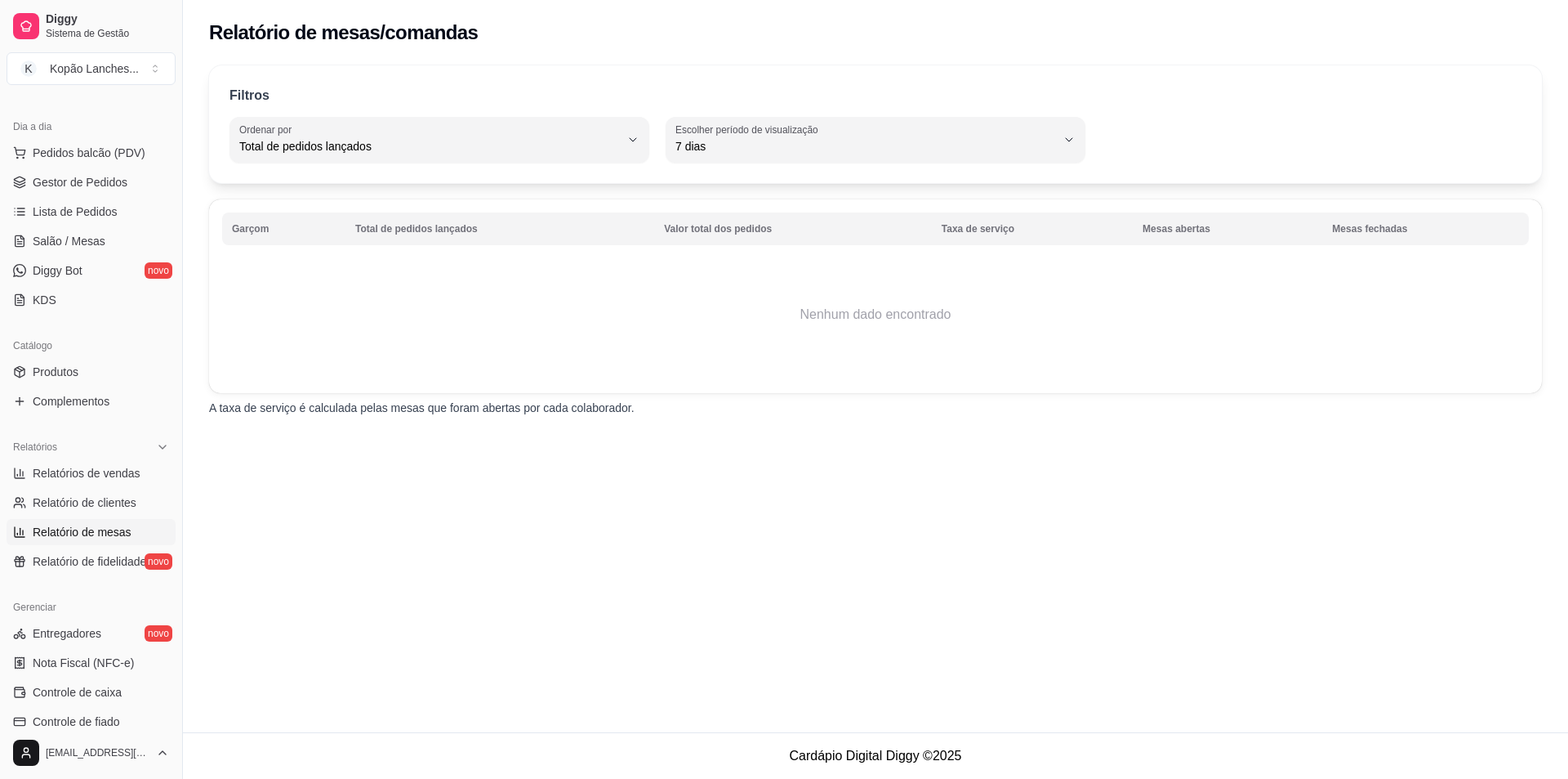
click at [87, 544] on link "Relatório de mesas" at bounding box center [91, 532] width 169 height 26
click at [86, 554] on span "Relatório de fidelidade" at bounding box center [89, 561] width 114 height 16
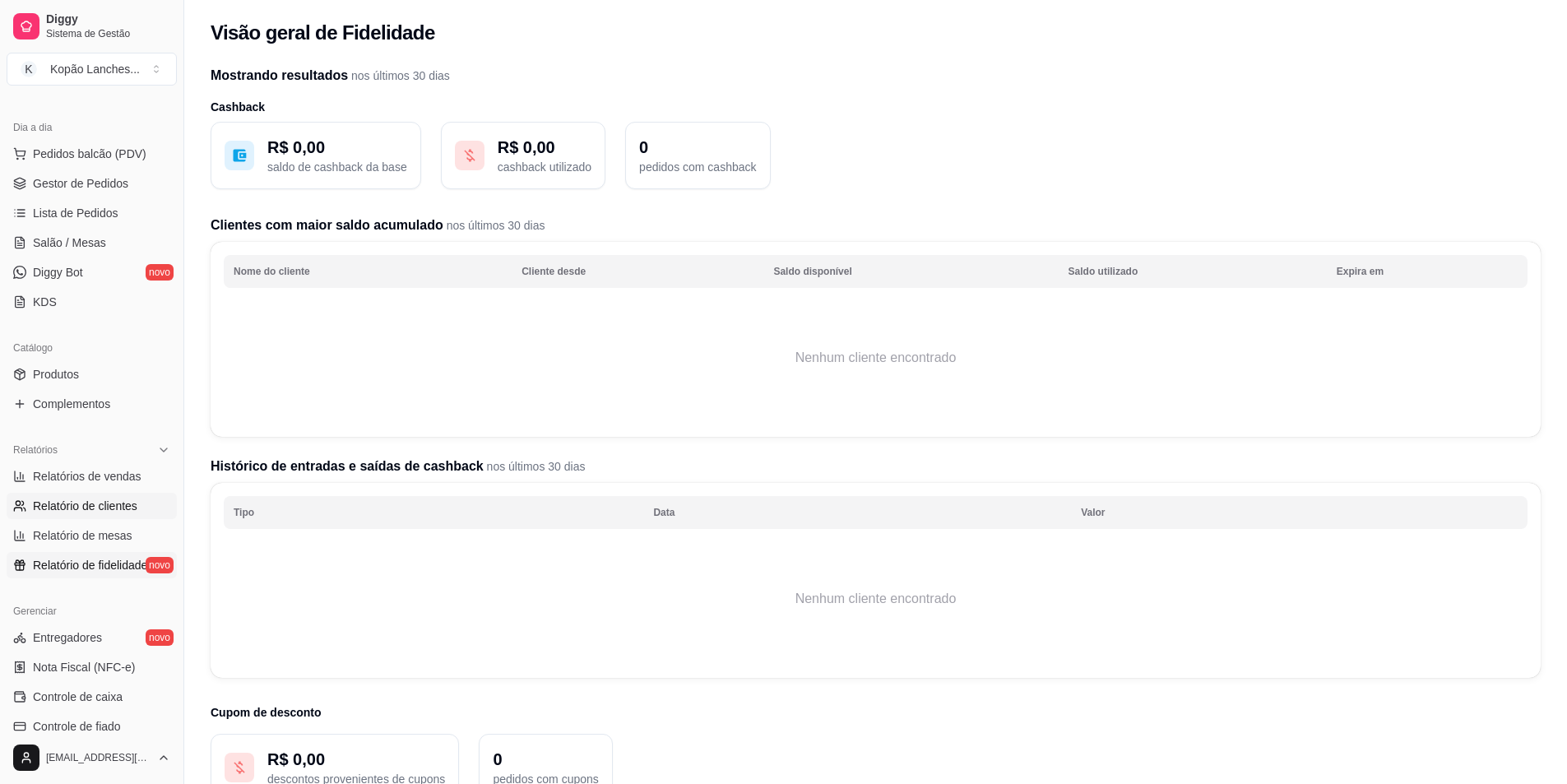
click at [82, 500] on span "Relatório de clientes" at bounding box center [85, 505] width 105 height 16
select select "30"
select select "HIGHEST_TOTAL_SPENT_WITH_ORDERS"
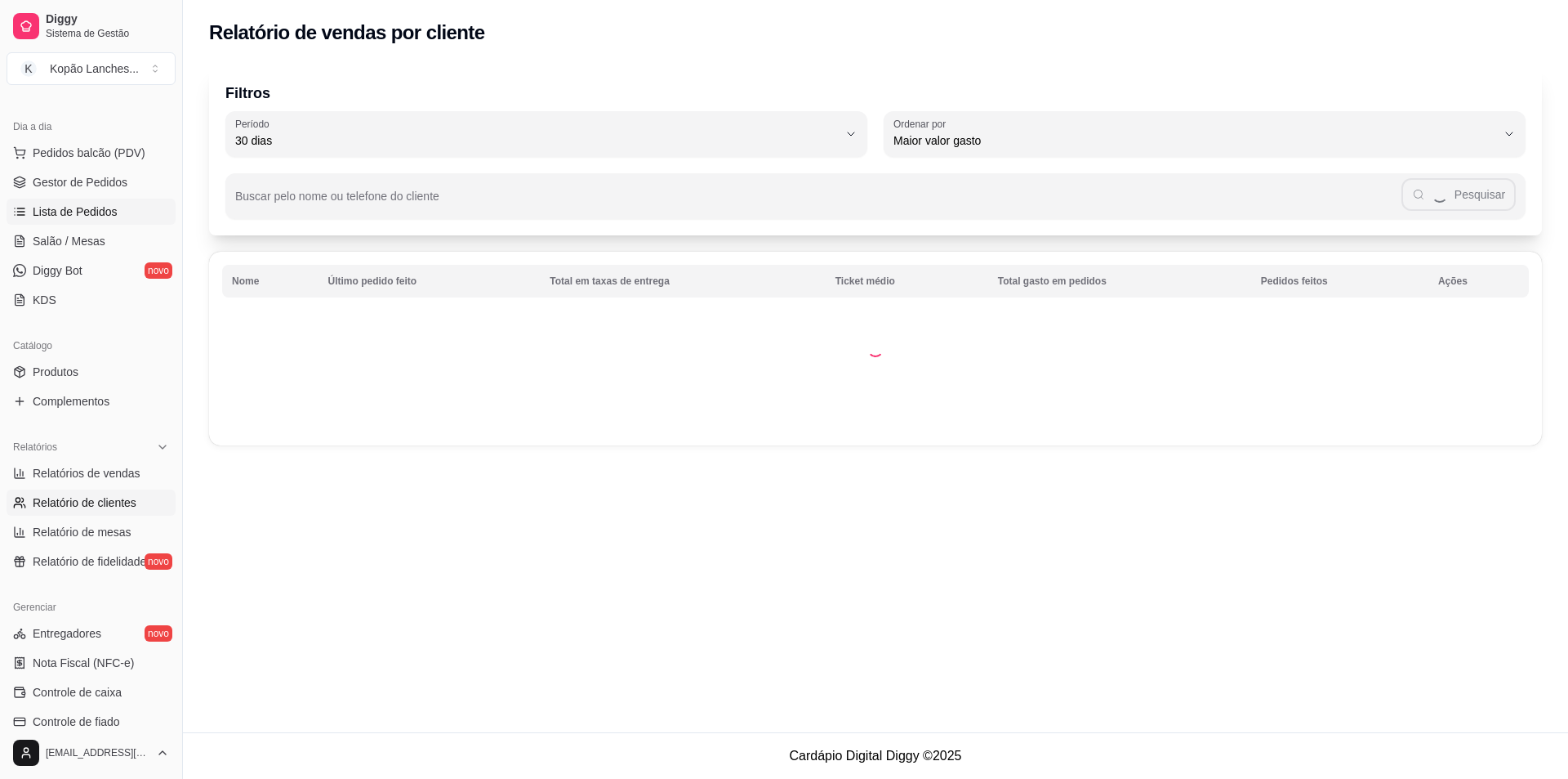
click at [119, 204] on link "Lista de Pedidos" at bounding box center [91, 211] width 169 height 26
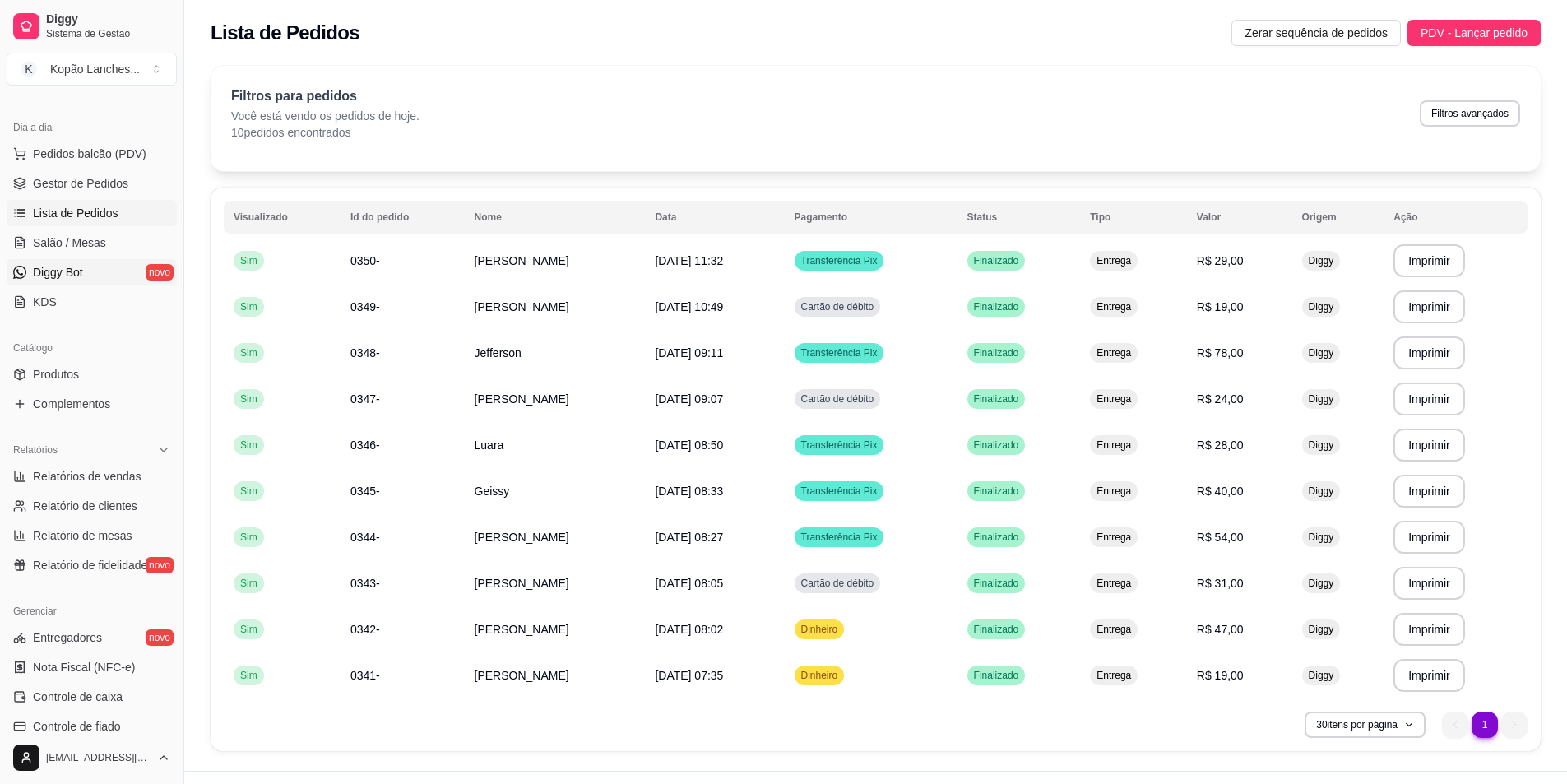
click at [129, 265] on link "Diggy Bot novo" at bounding box center [92, 272] width 170 height 26
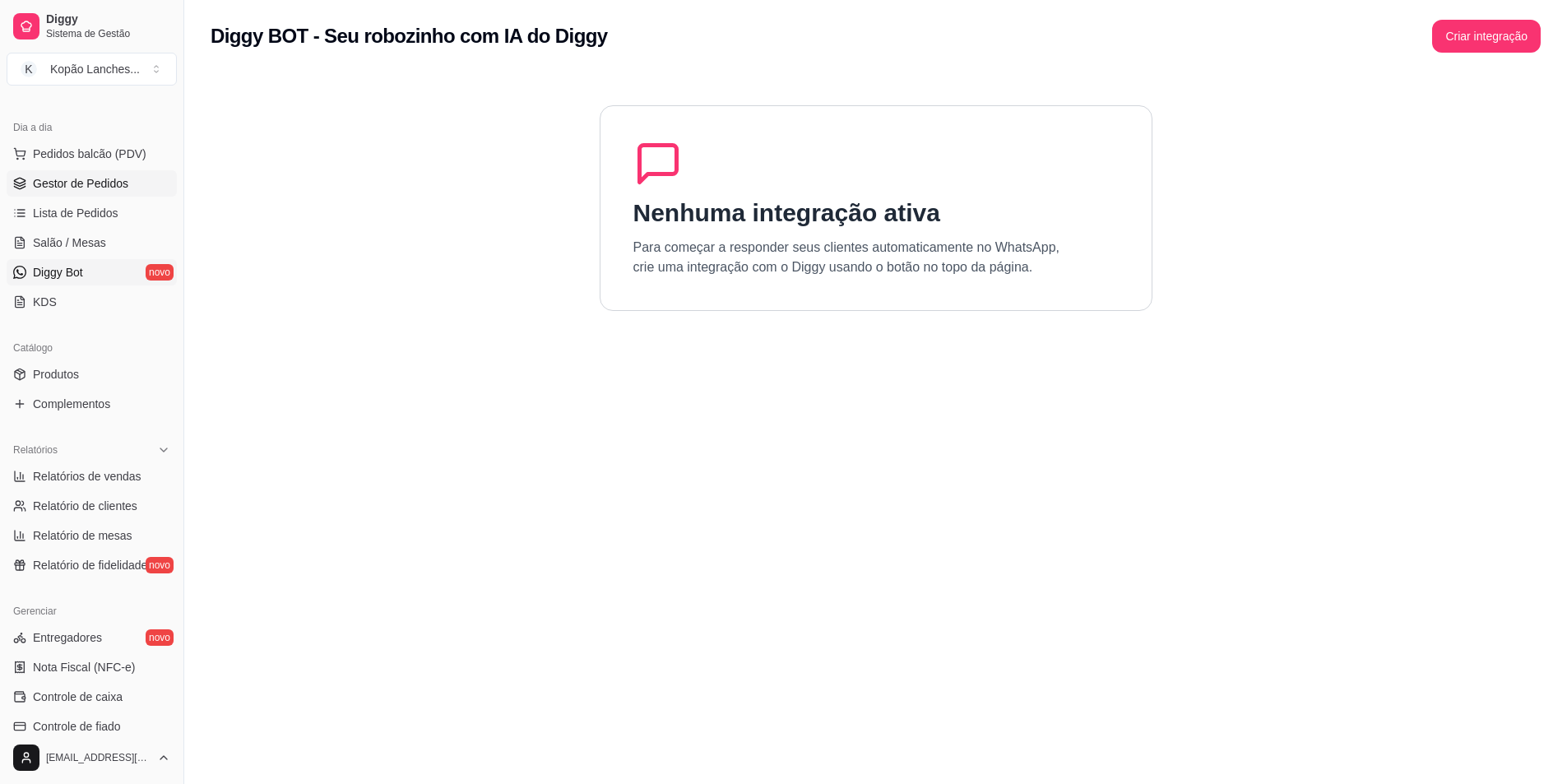
click at [113, 185] on span "Gestor de Pedidos" at bounding box center [81, 183] width 96 height 16
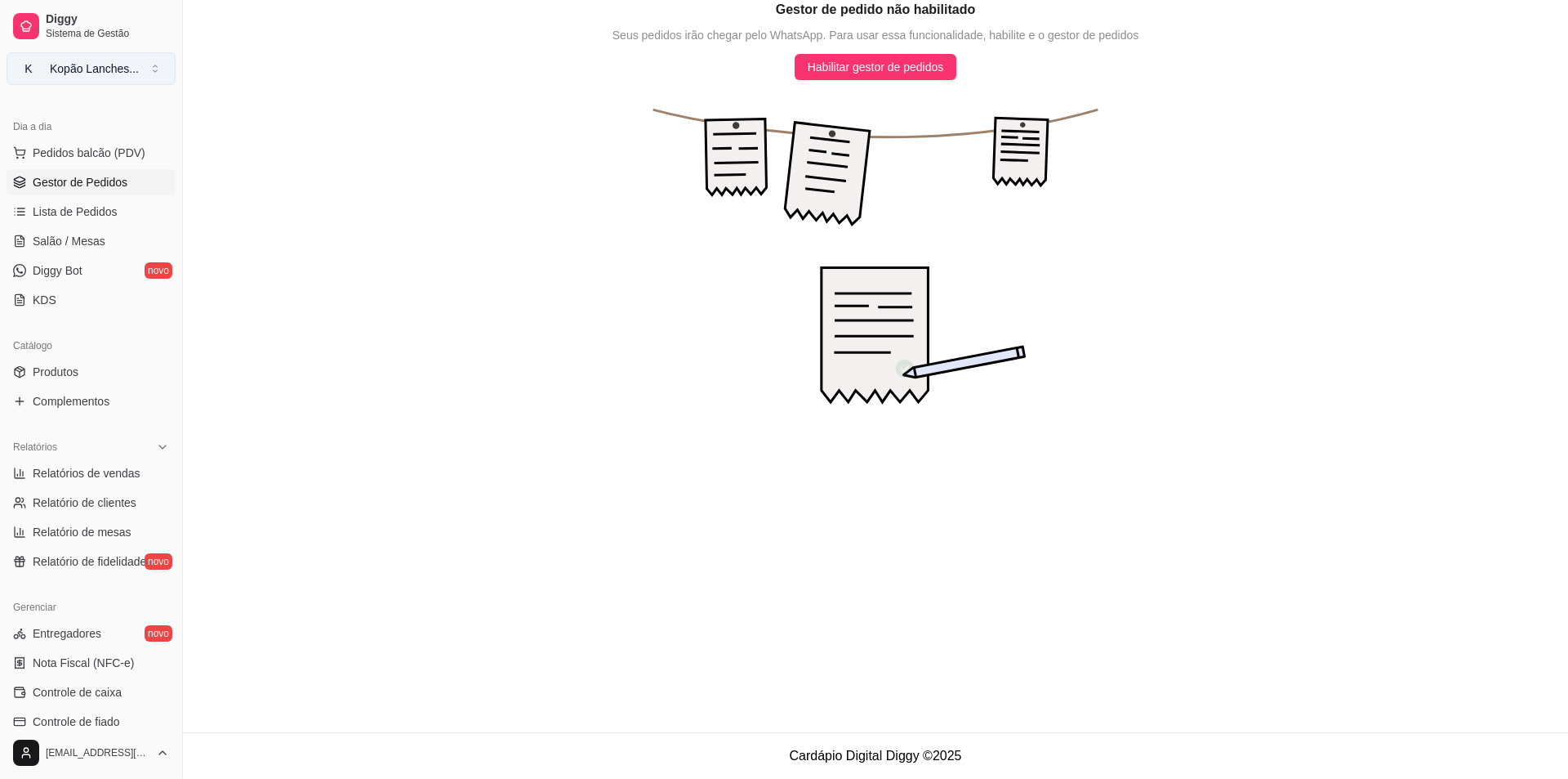
click at [109, 62] on div "Kopão Lanches ..." at bounding box center [94, 69] width 89 height 16
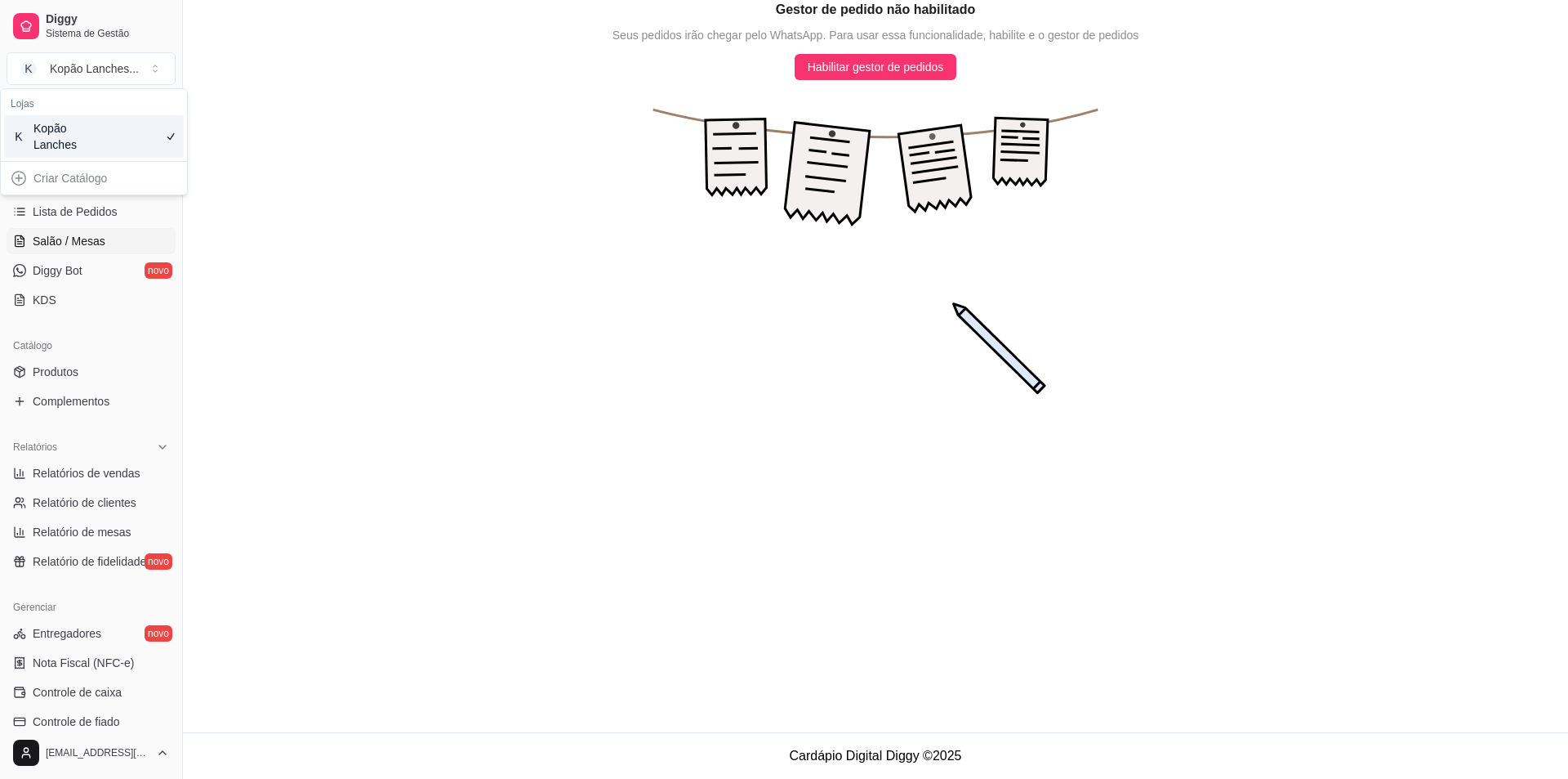
click at [71, 238] on span "Salão / Mesas" at bounding box center [69, 241] width 73 height 16
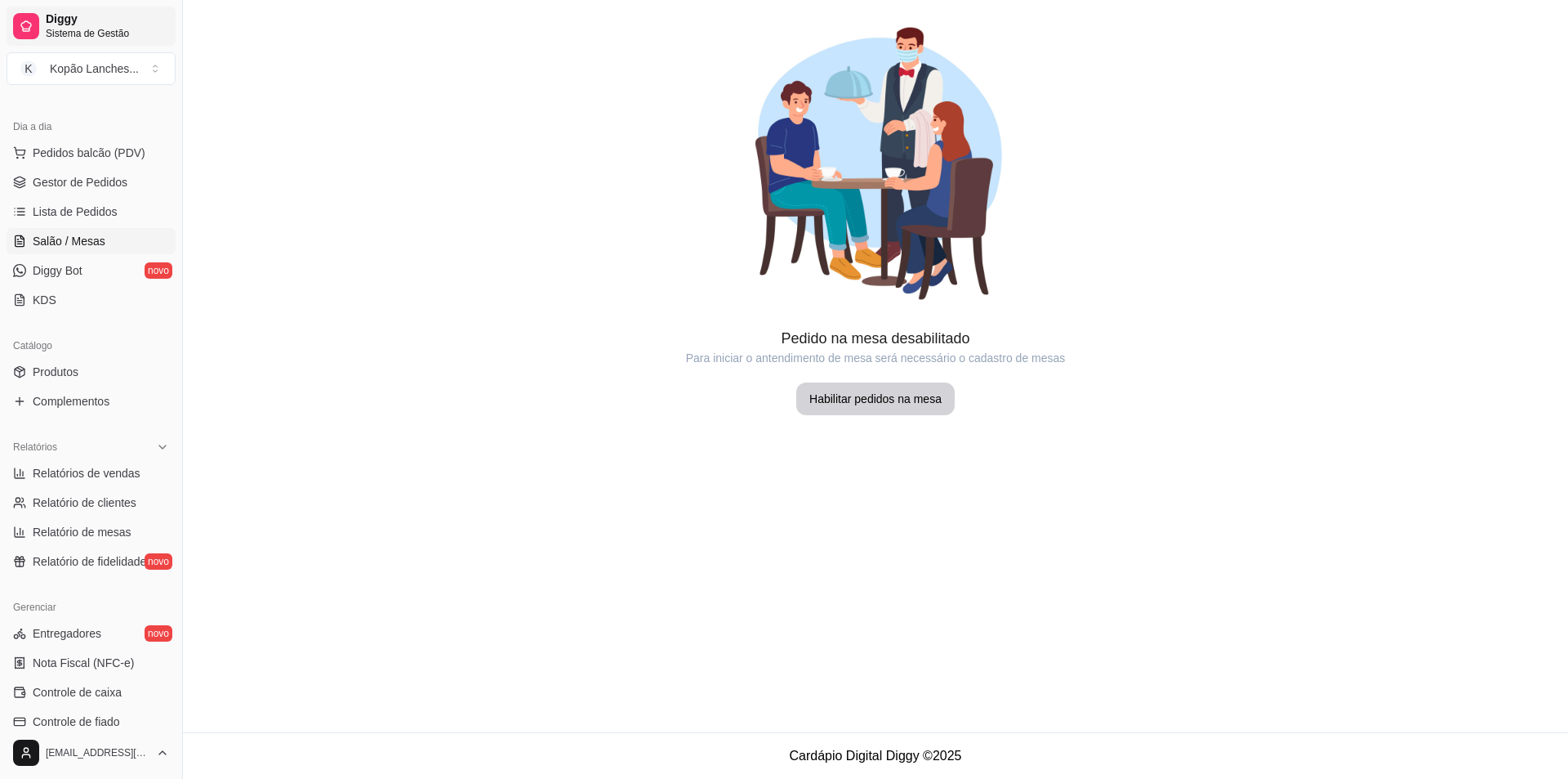
click at [54, 34] on span "Sistema de Gestão" at bounding box center [107, 34] width 124 height 13
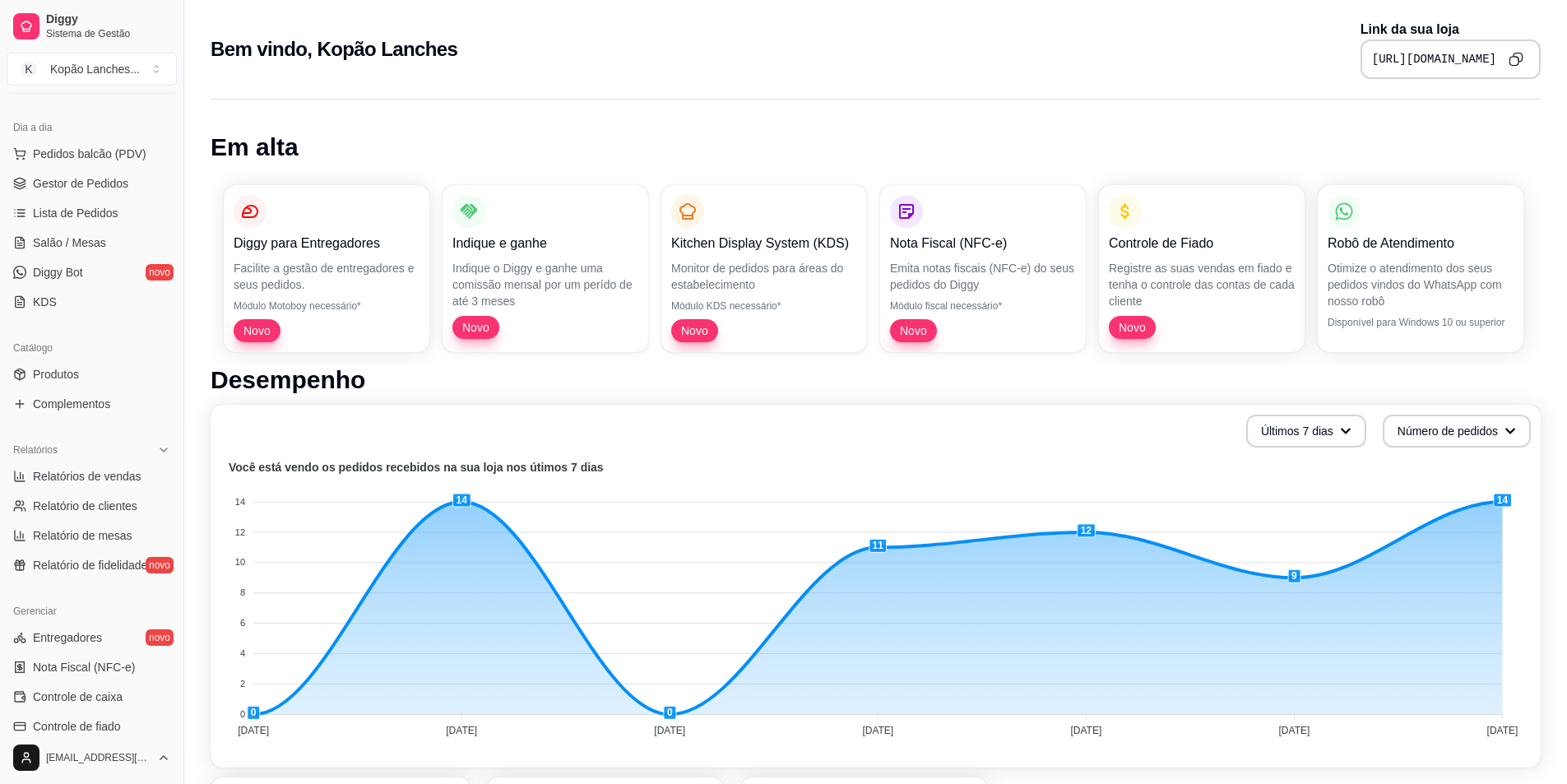
click at [1408, 251] on p "Robô de Atendimento" at bounding box center [1420, 243] width 186 height 20
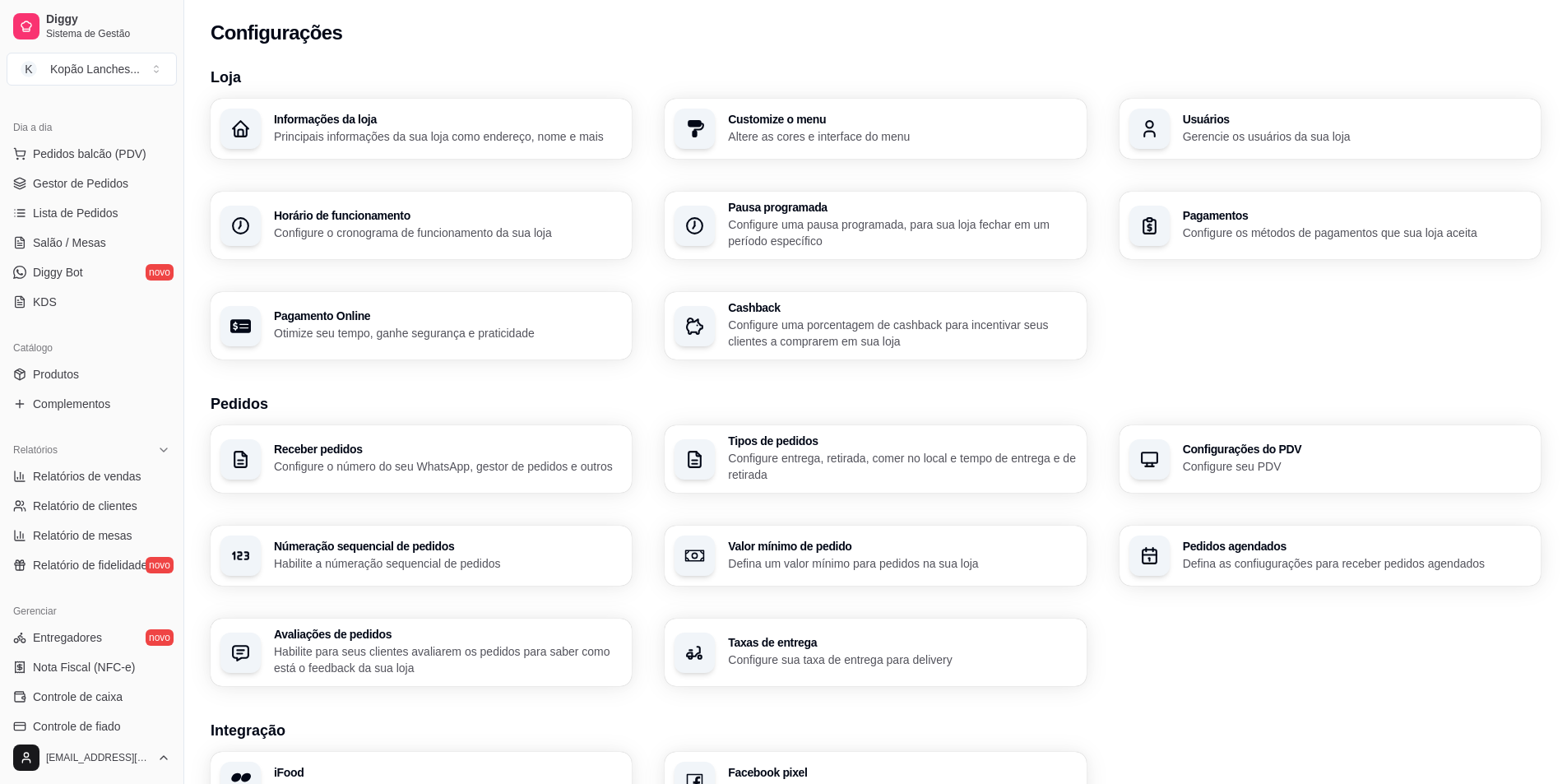
click at [324, 564] on p "Habilite a númeração sequencial de pedidos" at bounding box center [448, 563] width 348 height 16
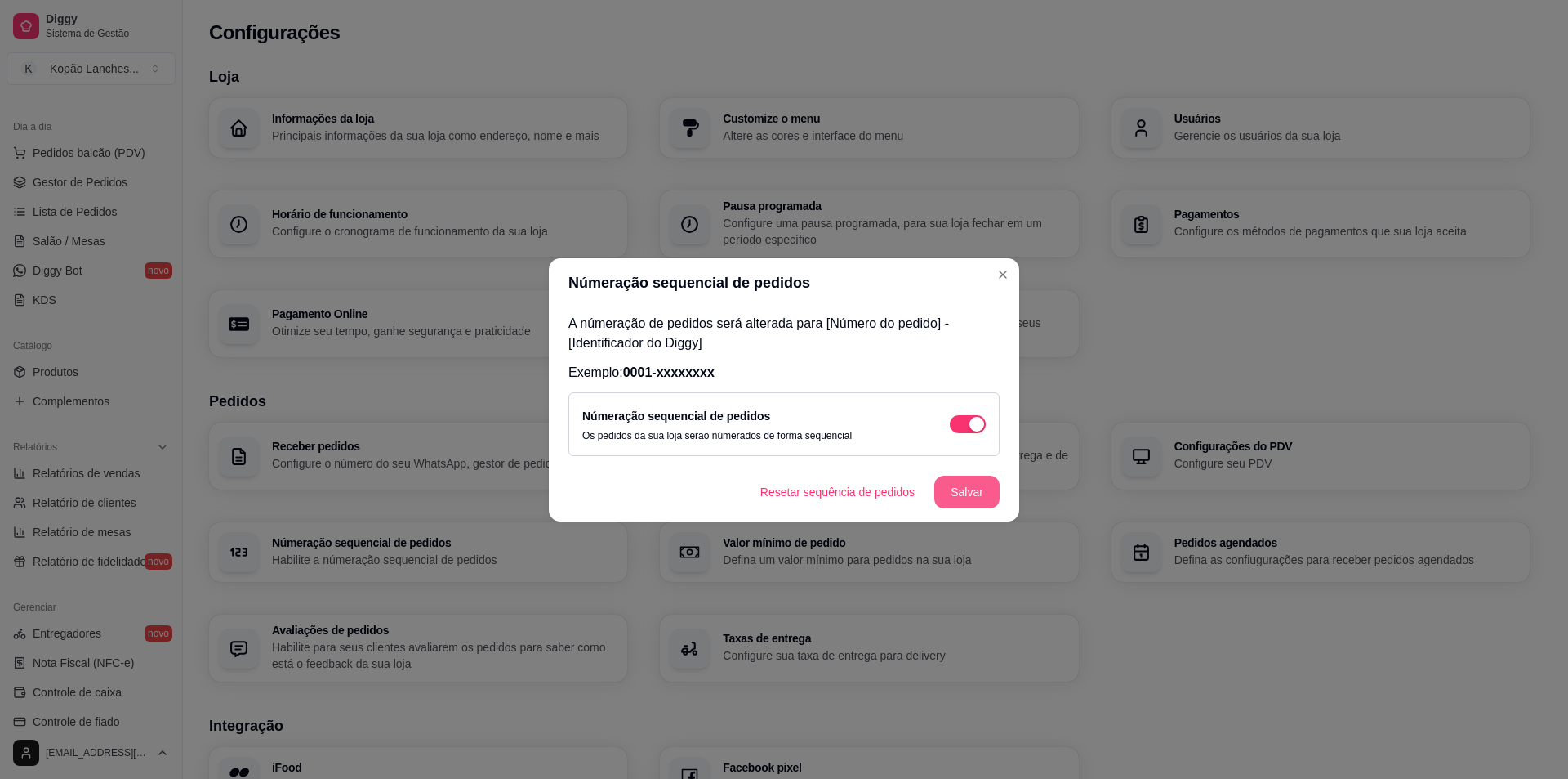
click at [955, 487] on button "Salvar" at bounding box center [967, 492] width 66 height 33
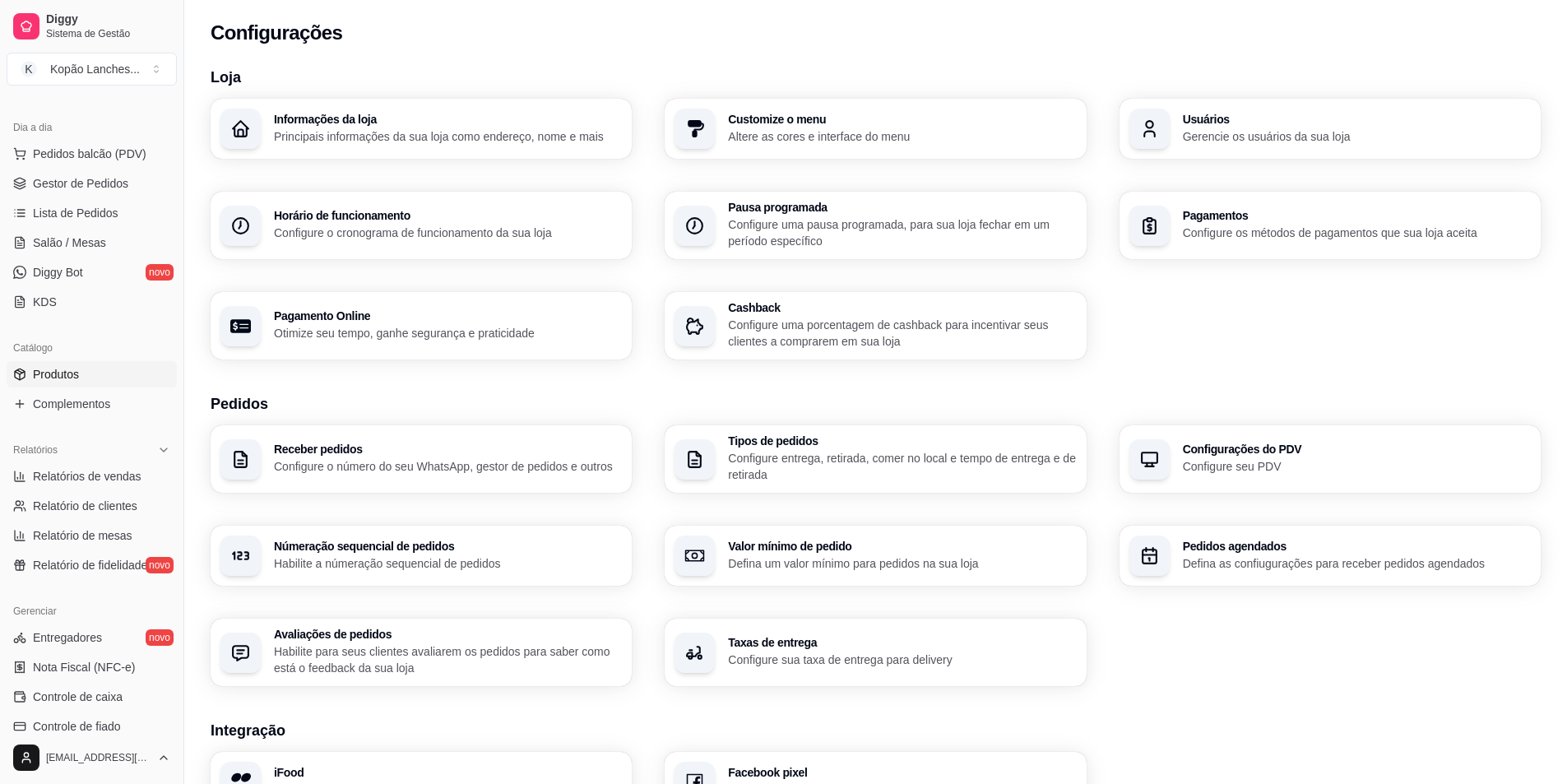
click at [54, 371] on span "Produtos" at bounding box center [56, 374] width 46 height 16
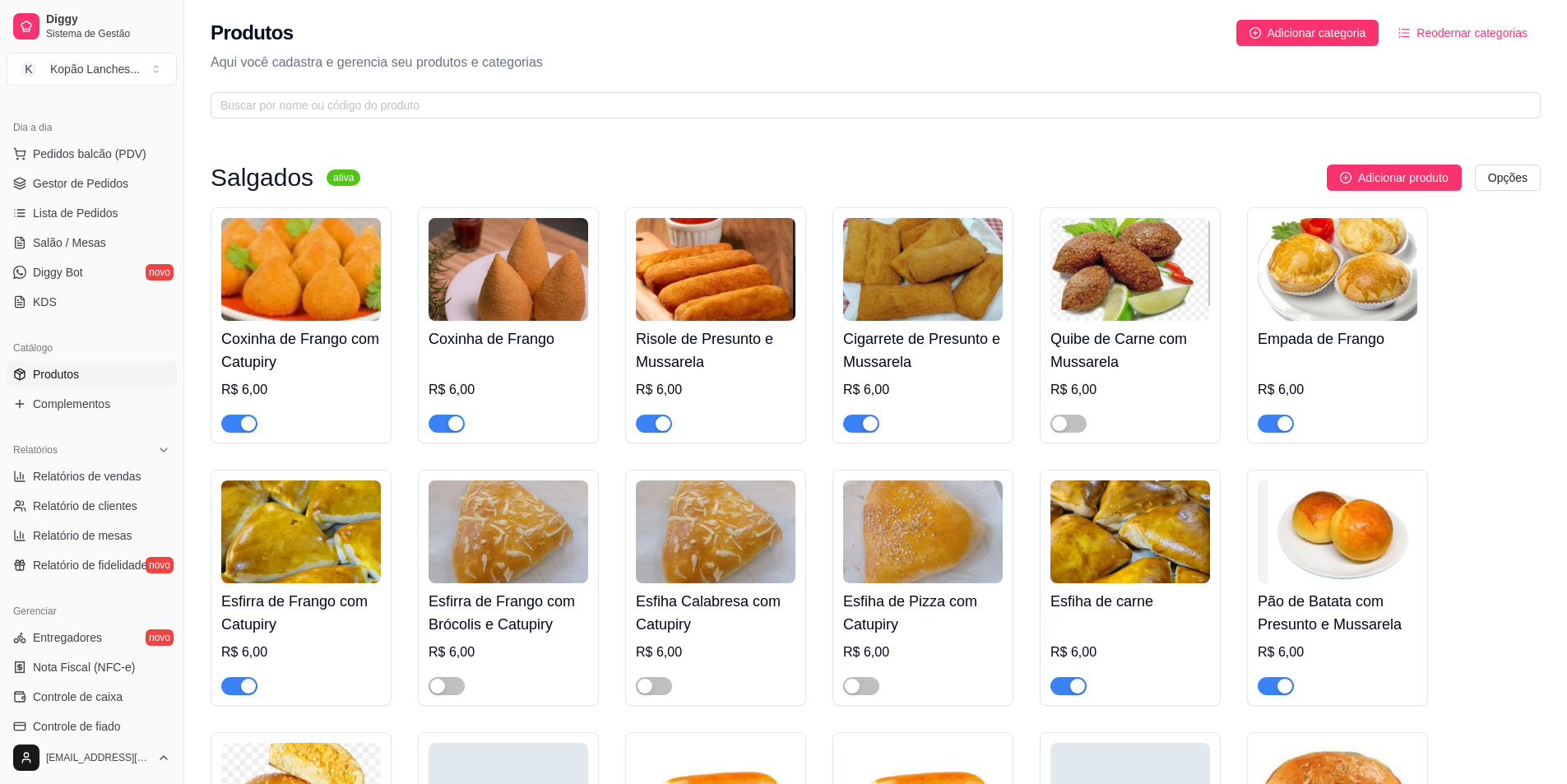
click at [736, 290] on img at bounding box center [716, 269] width 160 height 103
click at [94, 482] on span "Relatórios de vendas" at bounding box center [87, 477] width 109 height 16
select select "ALL"
select select "0"
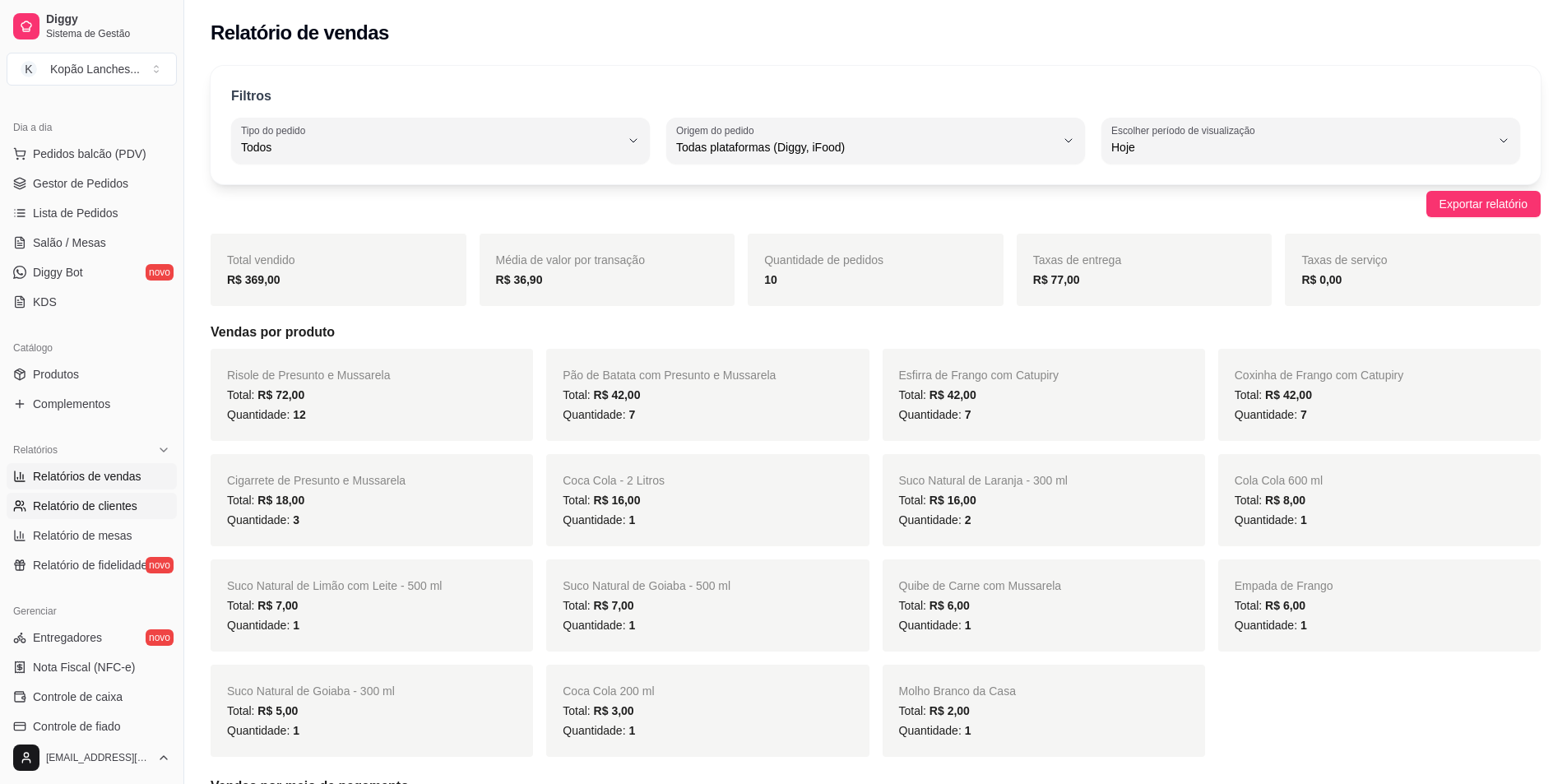
click at [61, 514] on link "Relatório de clientes" at bounding box center [92, 505] width 170 height 26
select select "30"
select select "HIGHEST_TOTAL_SPENT_WITH_ORDERS"
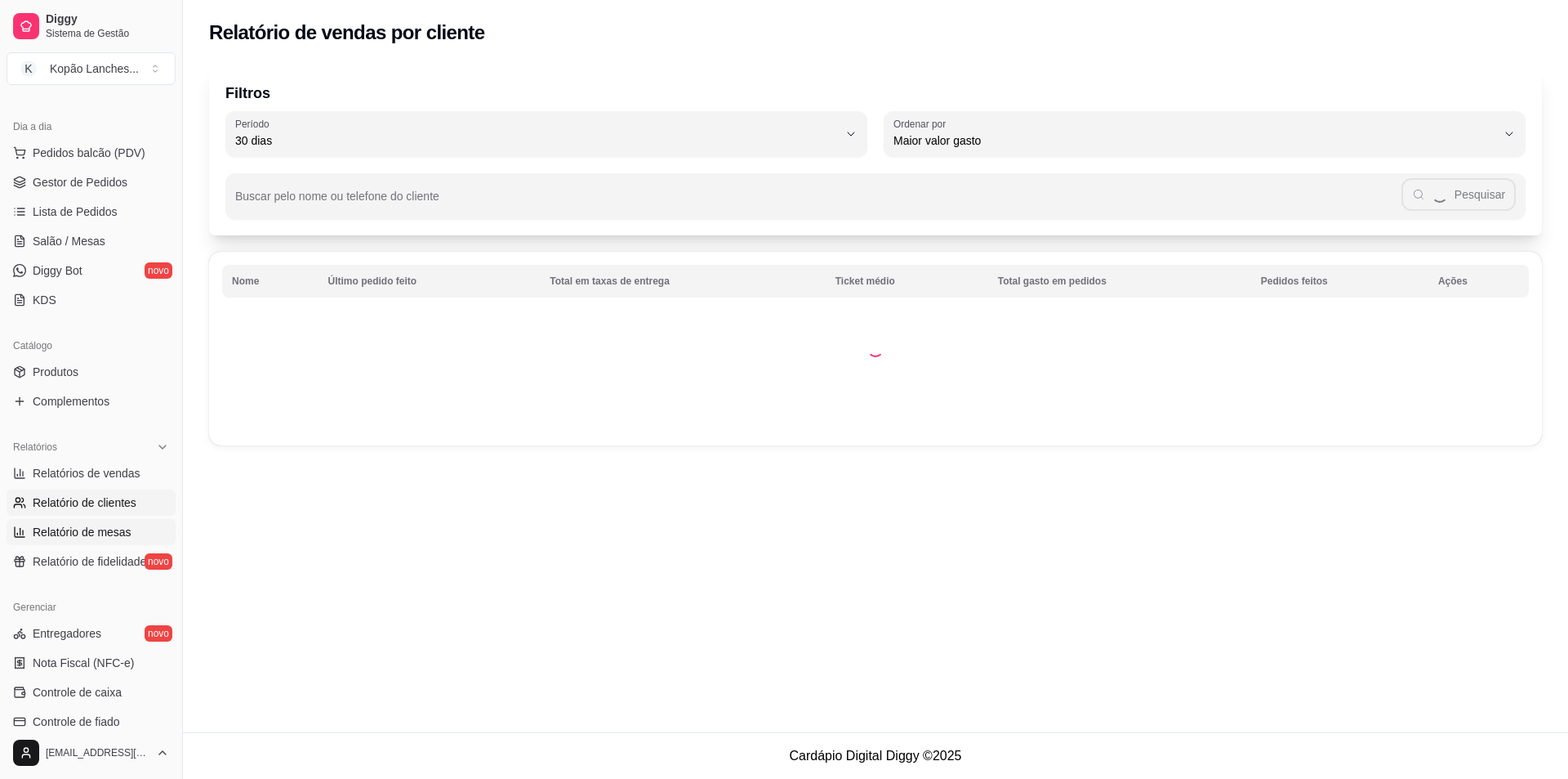
click at [61, 529] on span "Relatório de mesas" at bounding box center [82, 532] width 99 height 16
select select "TOTAL_OF_ORDERS"
select select "7"
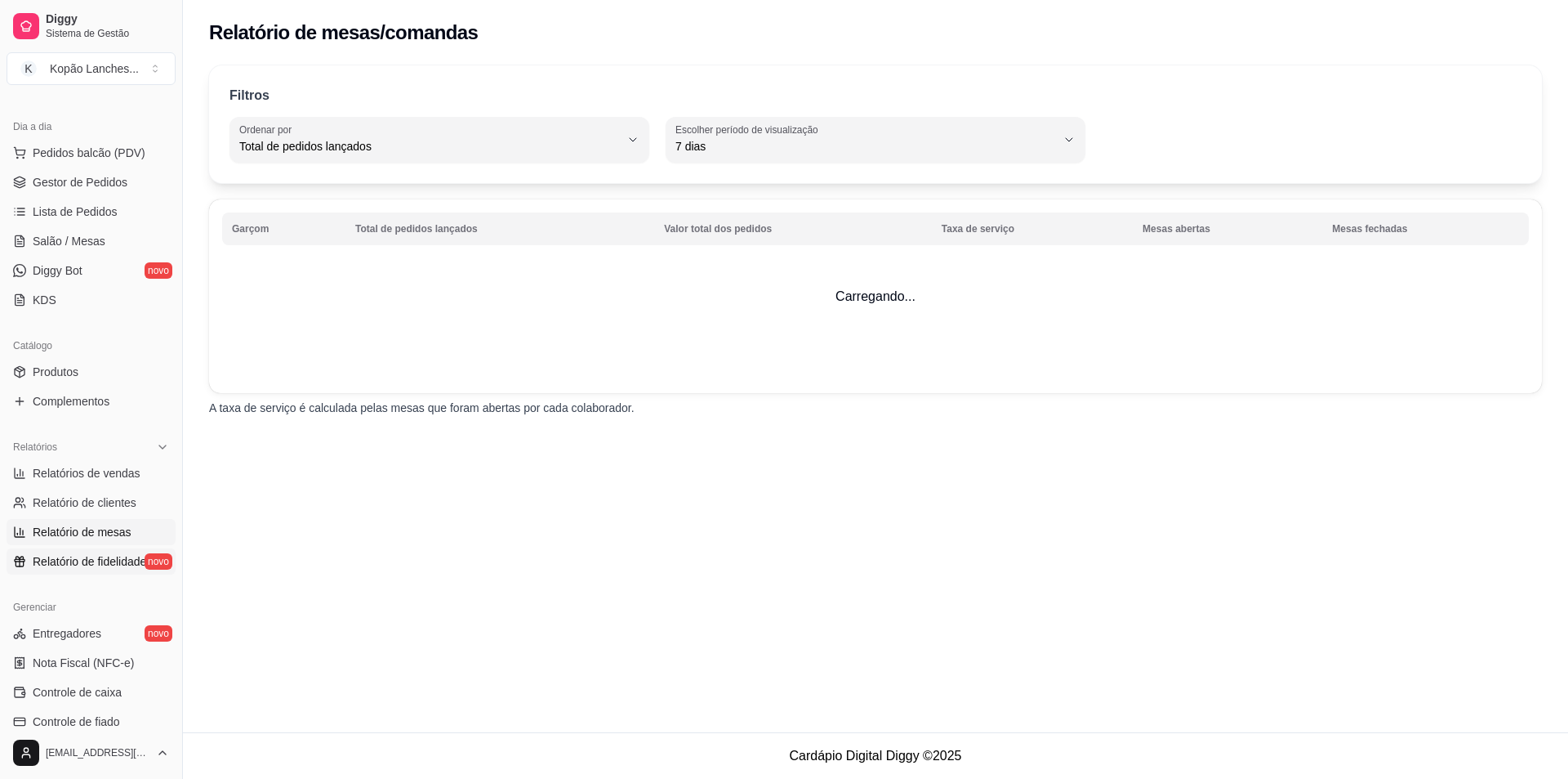
click at [61, 550] on link "Relatório de fidelidade novo" at bounding box center [91, 561] width 169 height 26
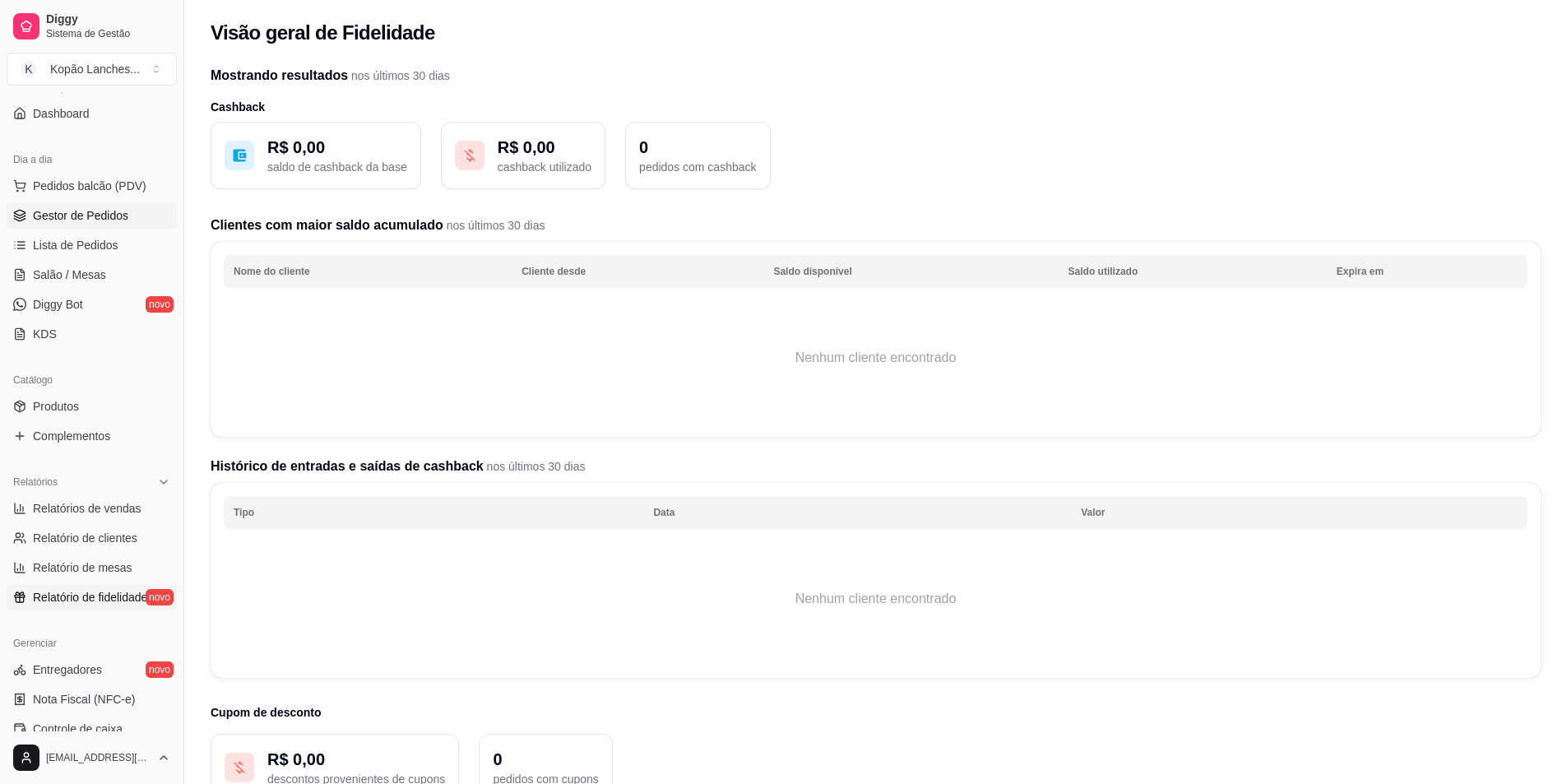
scroll to position [82, 0]
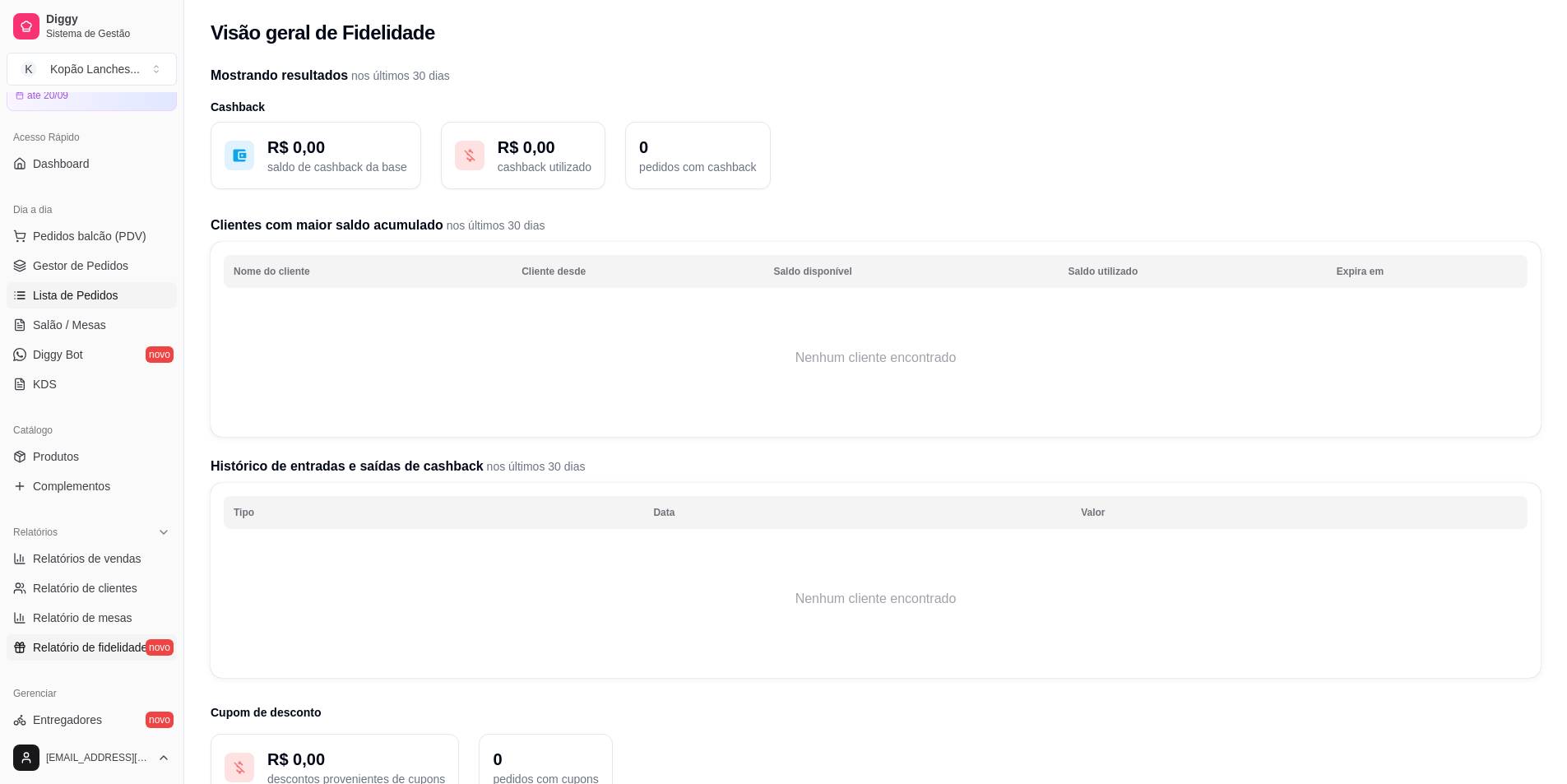
click at [61, 295] on span "Lista de Pedidos" at bounding box center [76, 295] width 86 height 16
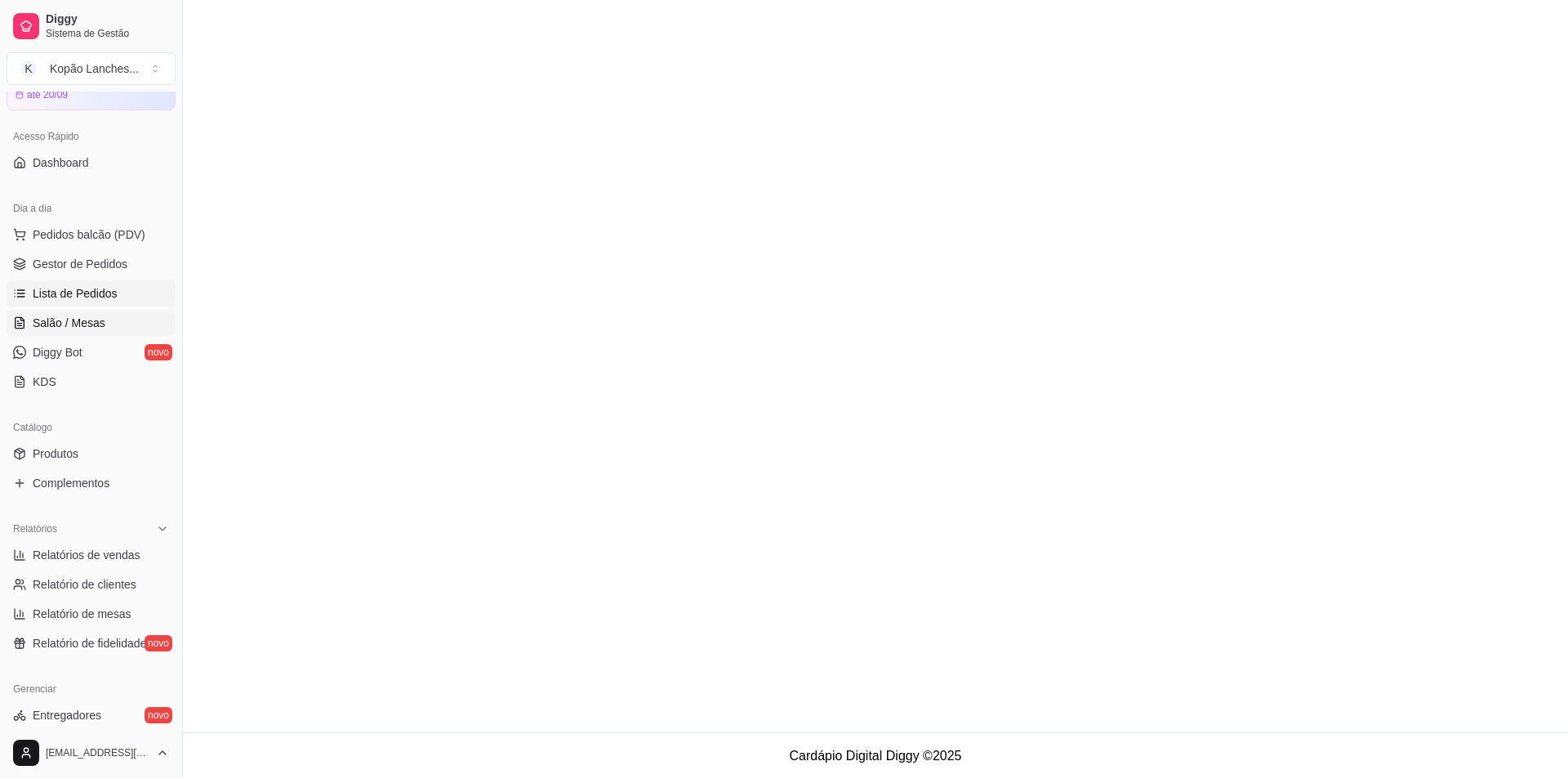
click at [61, 317] on span "Salão / Mesas" at bounding box center [69, 323] width 73 height 16
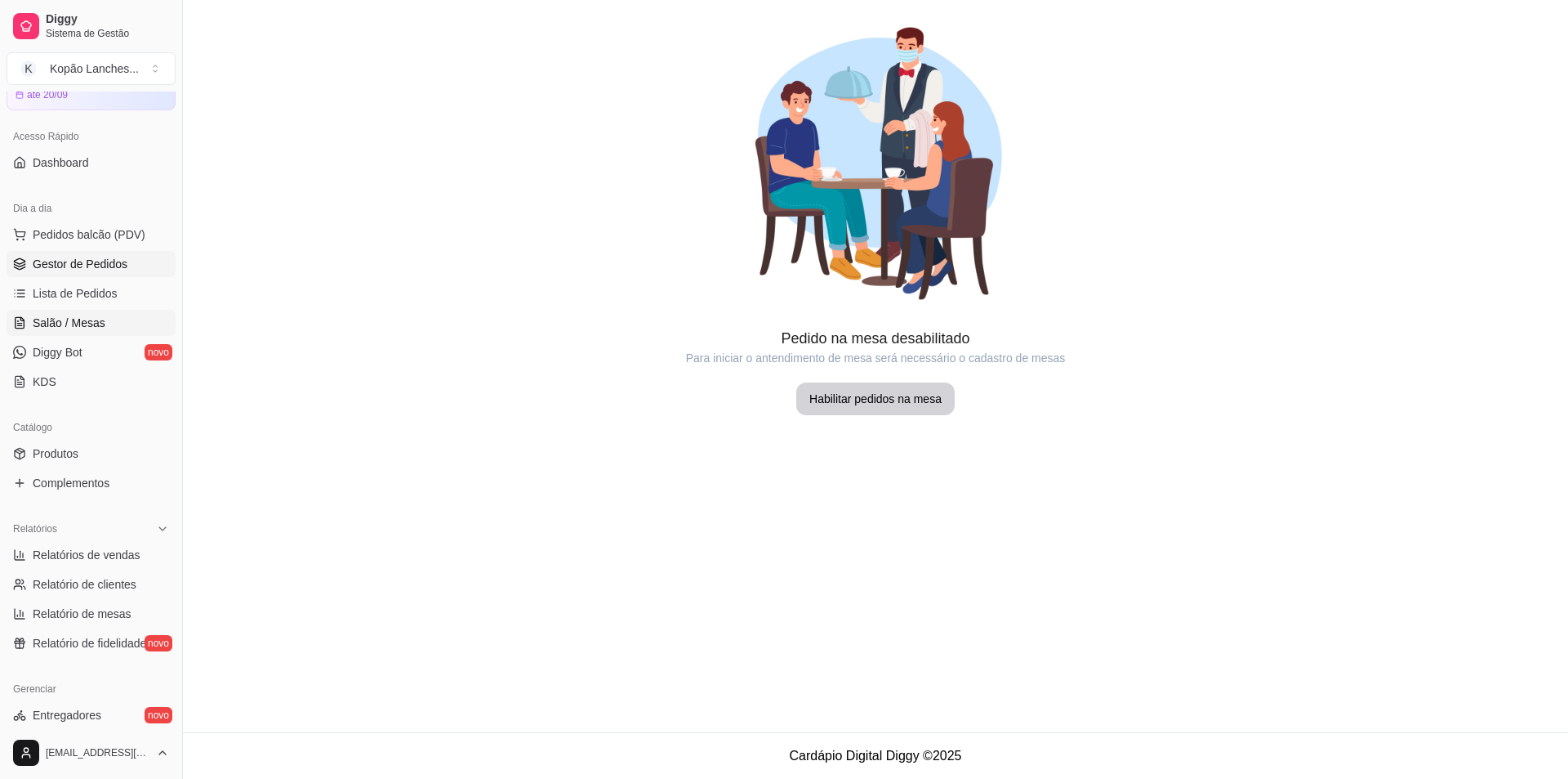
click at [94, 259] on span "Gestor de Pedidos" at bounding box center [80, 264] width 95 height 16
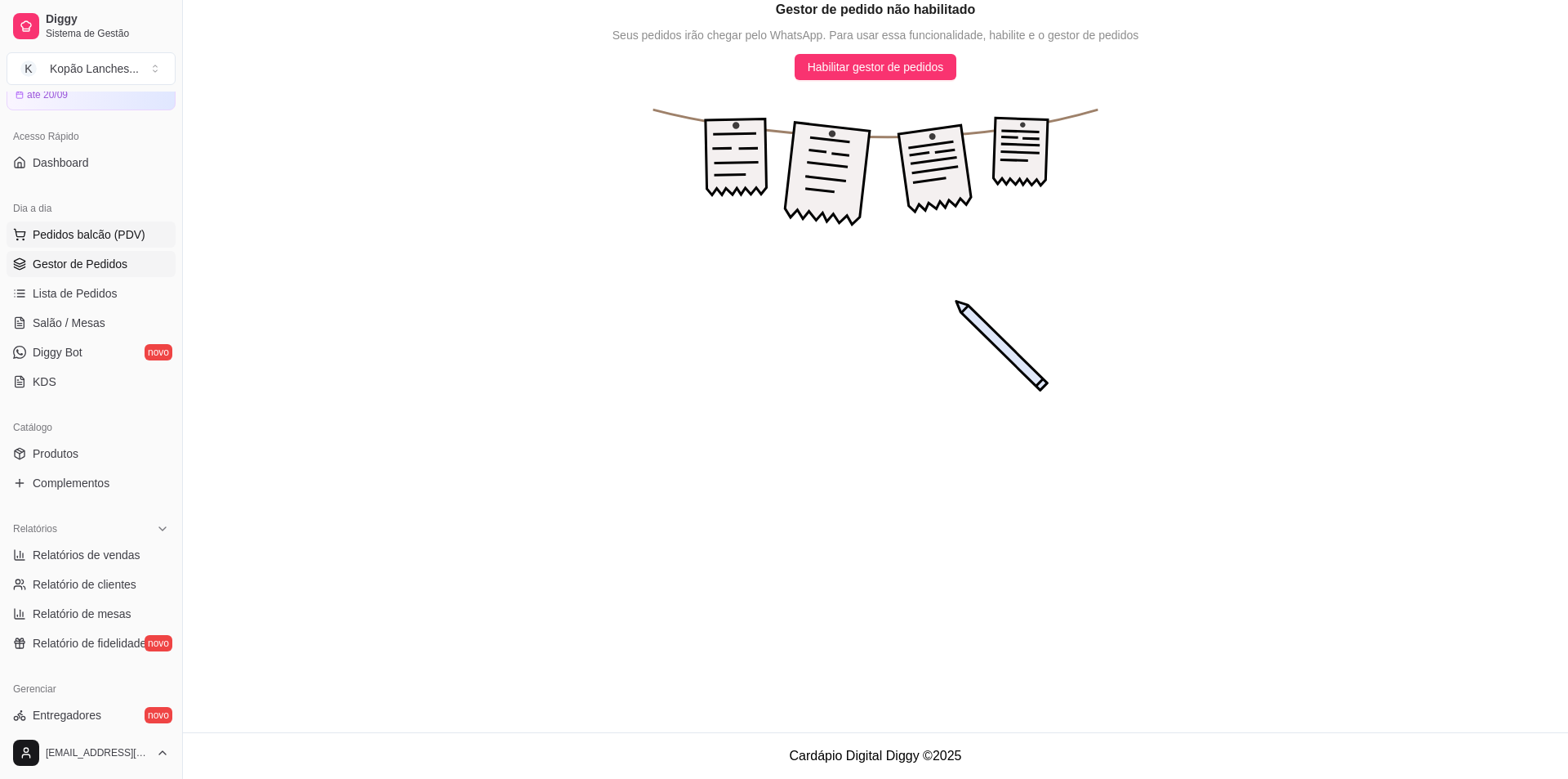
click at [102, 237] on span "Pedidos balcão (PDV)" at bounding box center [89, 234] width 113 height 16
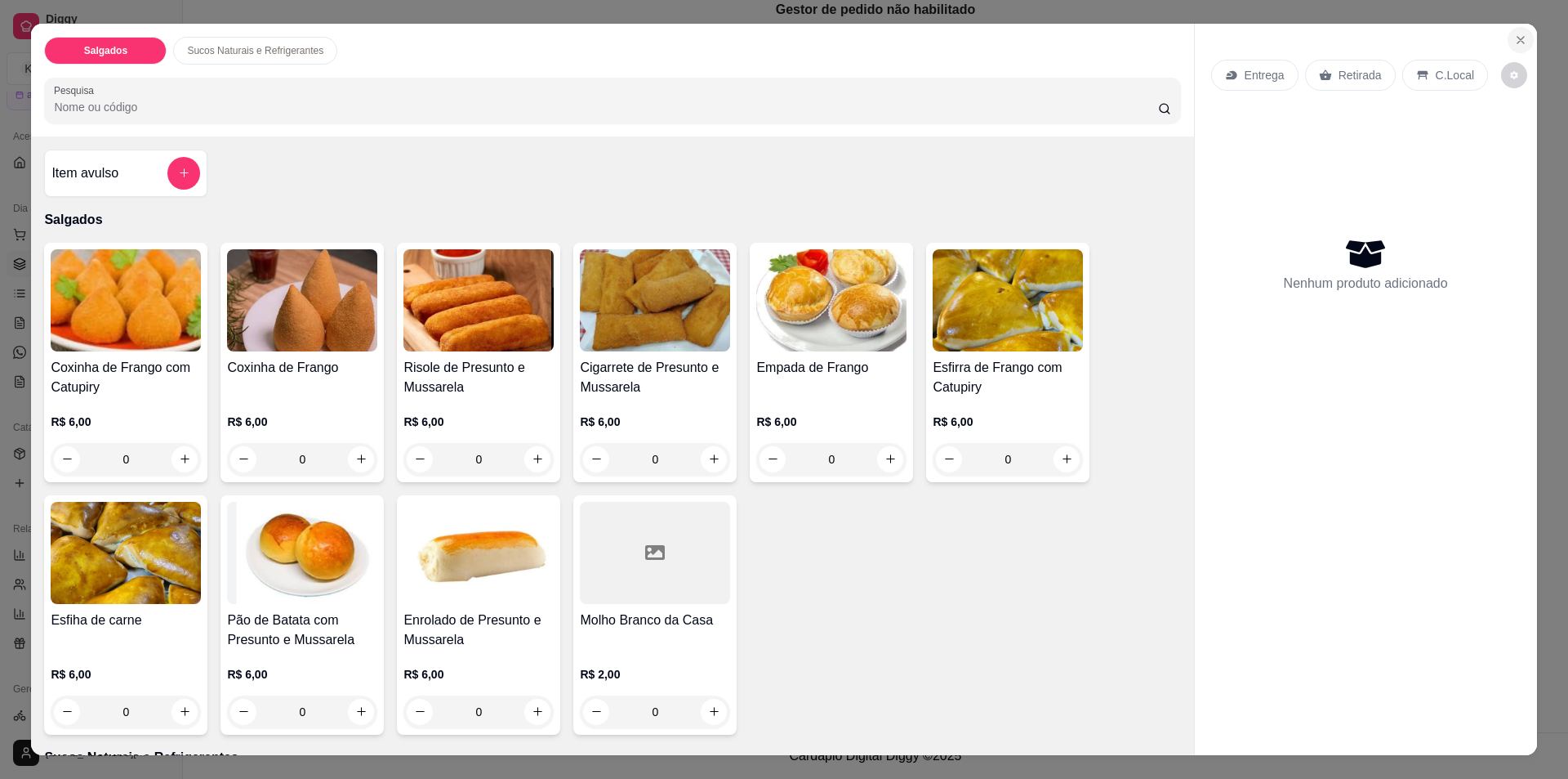
click at [1507, 34] on button "Close" at bounding box center [1521, 40] width 26 height 26
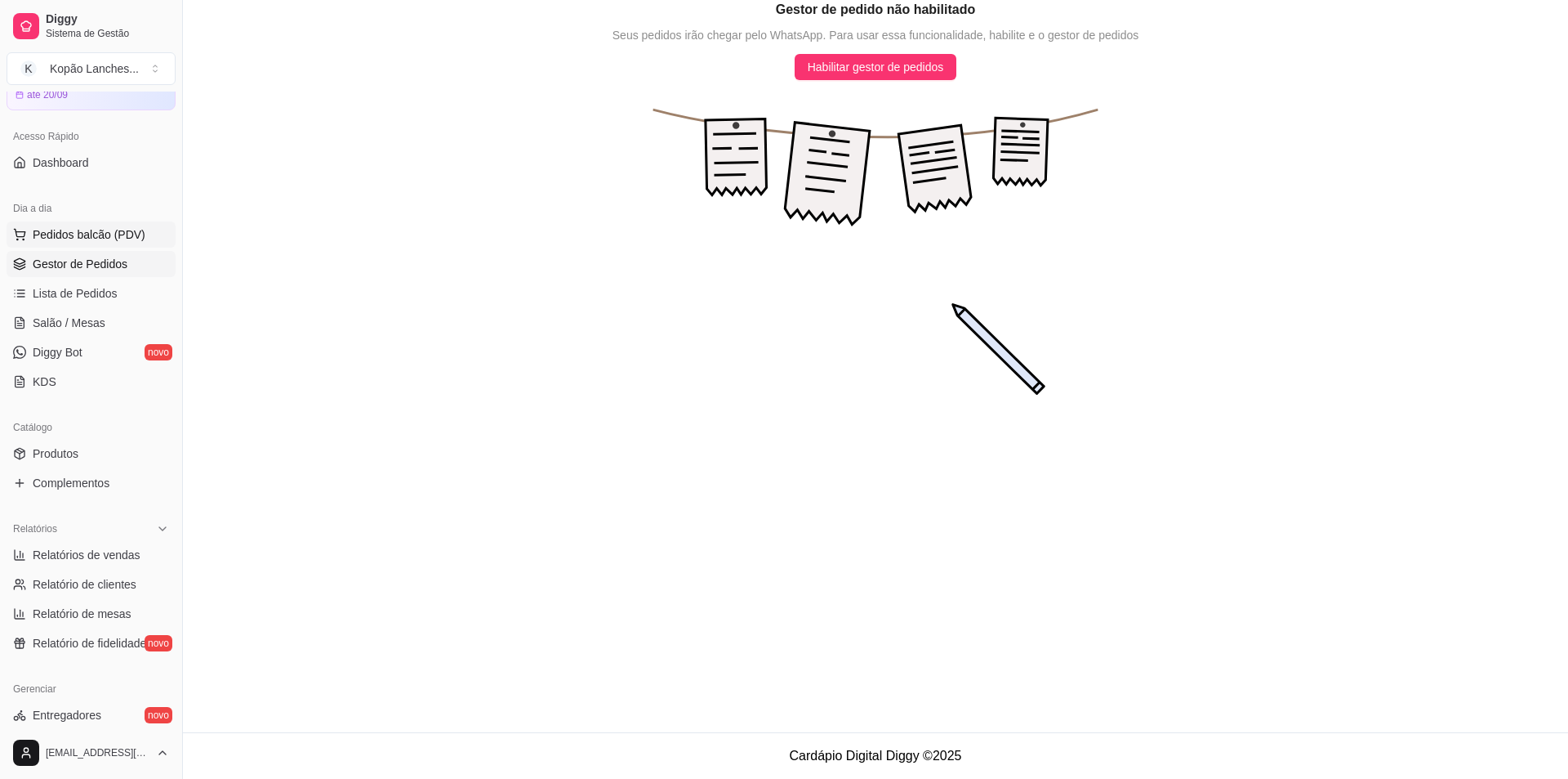
click at [52, 236] on span "Pedidos balcão (PDV)" at bounding box center [89, 234] width 113 height 16
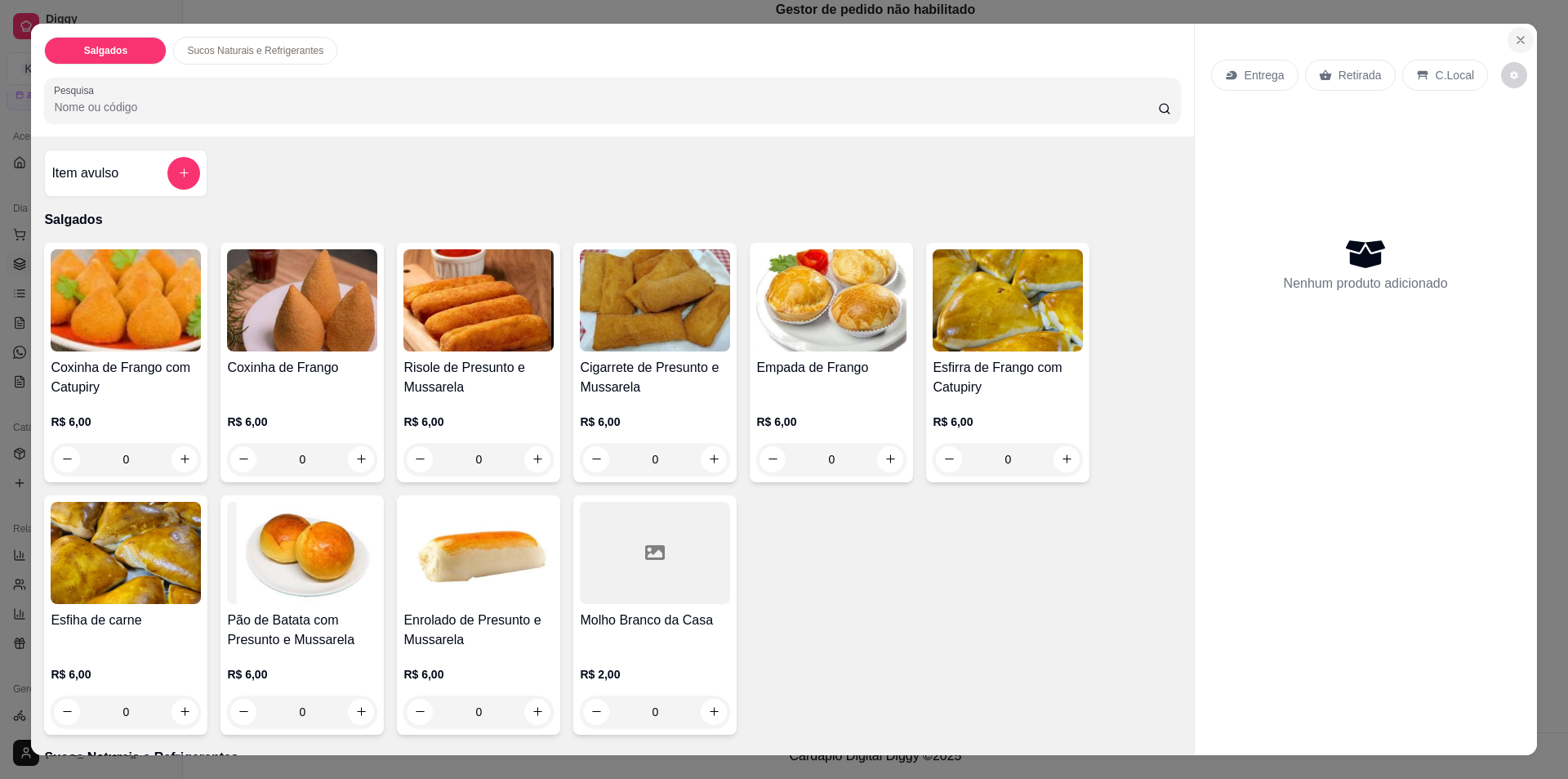
click at [1517, 38] on icon "Close" at bounding box center [1521, 40] width 7 height 7
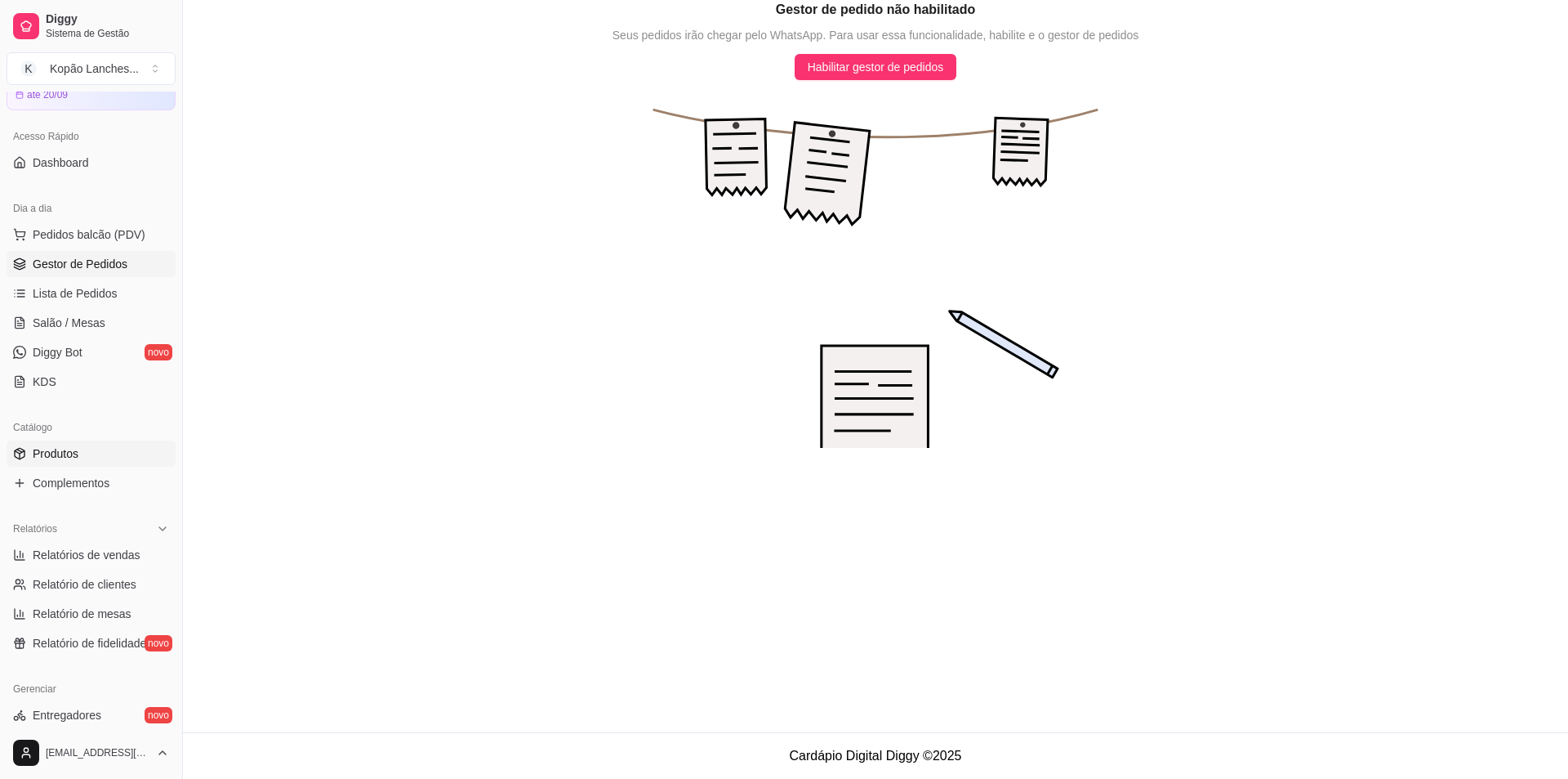
click at [67, 458] on span "Produtos" at bounding box center [56, 454] width 46 height 16
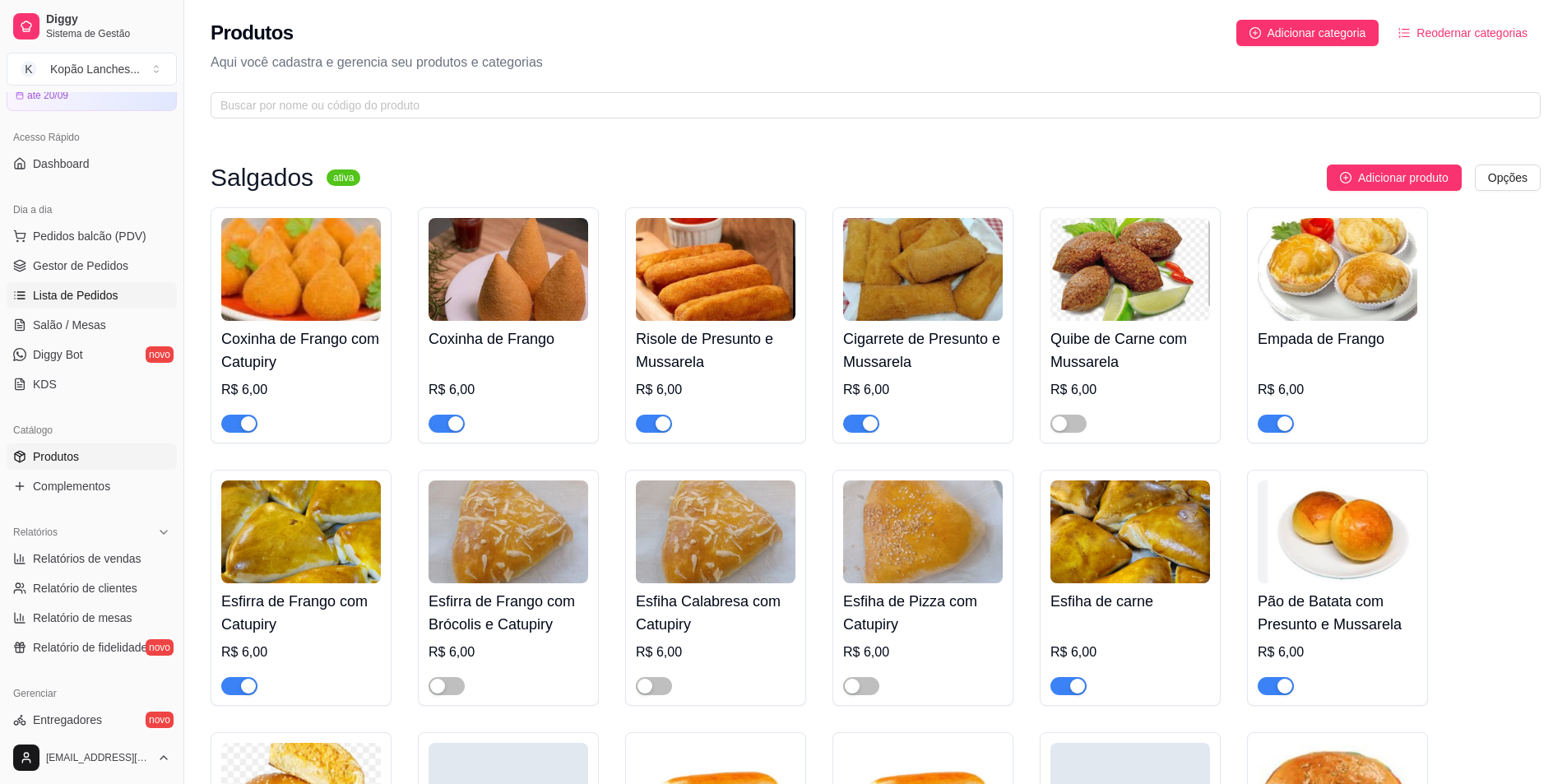
click at [57, 294] on span "Lista de Pedidos" at bounding box center [76, 295] width 86 height 16
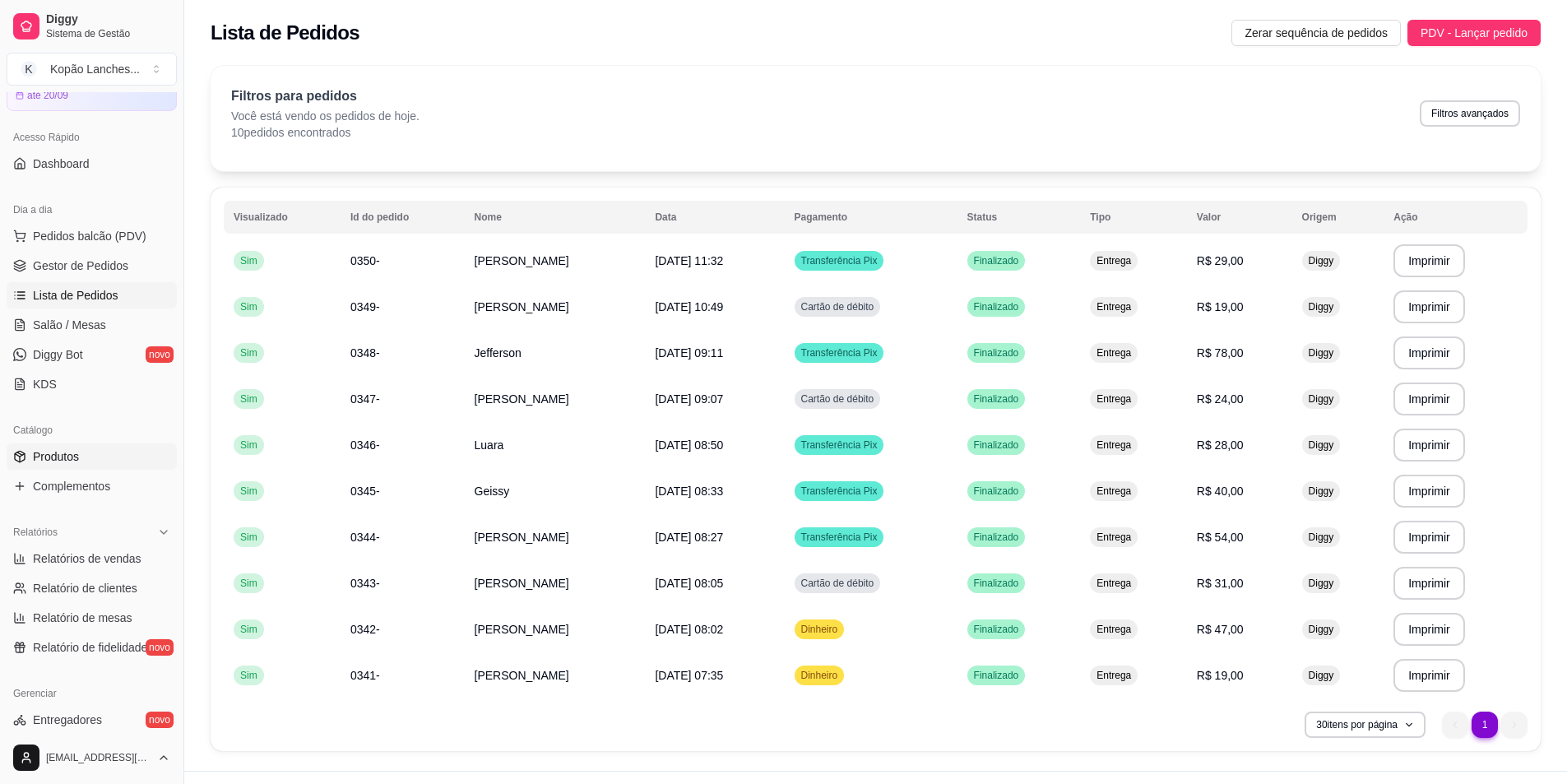
click at [71, 453] on span "Produtos" at bounding box center [56, 457] width 46 height 16
